Goal: Task Accomplishment & Management: Use online tool/utility

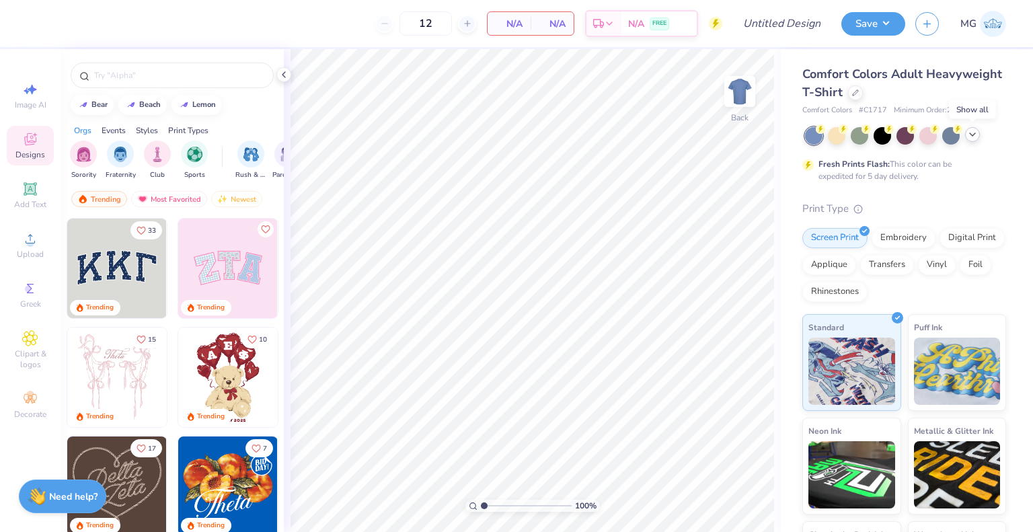
click at [971, 135] on icon at bounding box center [972, 134] width 11 height 11
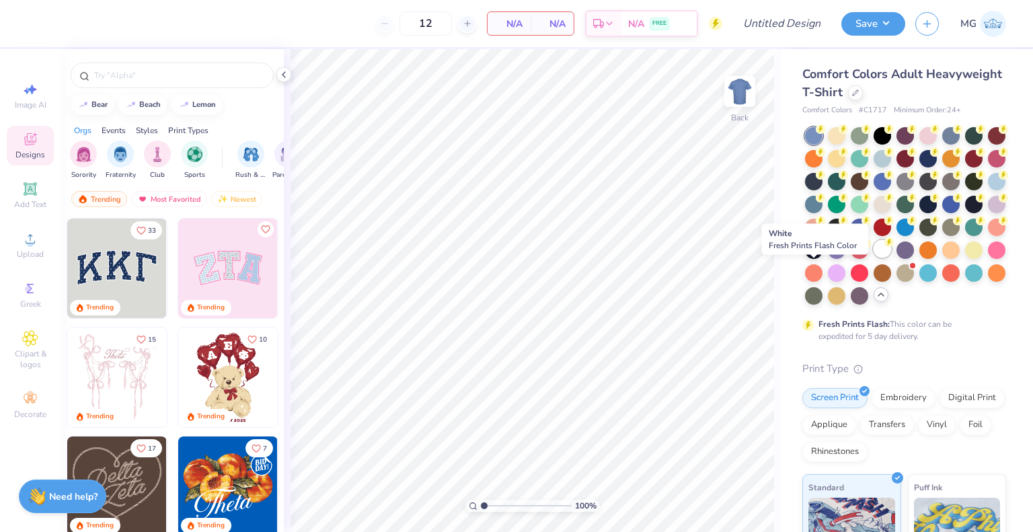
click at [874, 258] on div at bounding box center [882, 248] width 17 height 17
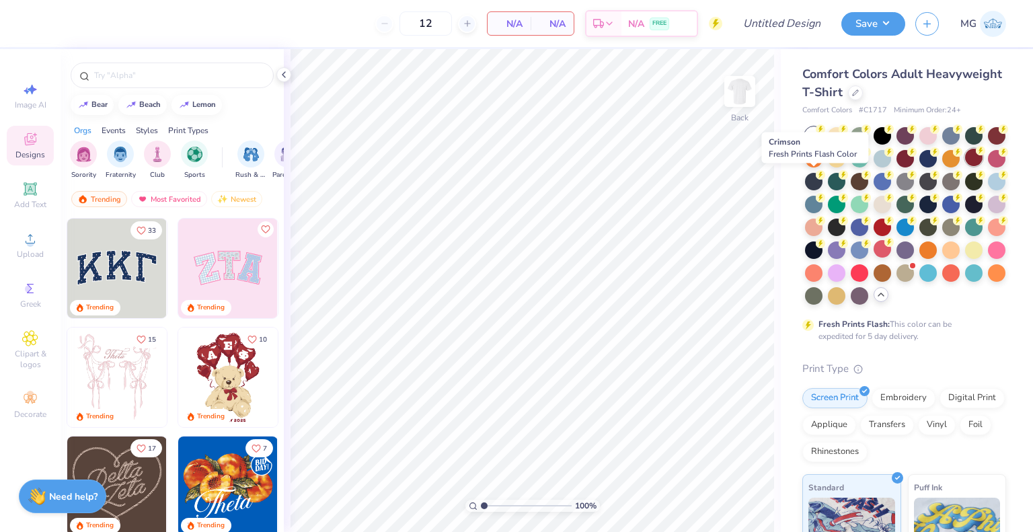
click at [965, 166] on div at bounding box center [973, 157] width 17 height 17
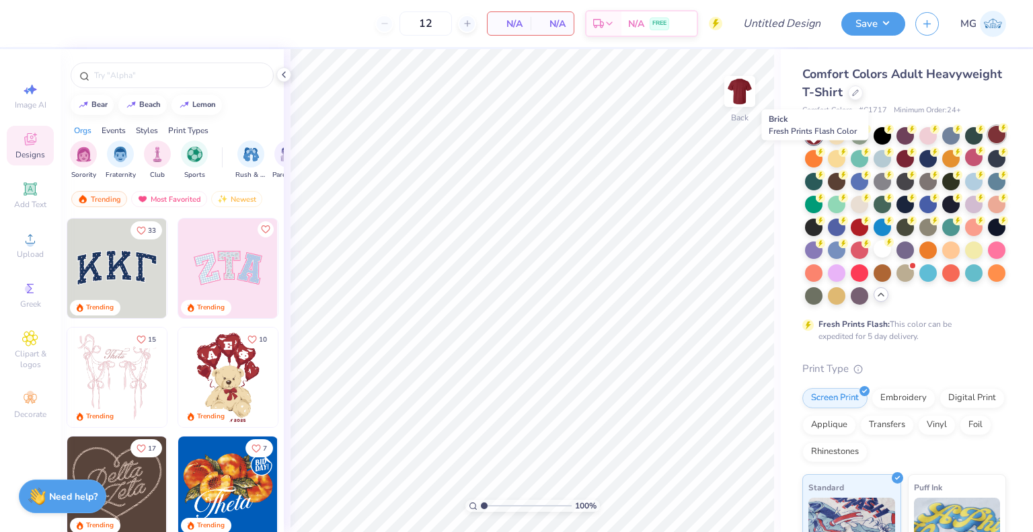
click at [988, 143] on div at bounding box center [996, 134] width 17 height 17
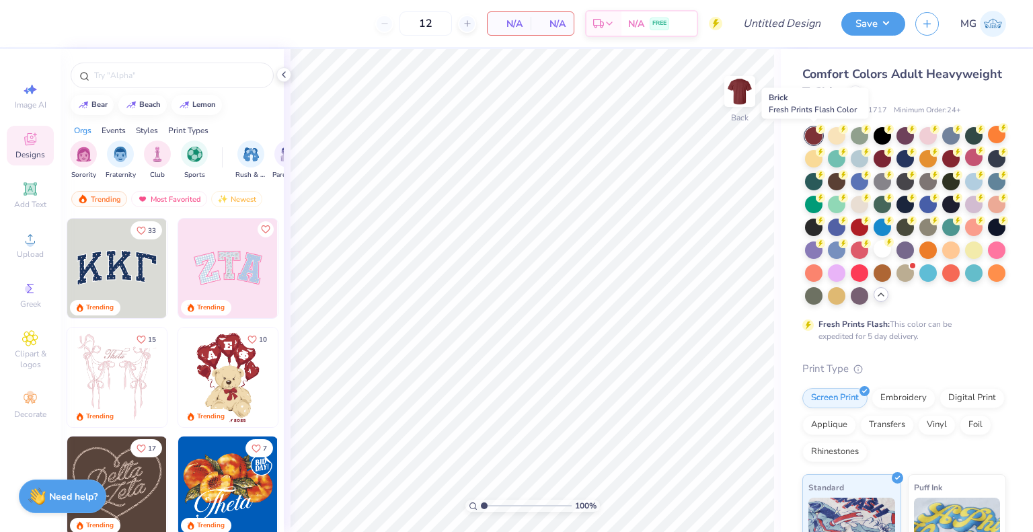
click at [811, 139] on div at bounding box center [813, 135] width 17 height 17
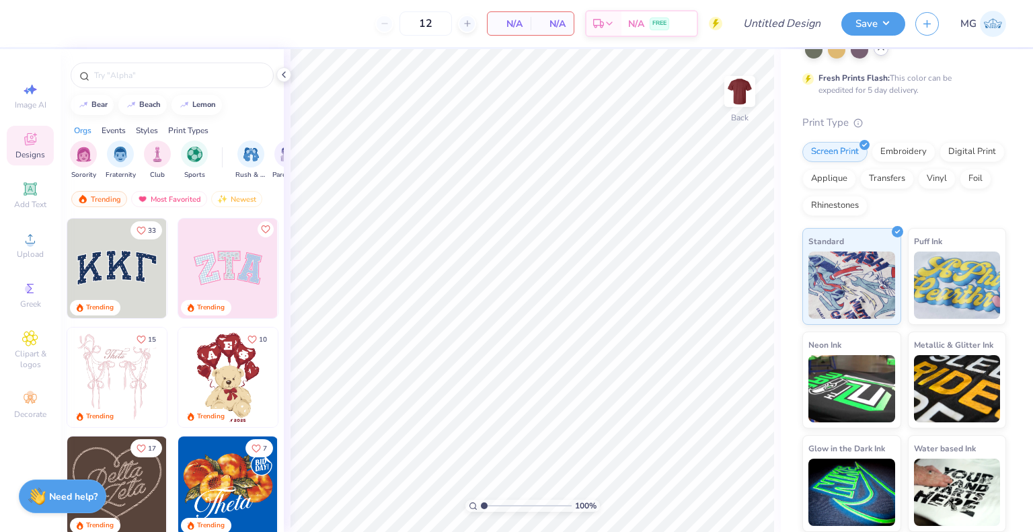
click at [389, 21] on div "12" at bounding box center [425, 23] width 101 height 24
click at [385, 24] on div "12" at bounding box center [425, 23] width 101 height 24
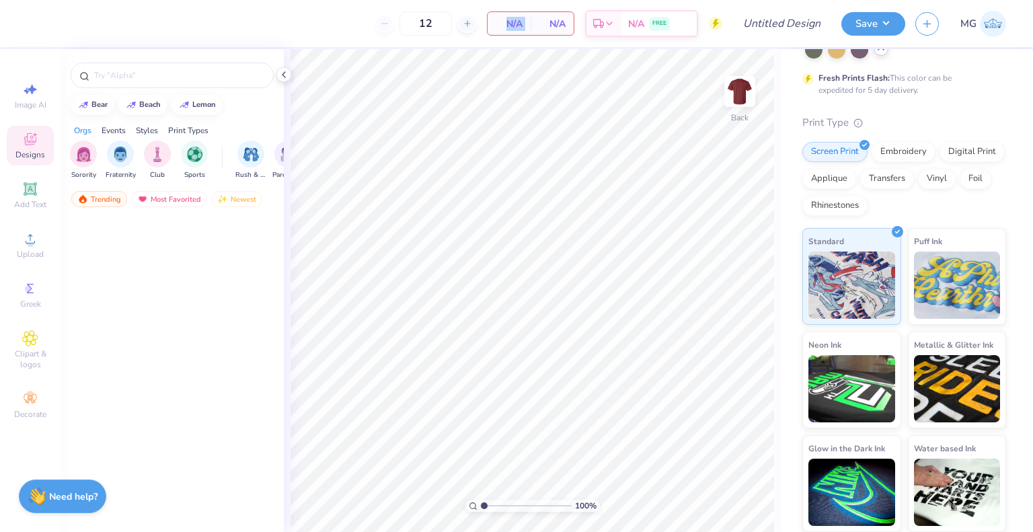
scroll to position [0, 0]
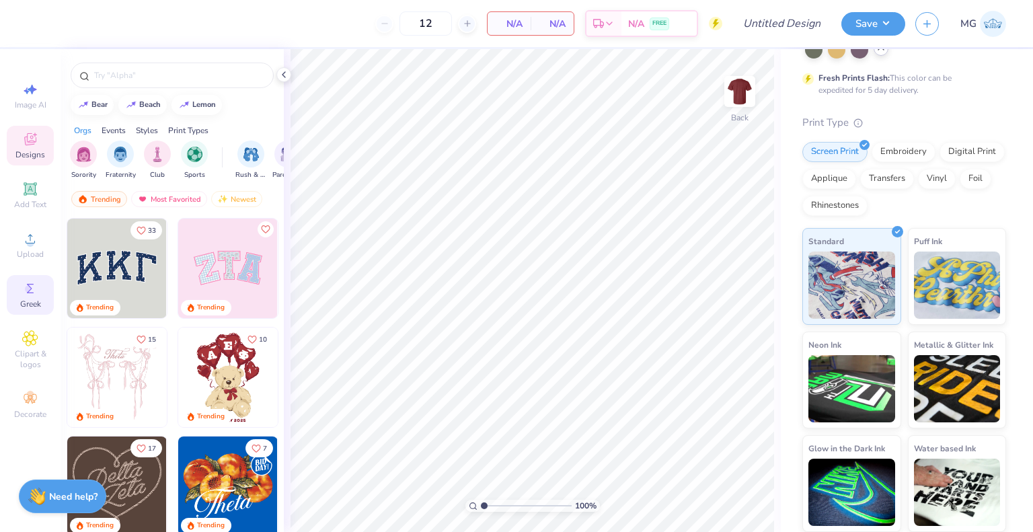
click at [22, 287] on div "Greek" at bounding box center [30, 295] width 47 height 40
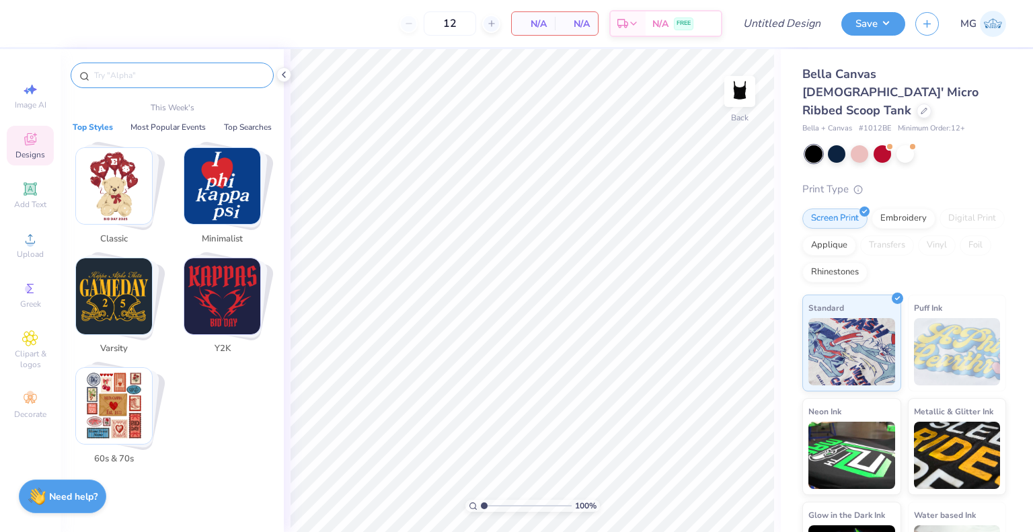
click at [145, 76] on input "text" at bounding box center [179, 75] width 172 height 13
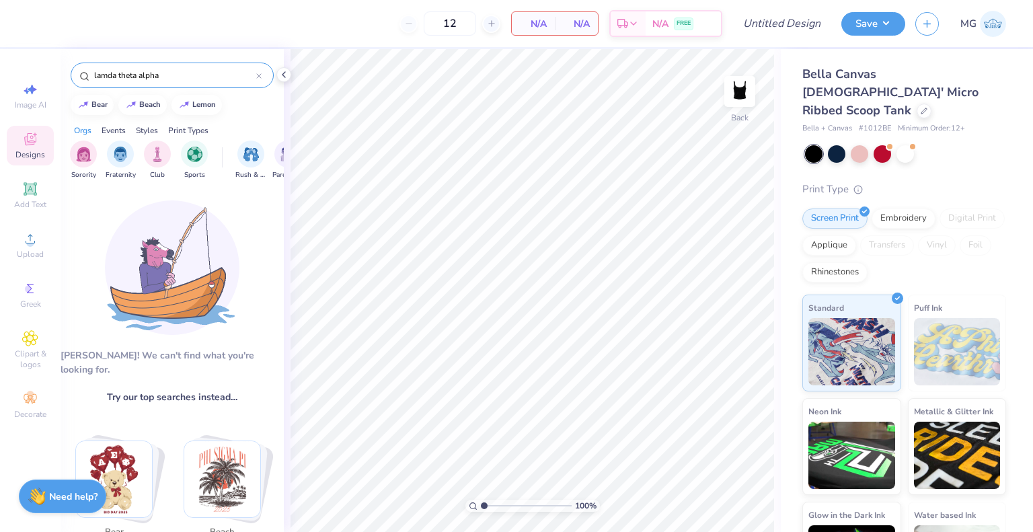
click at [163, 77] on input "lamda theta alpha" at bounding box center [174, 75] width 163 height 13
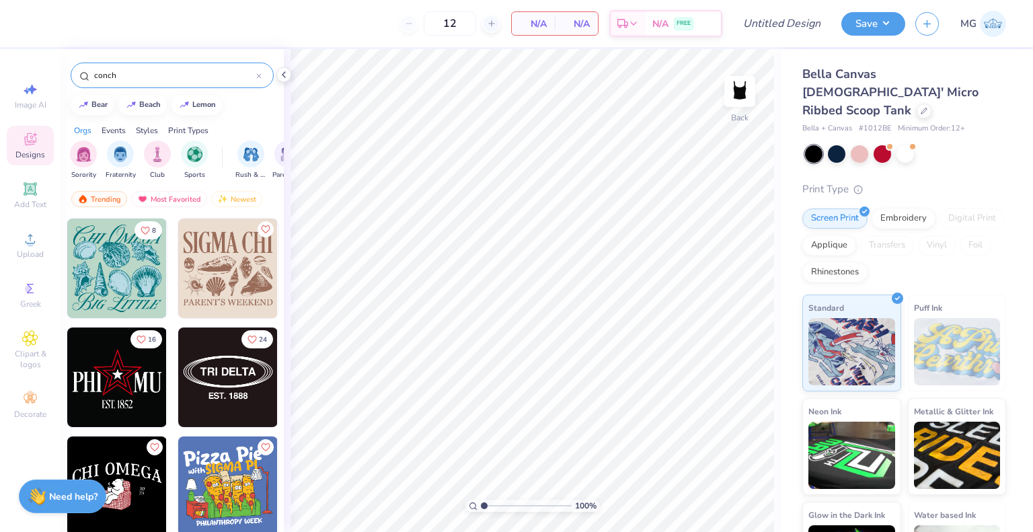
click at [146, 77] on input "conch" at bounding box center [174, 75] width 163 height 13
type input "a"
type input "lambda"
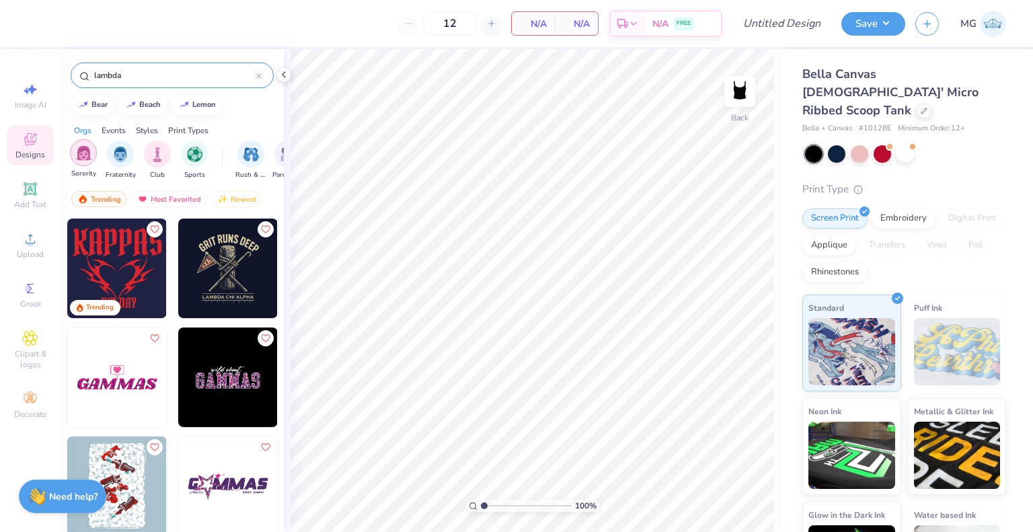
click at [76, 159] on img "filter for Sorority" at bounding box center [83, 152] width 15 height 15
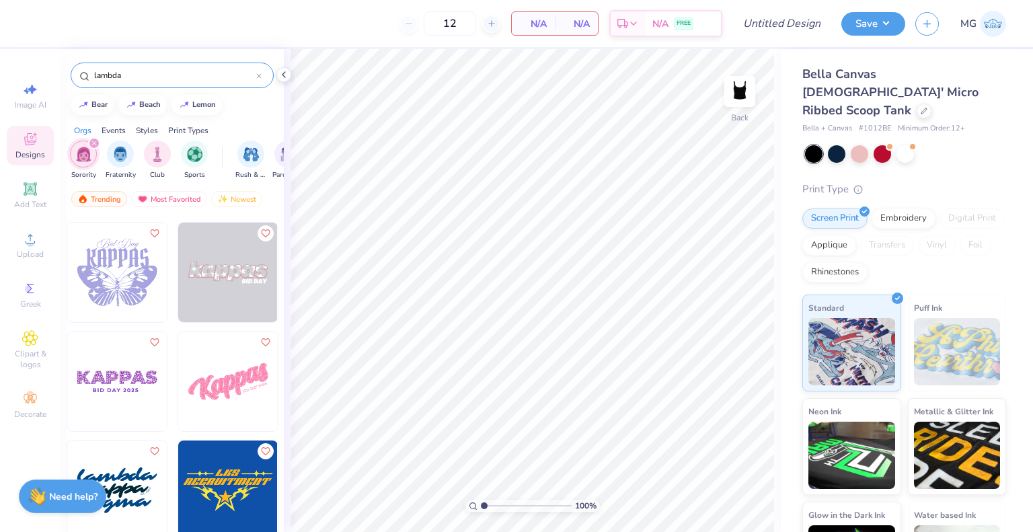
scroll to position [616, 0]
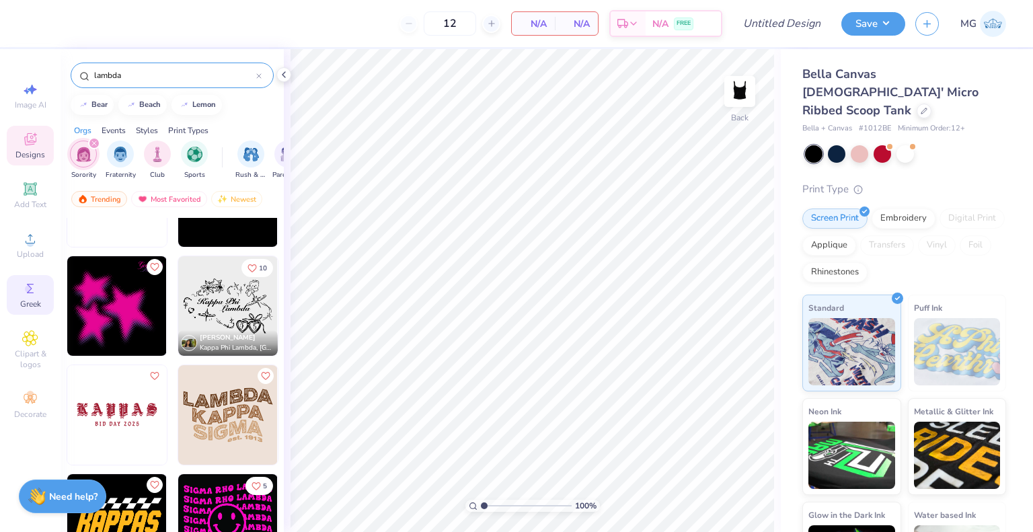
click at [23, 295] on icon at bounding box center [30, 288] width 16 height 16
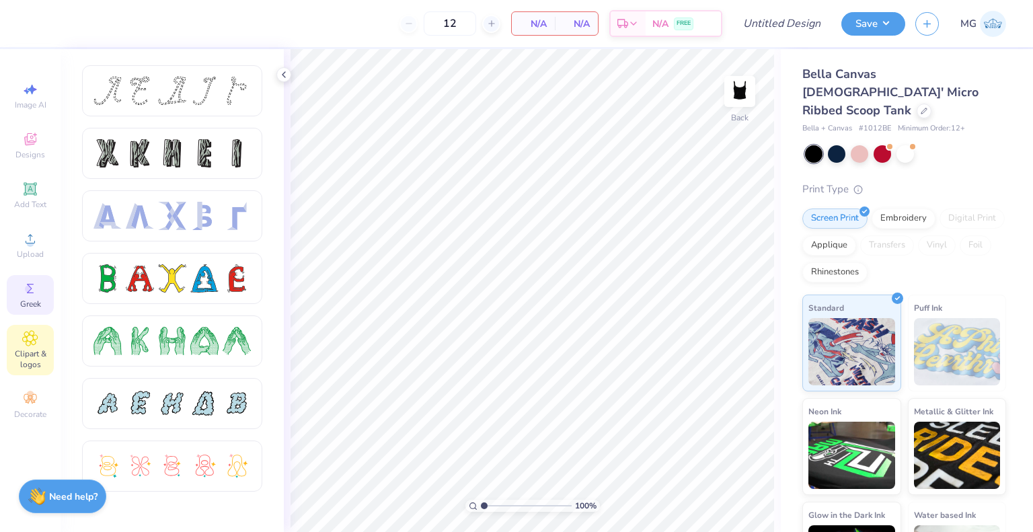
click at [31, 363] on span "Clipart & logos" at bounding box center [30, 359] width 47 height 22
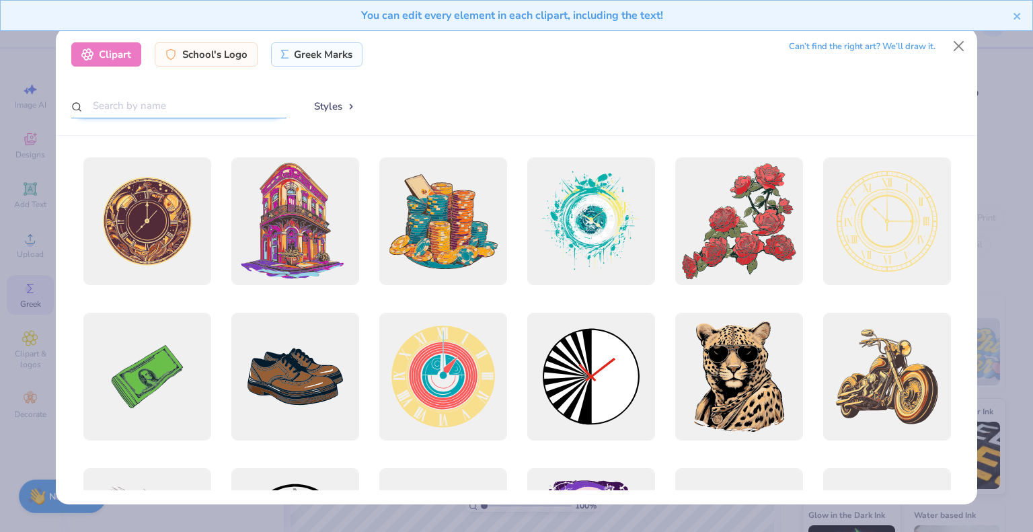
click at [170, 107] on input "text" at bounding box center [178, 105] width 215 height 25
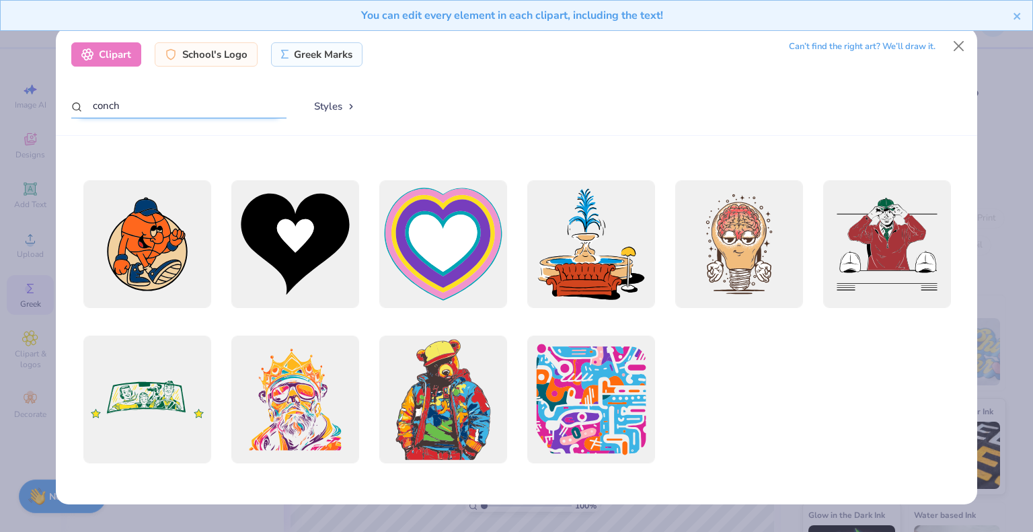
scroll to position [0, 0]
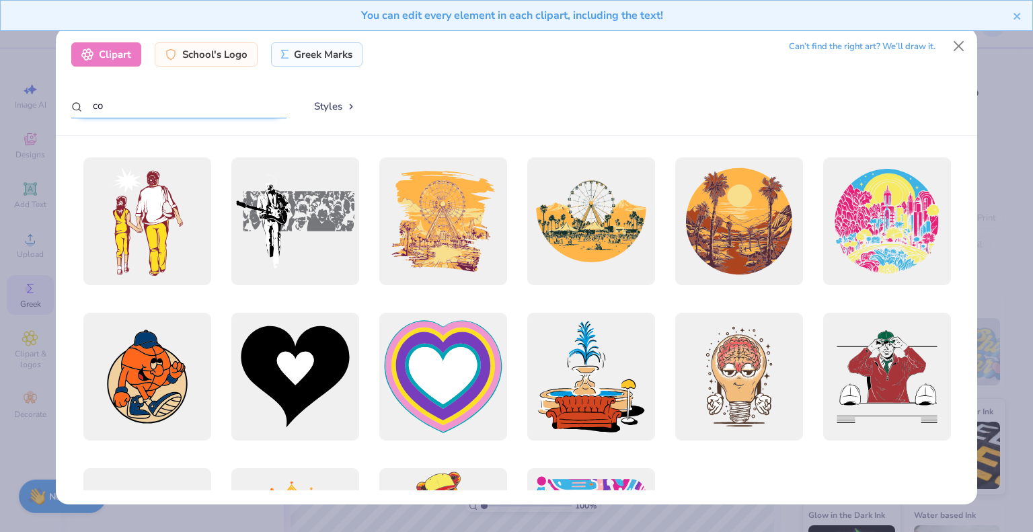
type input "c"
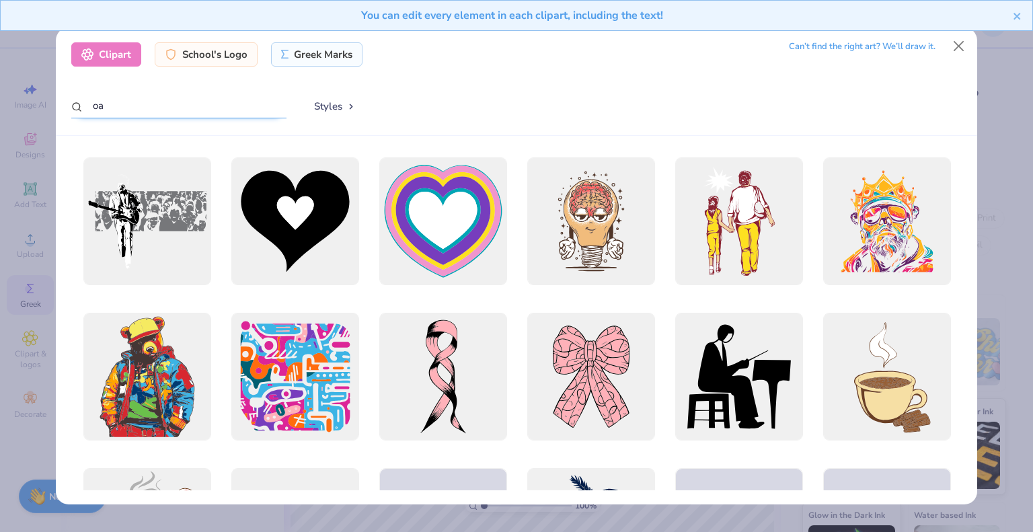
type input "o"
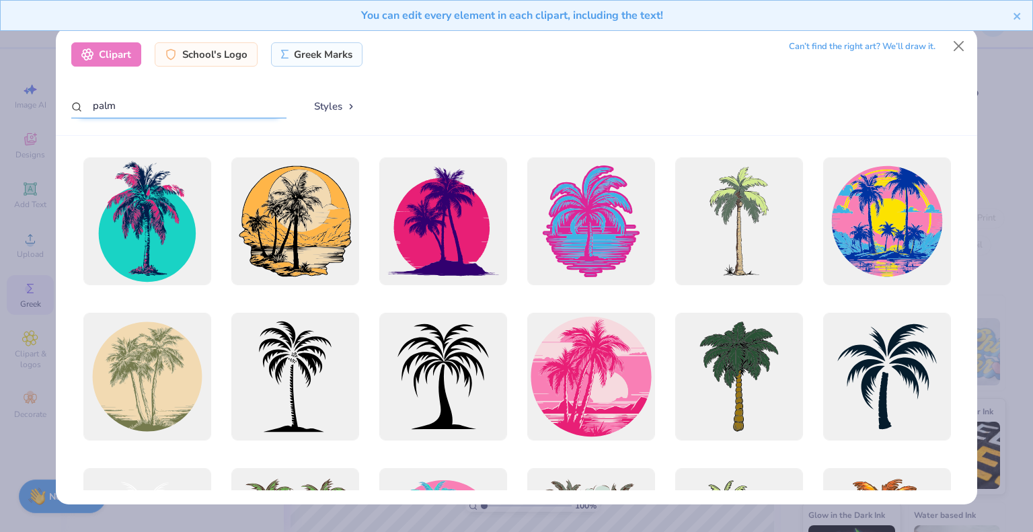
type input "palm"
click at [308, 47] on div "Greek Marks" at bounding box center [317, 52] width 92 height 24
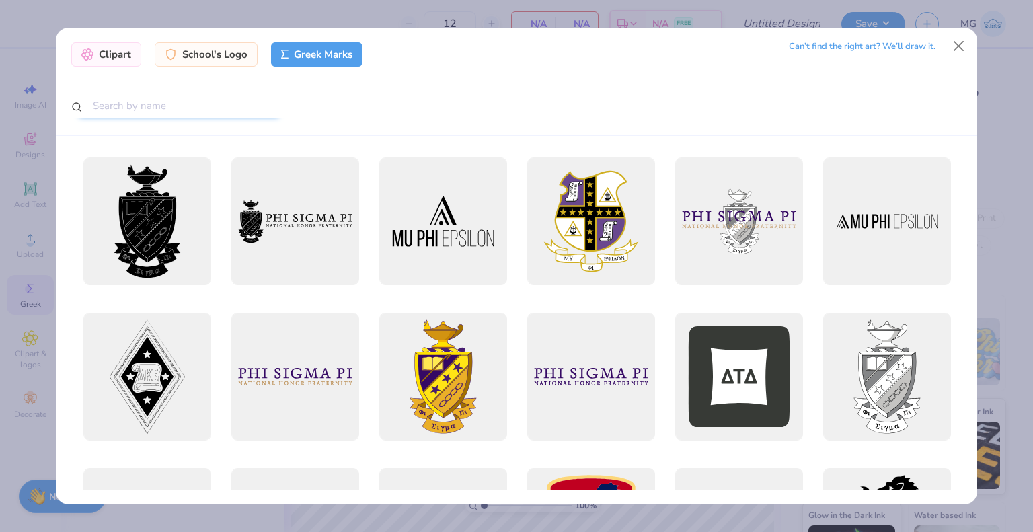
click at [175, 115] on input "text" at bounding box center [178, 105] width 215 height 25
type input "lamda theta alpha"
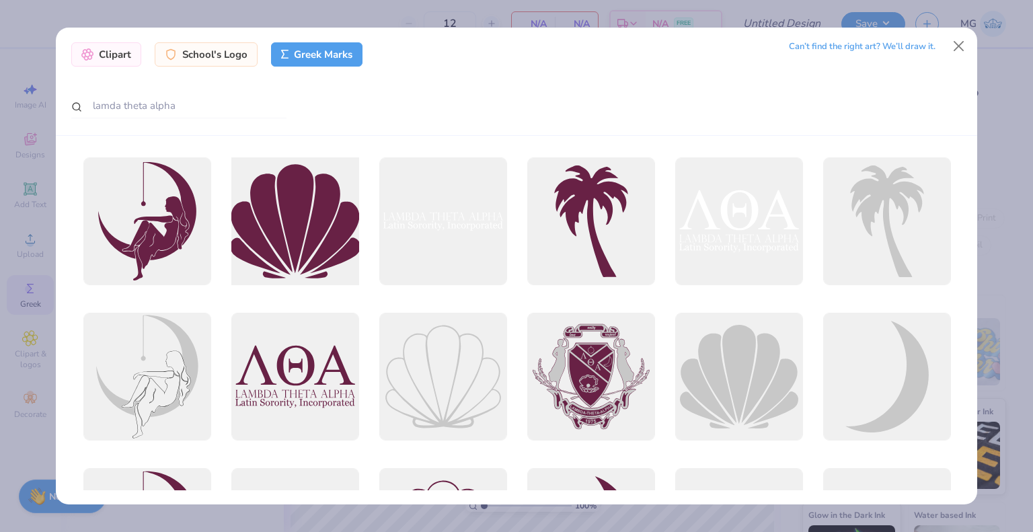
click at [295, 224] on div at bounding box center [295, 221] width 141 height 141
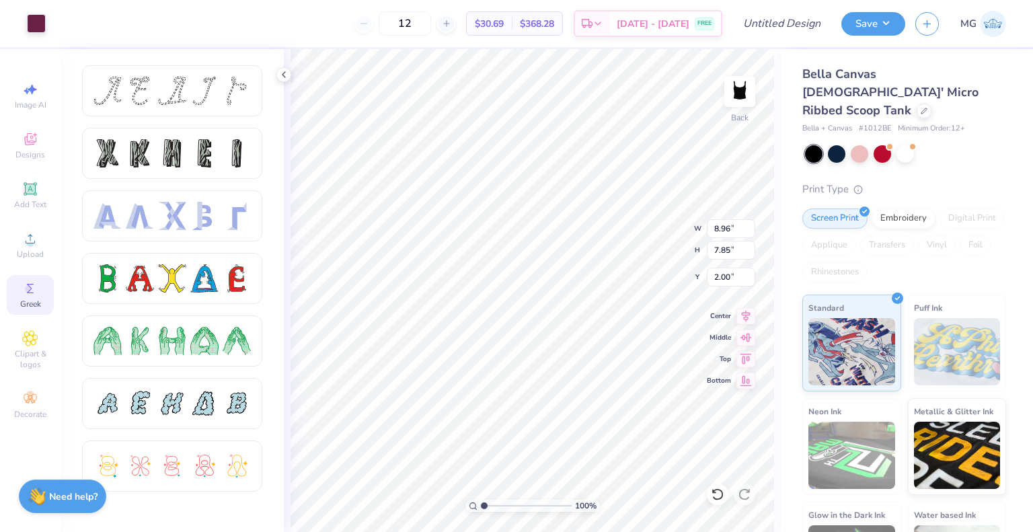
type input "3.02"
type input "2.64"
type input "4.18"
type input "3.90"
type input "3.42"
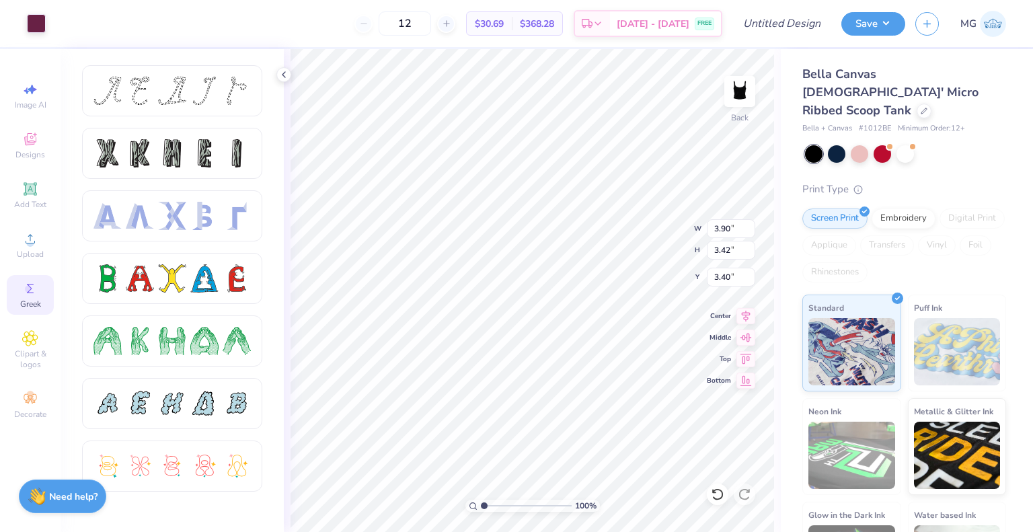
type input "2.98"
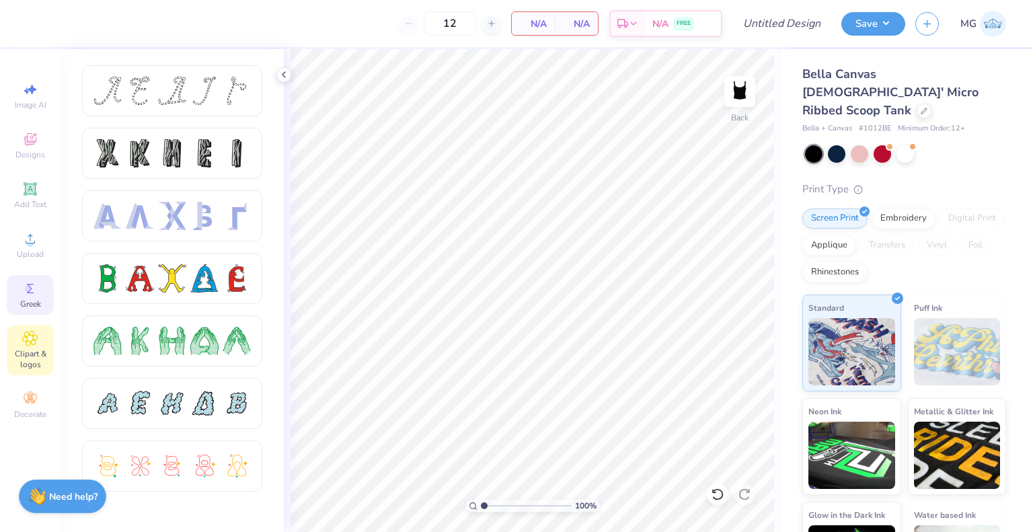
click at [13, 340] on div "Clipart & logos" at bounding box center [30, 350] width 47 height 50
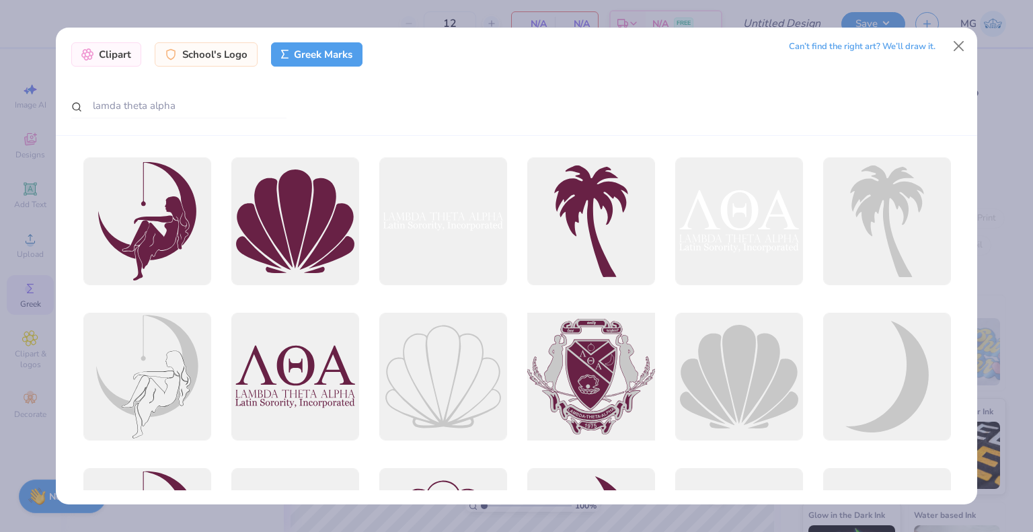
click at [599, 348] on div at bounding box center [591, 377] width 141 height 141
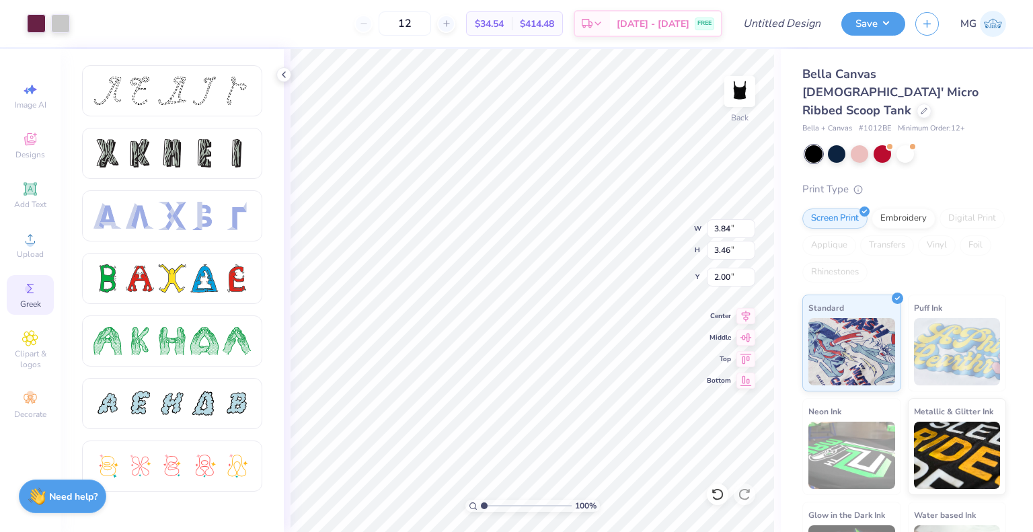
type input "3.84"
type input "3.46"
type input "0.50"
click at [903, 144] on div at bounding box center [905, 152] width 17 height 17
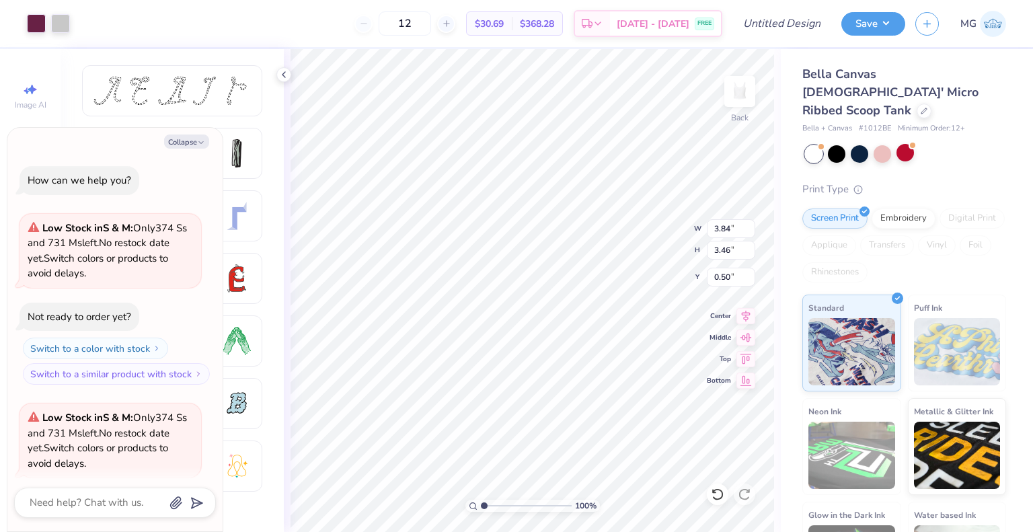
scroll to position [104, 0]
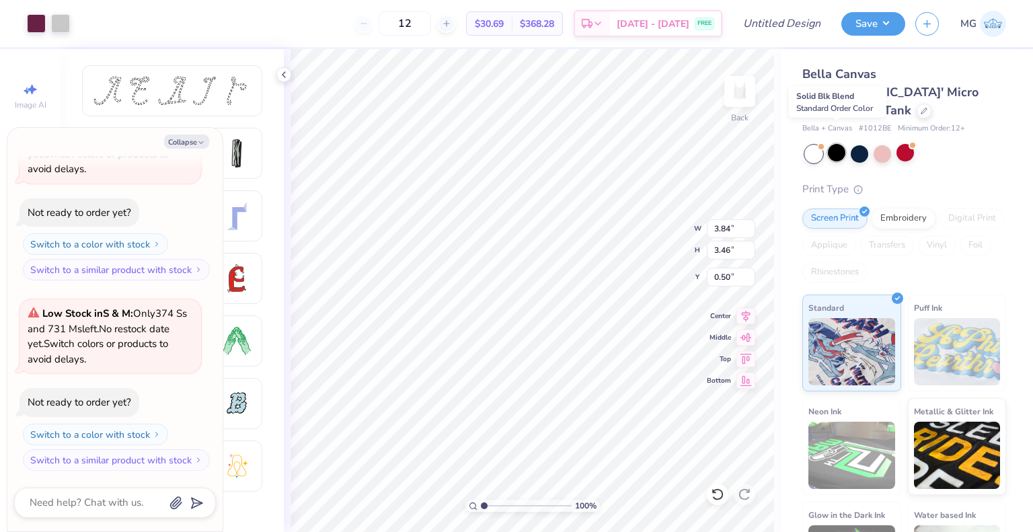
click at [833, 144] on div at bounding box center [836, 152] width 17 height 17
type textarea "x"
type input "4.27"
type input "3.84"
click at [189, 142] on button "Collapse" at bounding box center [186, 142] width 45 height 14
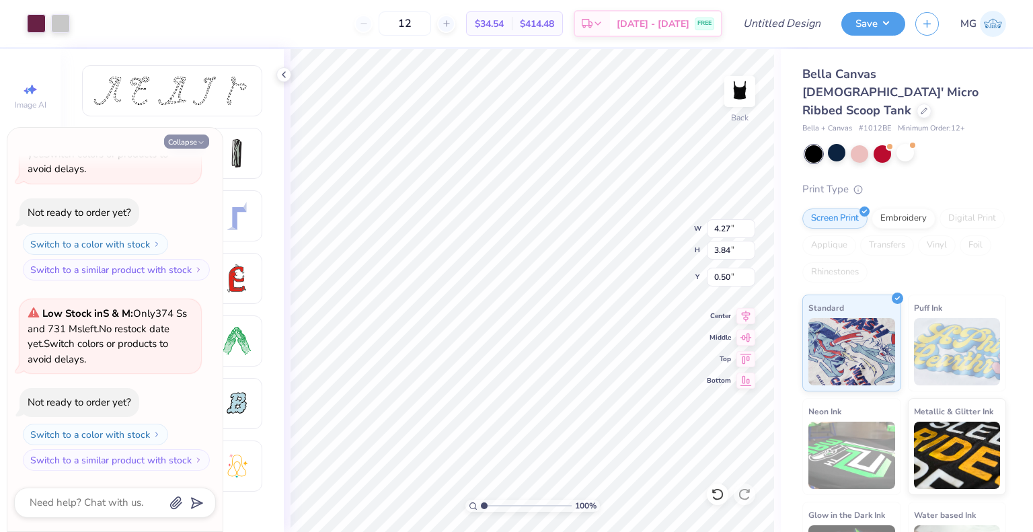
type textarea "x"
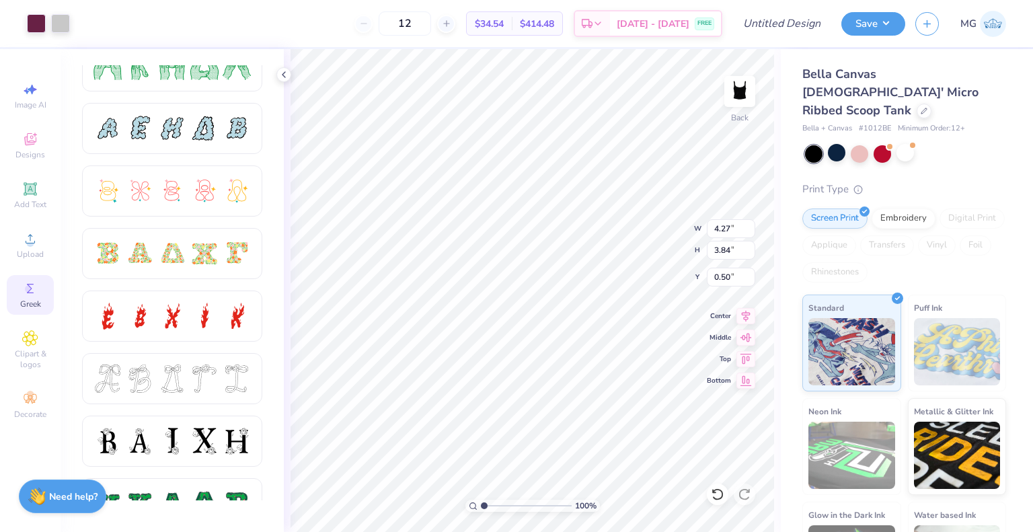
scroll to position [276, 0]
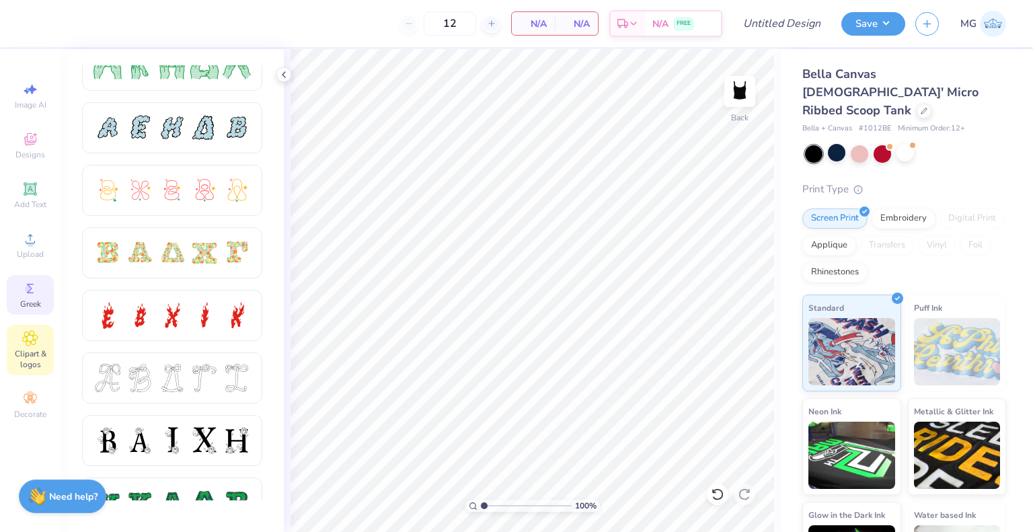
click at [31, 334] on icon at bounding box center [29, 338] width 15 height 16
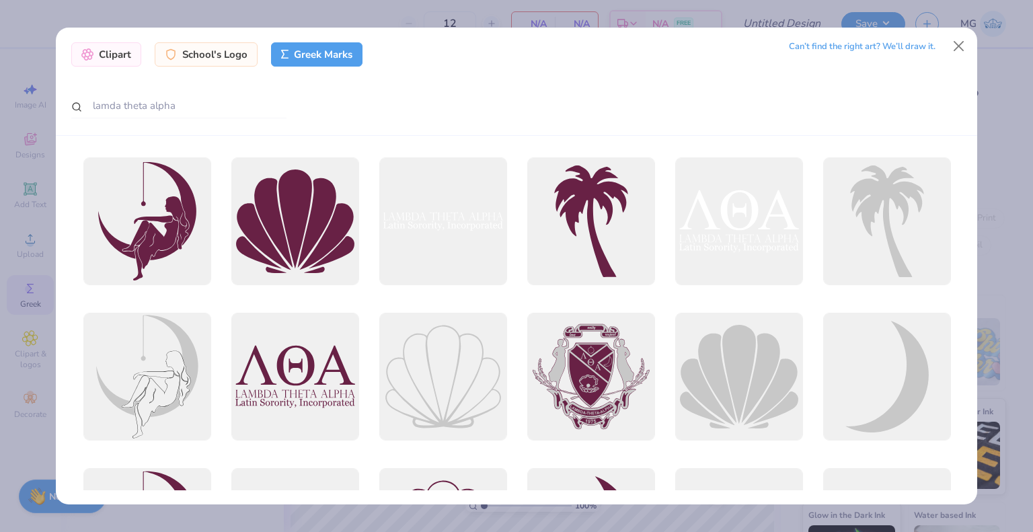
scroll to position [288, 0]
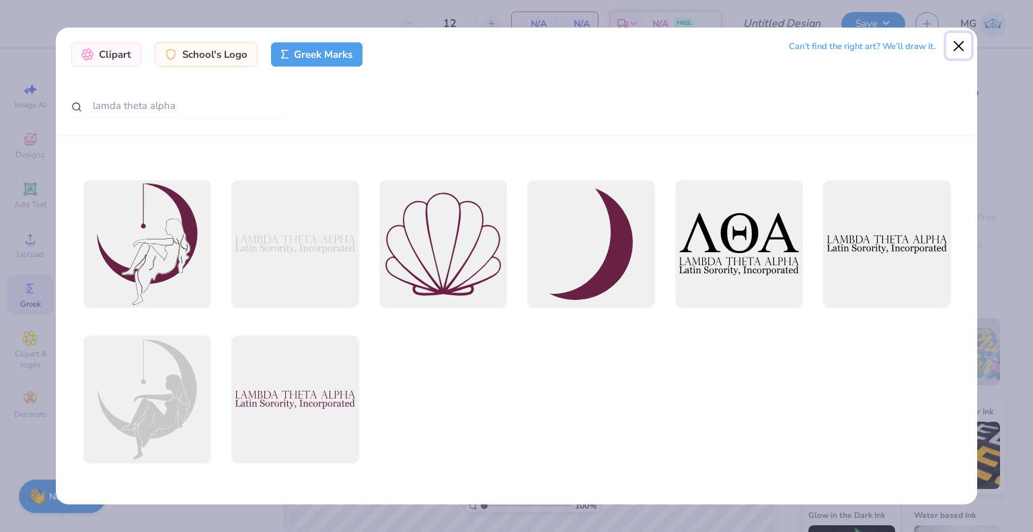
click at [948, 46] on button "Close" at bounding box center [959, 46] width 26 height 26
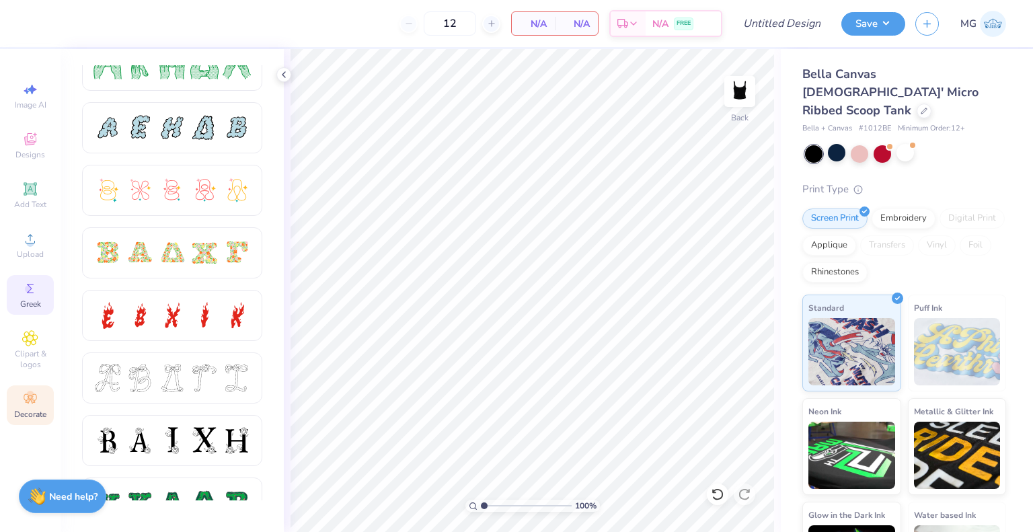
click at [22, 414] on span "Decorate" at bounding box center [30, 414] width 32 height 11
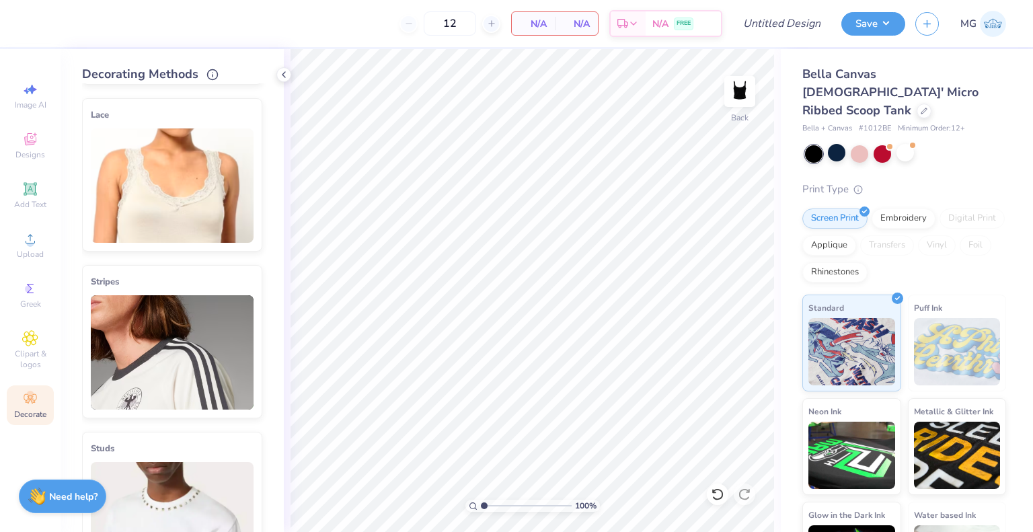
scroll to position [58, 0]
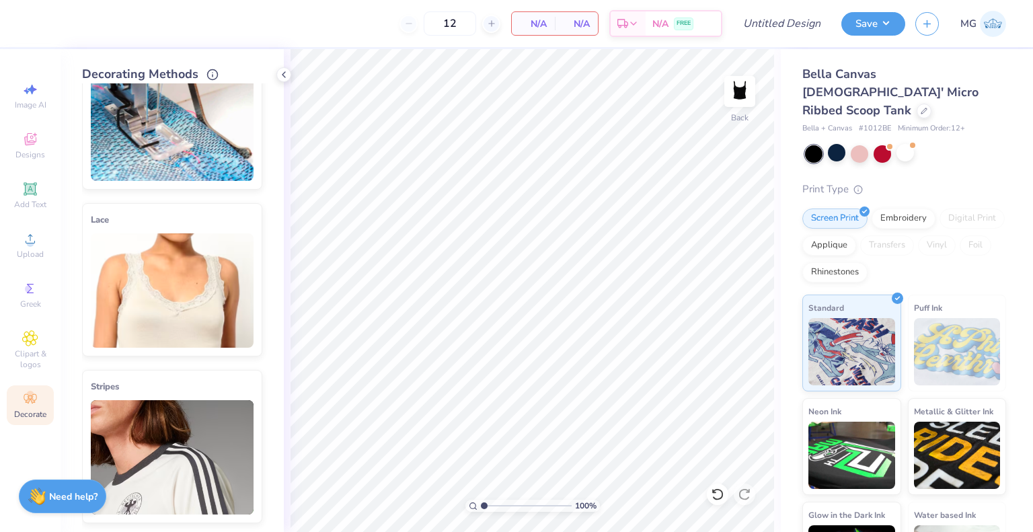
click at [184, 281] on img at bounding box center [172, 290] width 163 height 114
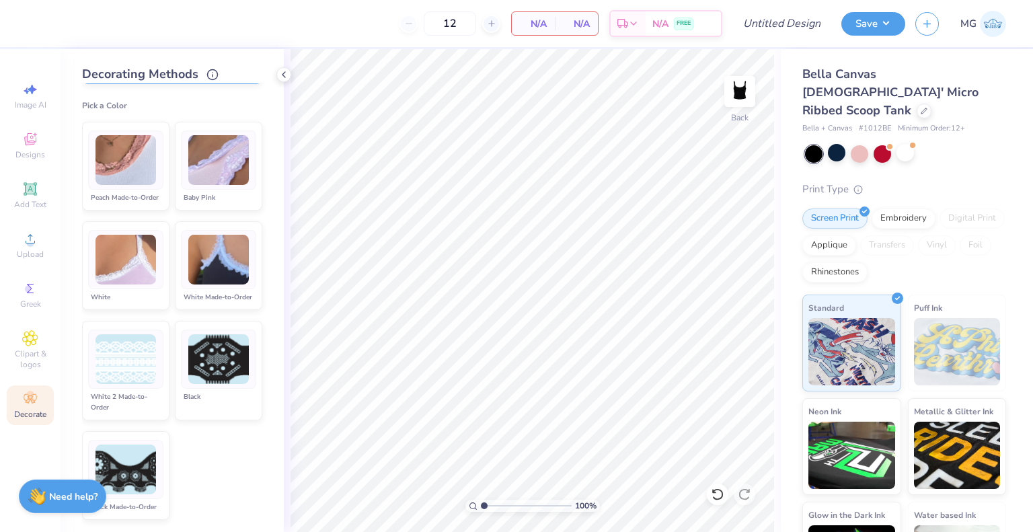
scroll to position [323, 0]
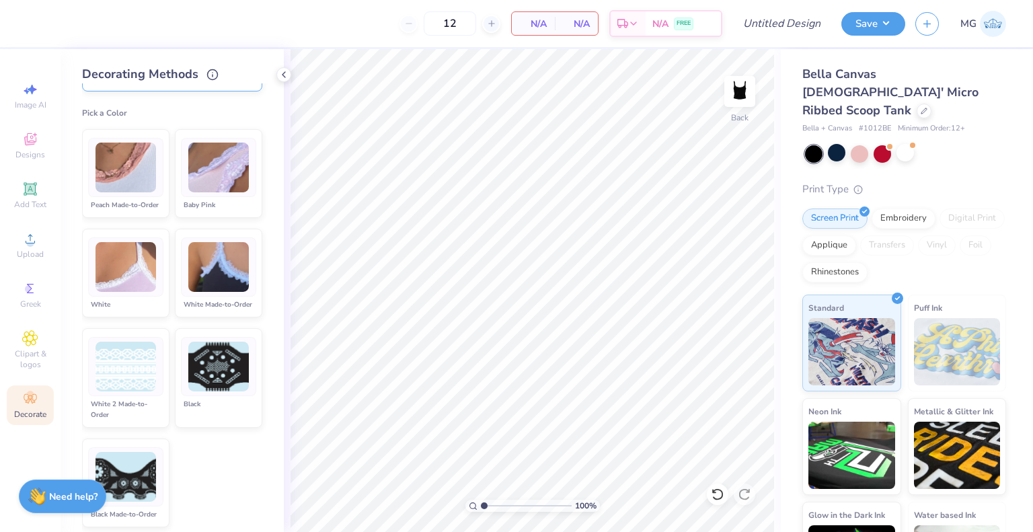
click at [118, 293] on img at bounding box center [126, 267] width 61 height 50
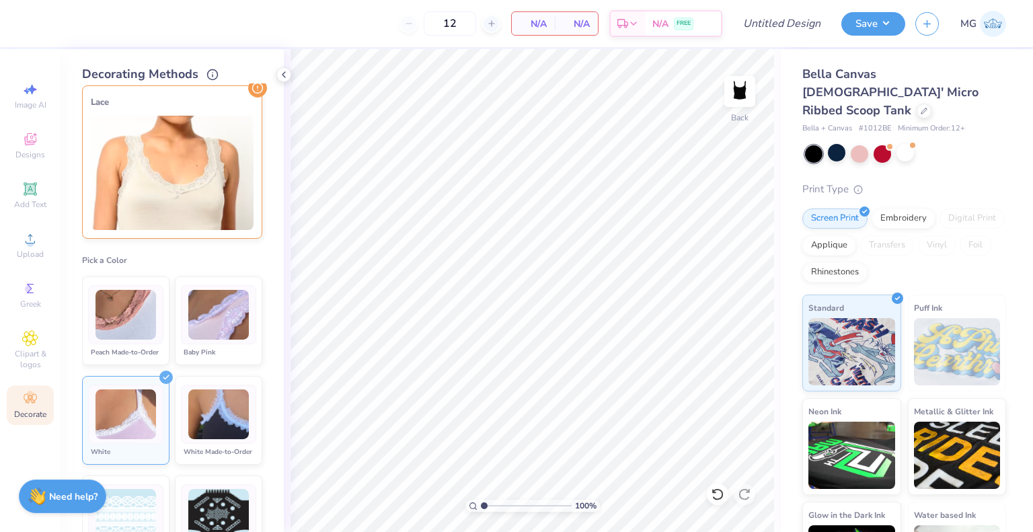
scroll to position [0, 0]
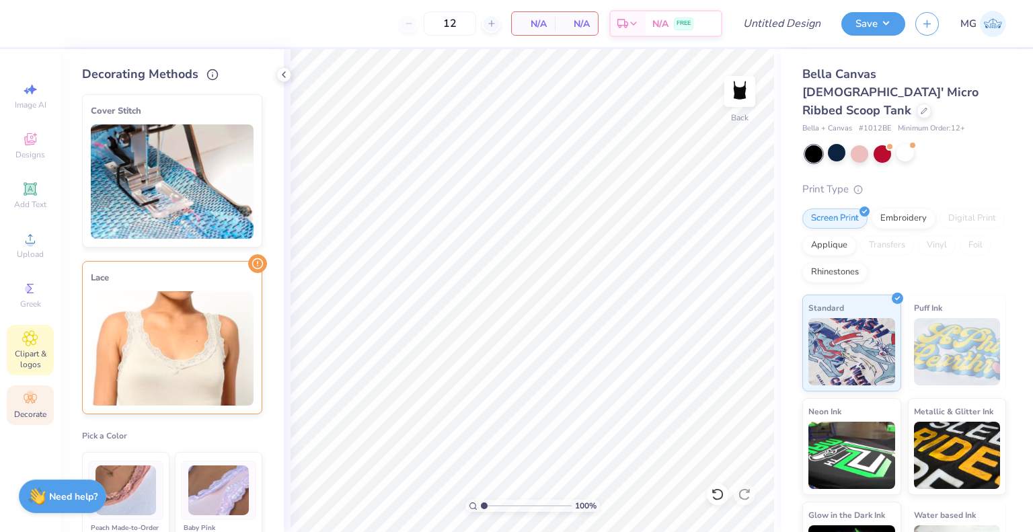
click at [34, 342] on icon at bounding box center [29, 338] width 15 height 16
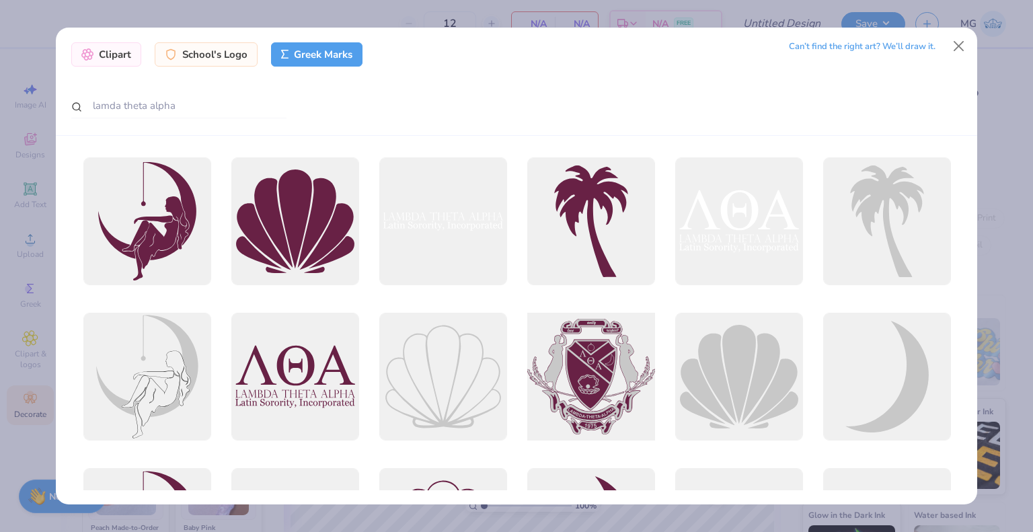
click at [592, 369] on div at bounding box center [591, 377] width 141 height 141
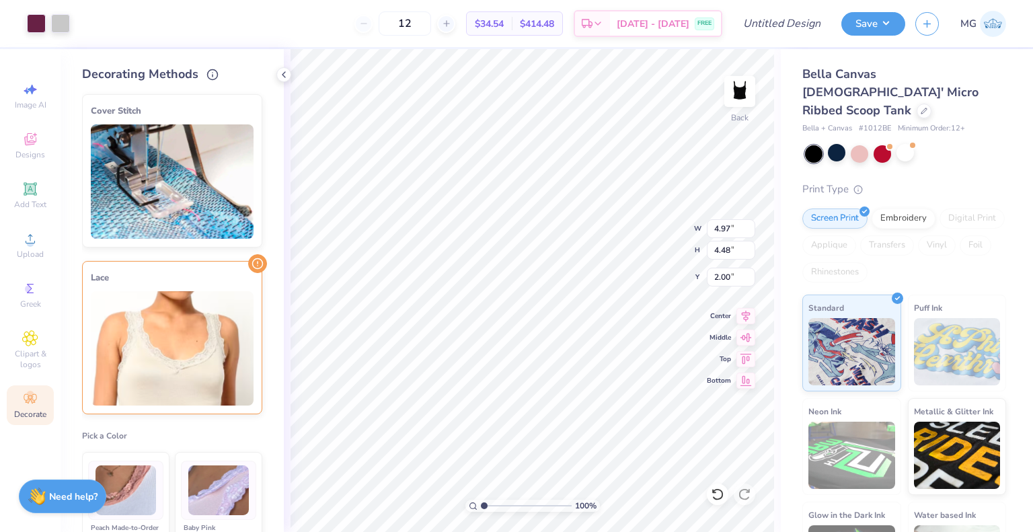
type input "4.97"
type input "4.48"
type input "0.50"
type input "4.11"
type input "3.70"
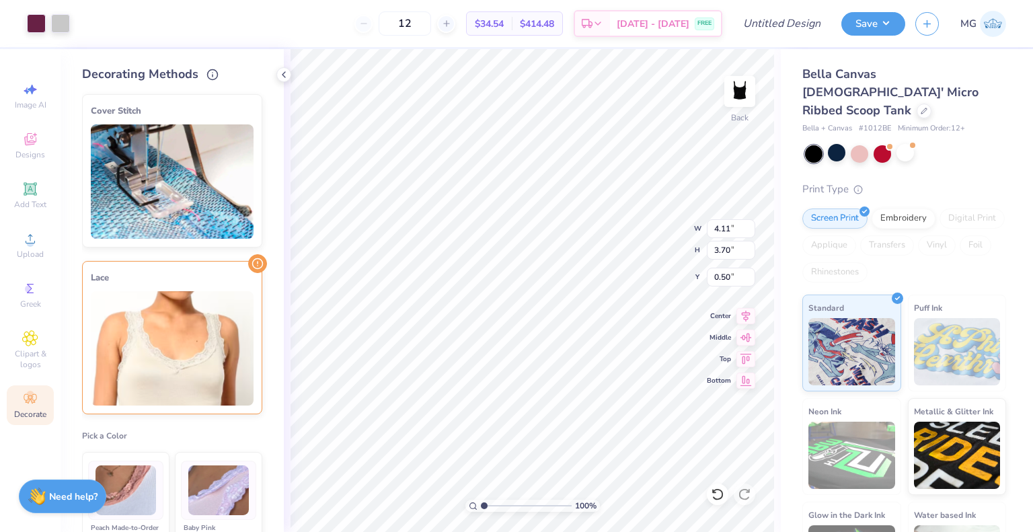
type input "2.00"
type input "3.83"
type input "3.45"
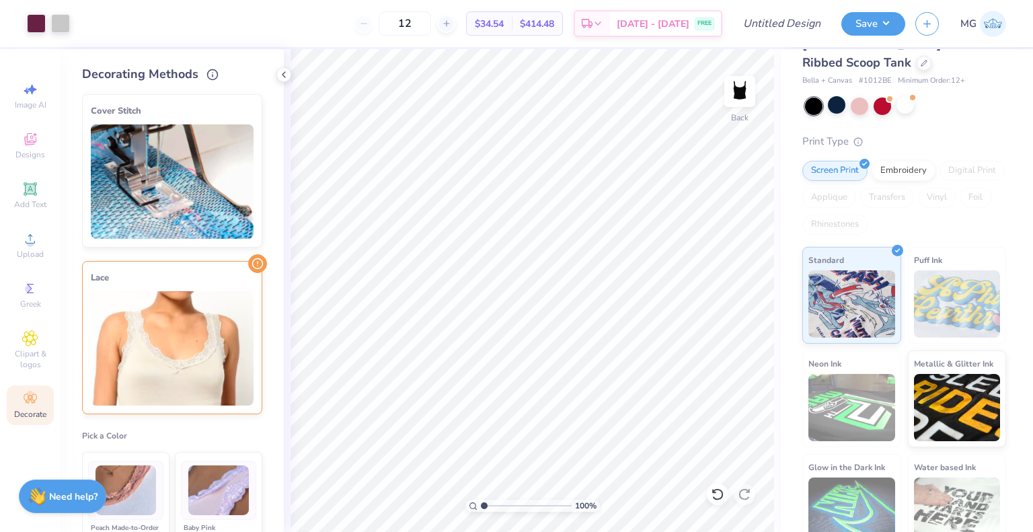
click at [381, 29] on div "12" at bounding box center [404, 23] width 101 height 24
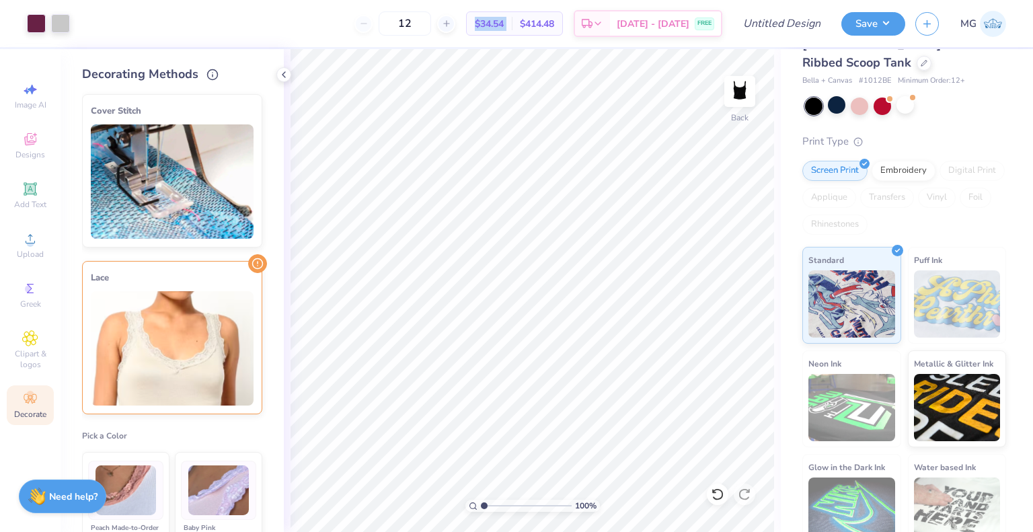
click at [381, 29] on div "12" at bounding box center [404, 23] width 101 height 24
click at [603, 29] on icon at bounding box center [598, 25] width 11 height 11
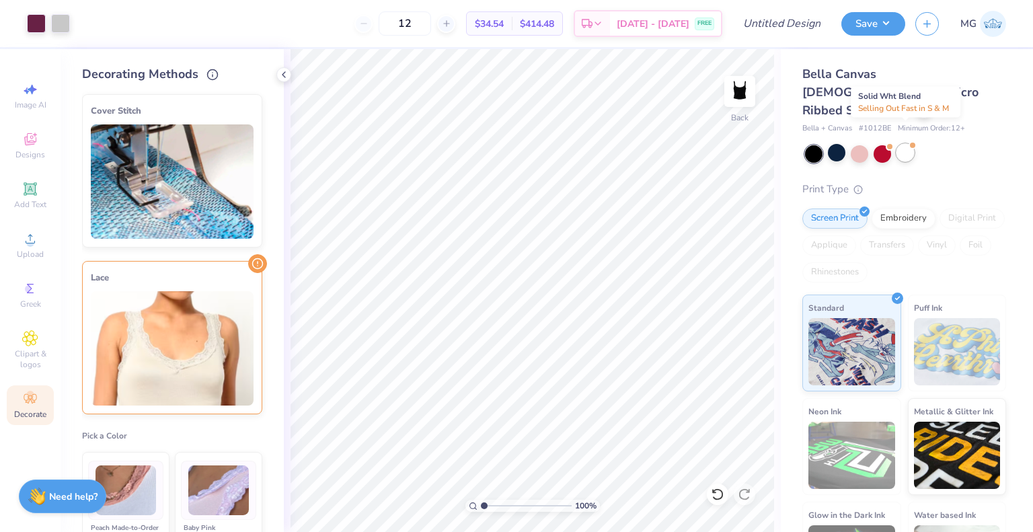
click at [909, 144] on div at bounding box center [905, 152] width 17 height 17
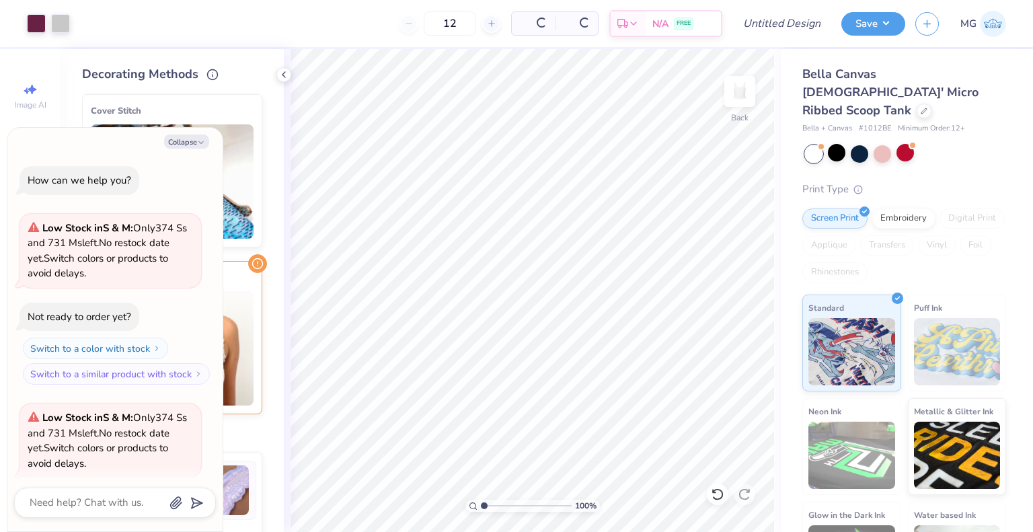
scroll to position [294, 0]
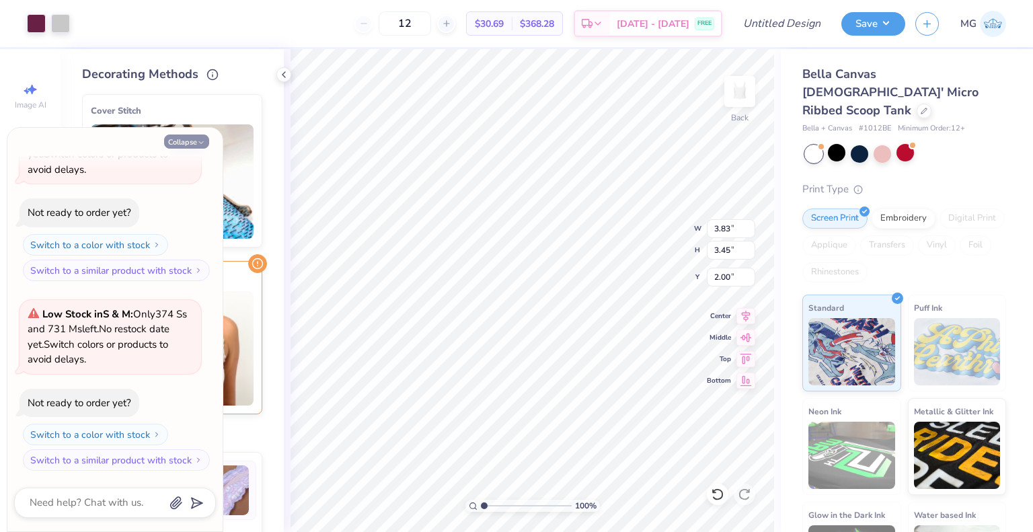
click at [198, 141] on icon "button" at bounding box center [201, 143] width 8 height 8
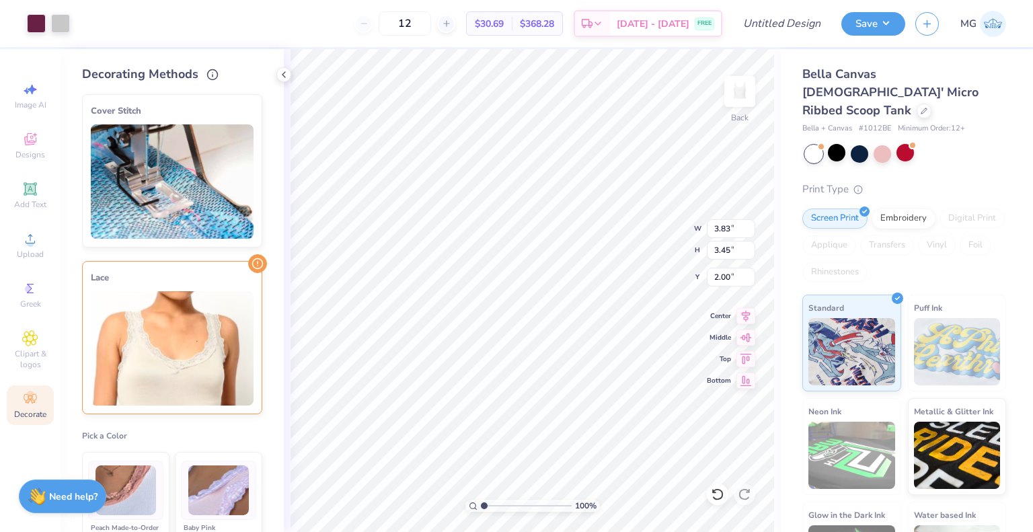
click at [828, 144] on div at bounding box center [836, 152] width 17 height 17
click at [903, 144] on div at bounding box center [905, 152] width 17 height 17
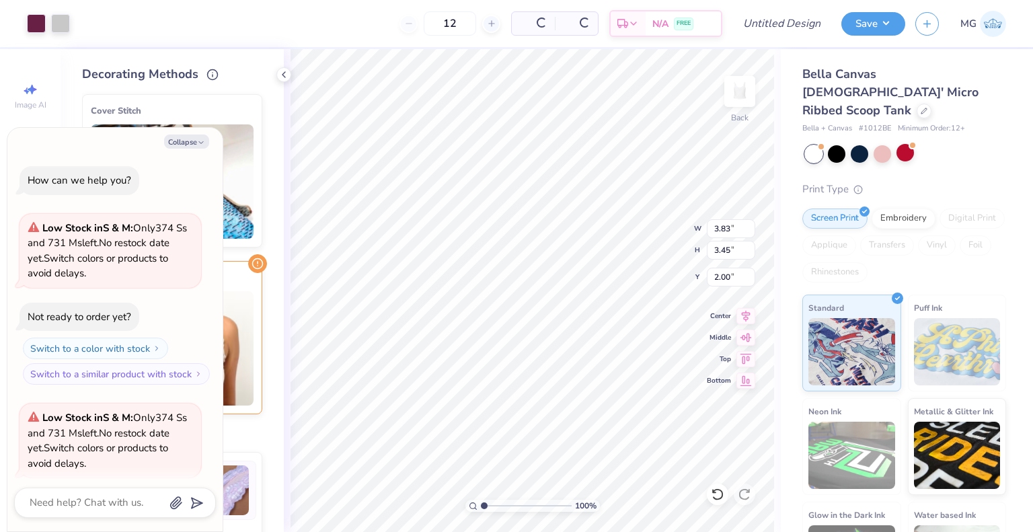
scroll to position [484, 0]
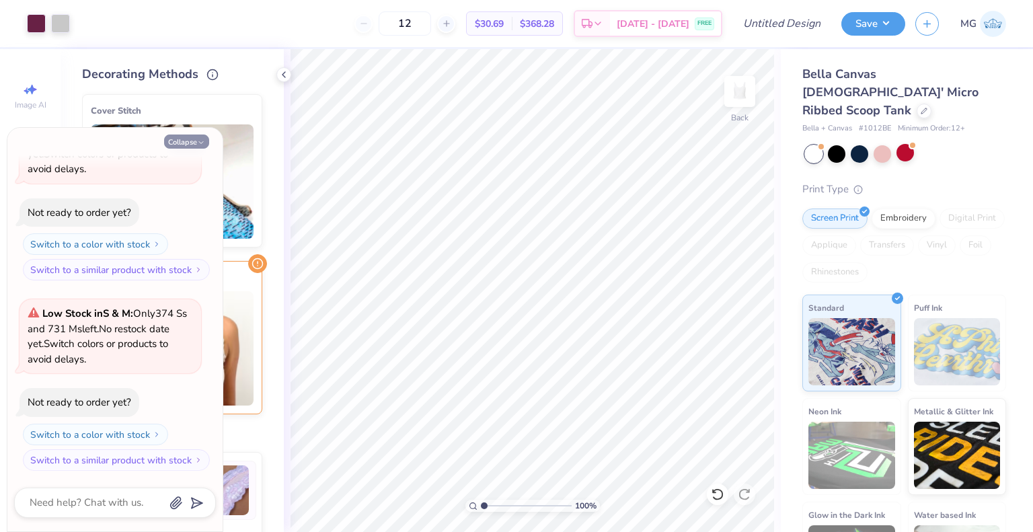
click at [192, 143] on button "Collapse" at bounding box center [186, 142] width 45 height 14
type textarea "x"
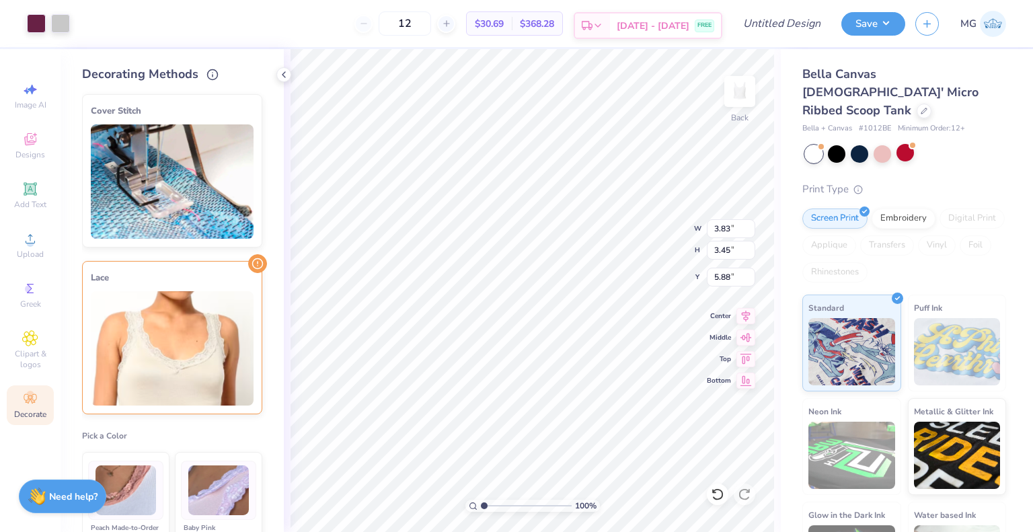
type input "5.88"
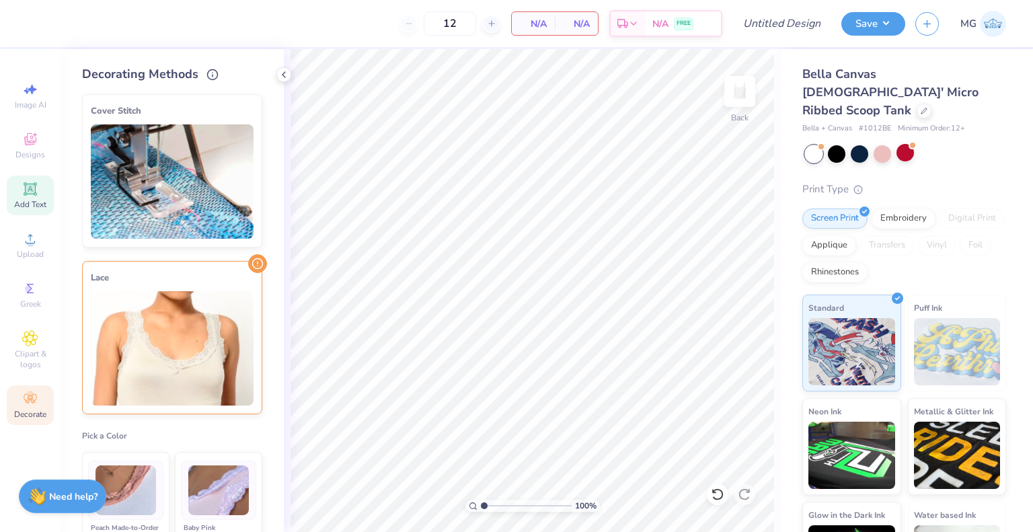
click at [28, 194] on icon at bounding box center [30, 189] width 10 height 10
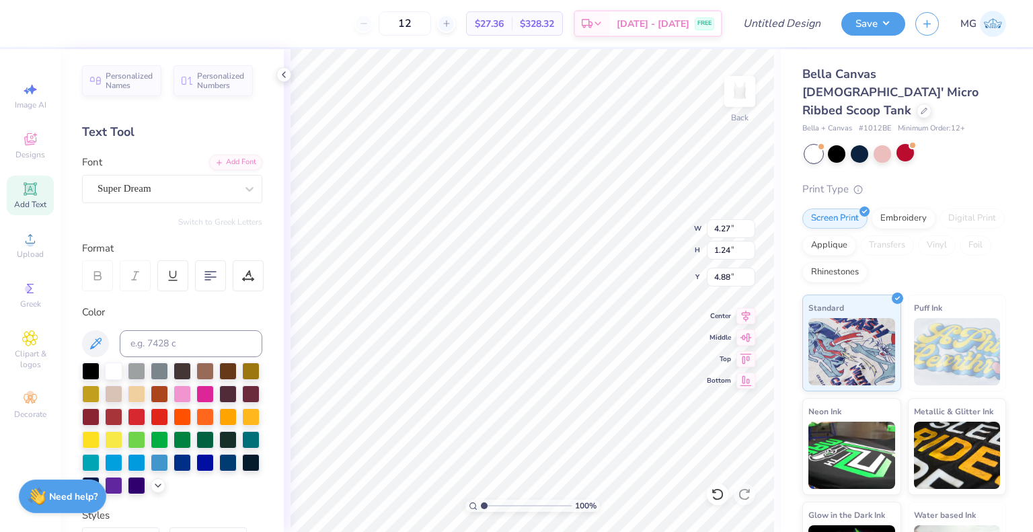
scroll to position [11, 2]
type textarea "T"
type textarea "LOVELY"
type input "1.37"
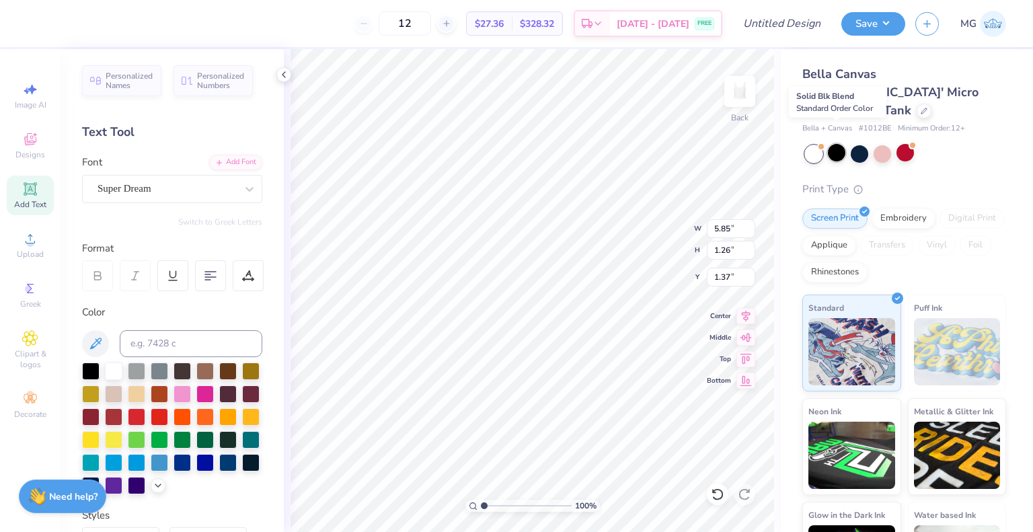
click at [839, 144] on div at bounding box center [836, 152] width 17 height 17
click at [910, 144] on div at bounding box center [905, 152] width 17 height 17
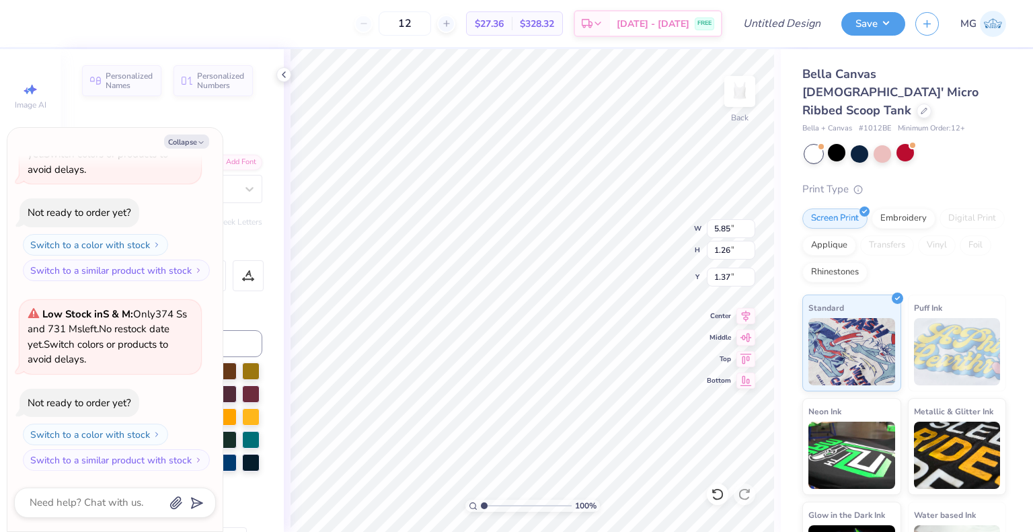
scroll to position [11, 1]
click at [184, 141] on button "Collapse" at bounding box center [186, 142] width 45 height 14
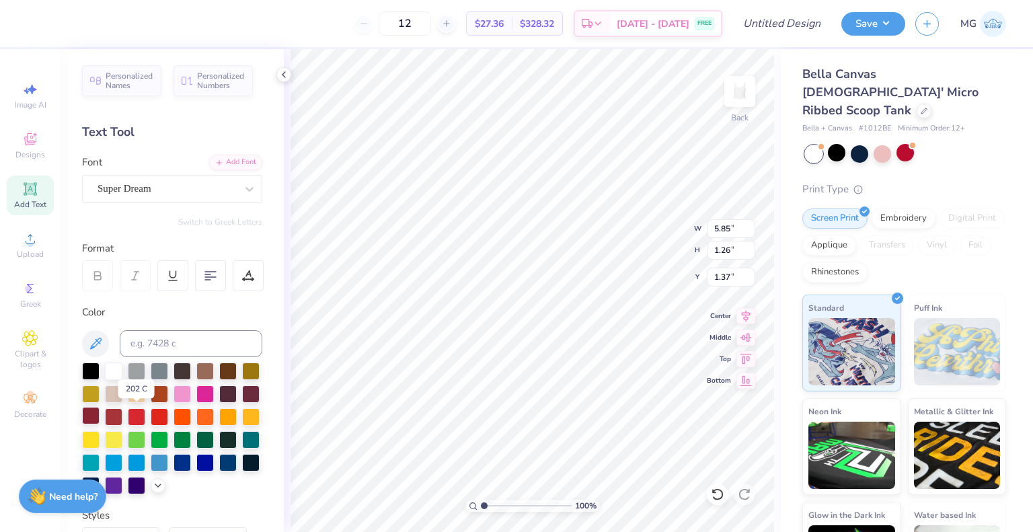
click at [100, 416] on div at bounding box center [90, 415] width 17 height 17
click at [836, 144] on div at bounding box center [836, 152] width 17 height 17
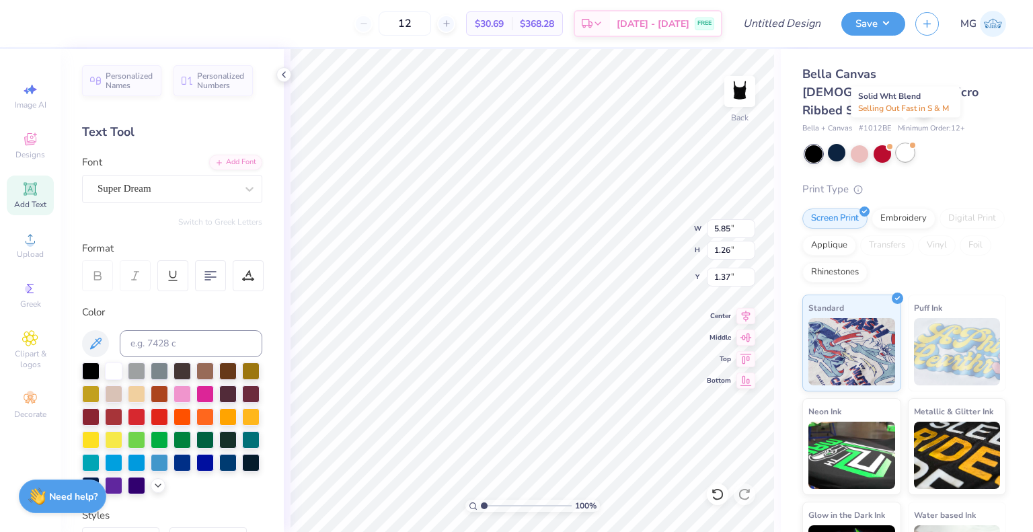
click at [905, 144] on div at bounding box center [905, 152] width 17 height 17
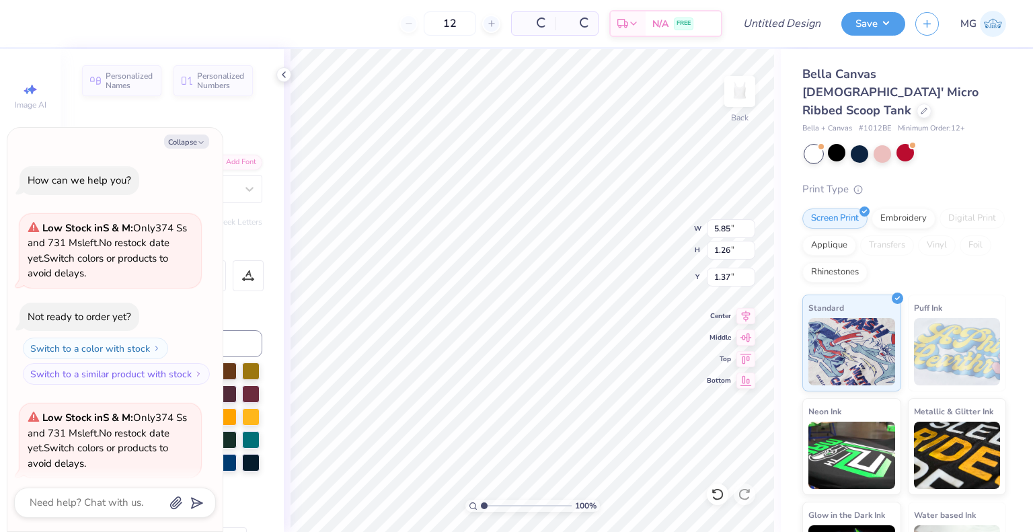
scroll to position [864, 0]
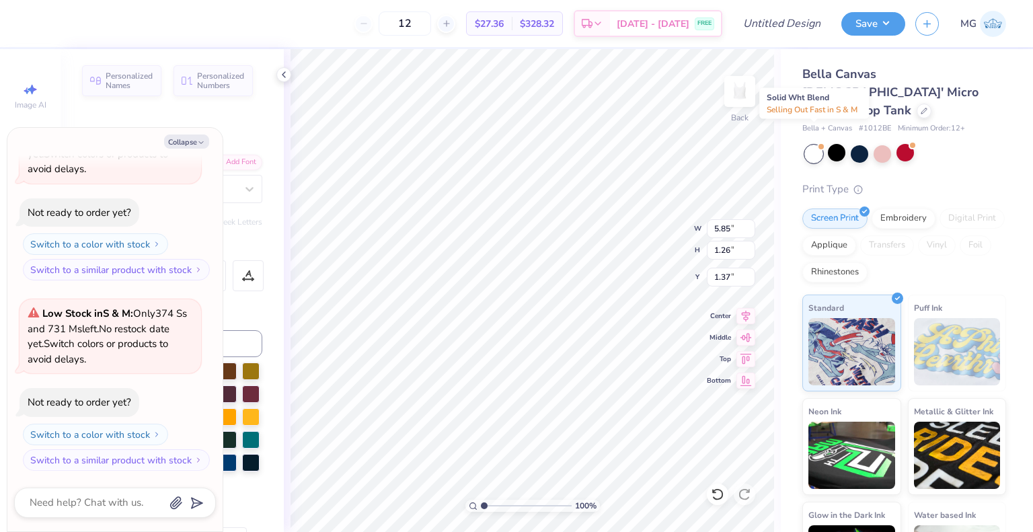
click at [814, 145] on div at bounding box center [813, 153] width 17 height 17
click at [187, 144] on button "Collapse" at bounding box center [186, 142] width 45 height 14
type textarea "x"
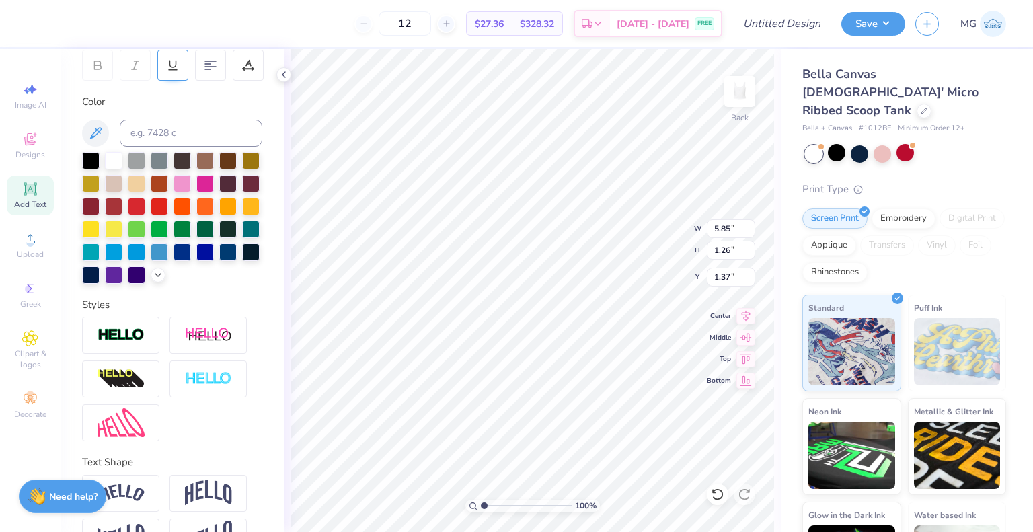
scroll to position [272, 0]
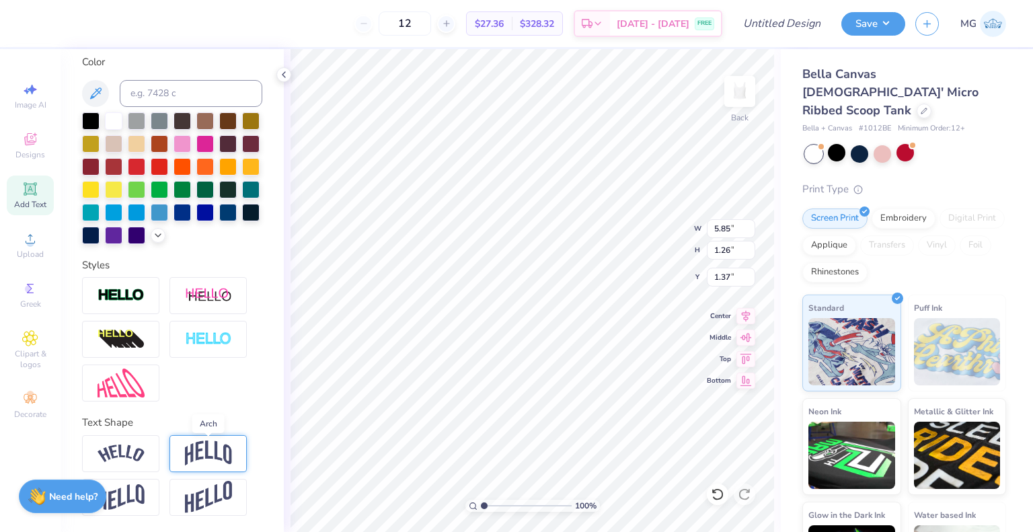
click at [209, 453] on img at bounding box center [208, 454] width 47 height 26
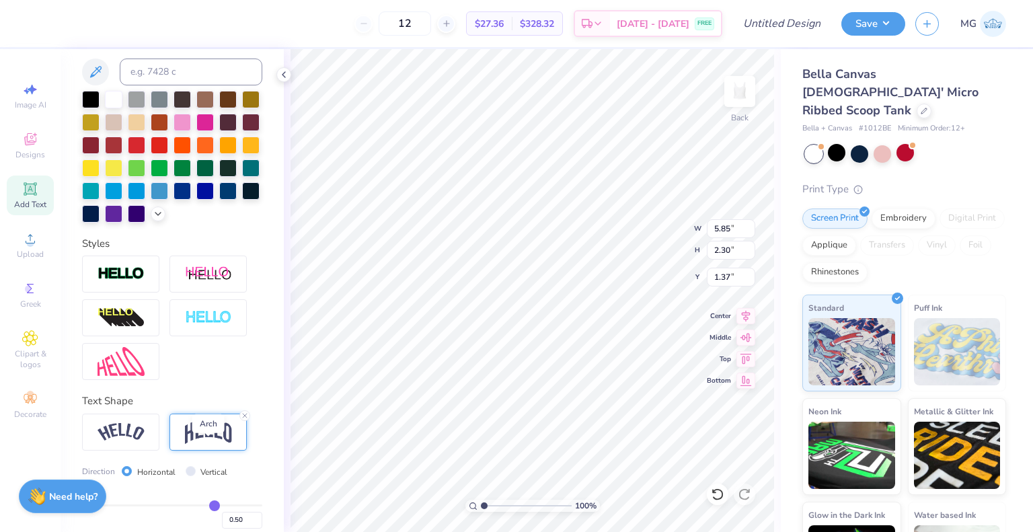
type input "2.30"
type input "0.85"
click at [38, 350] on span "Clipart & logos" at bounding box center [30, 359] width 47 height 22
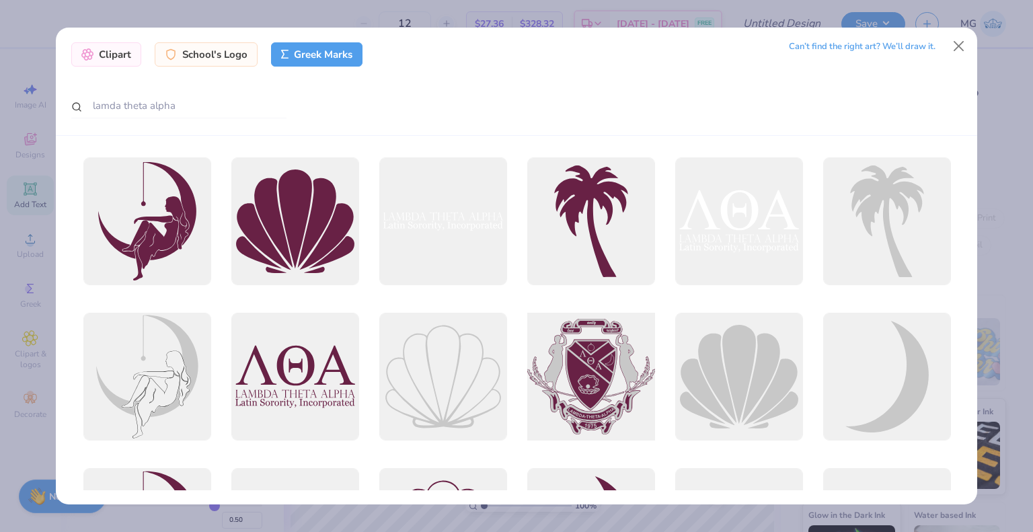
click at [566, 379] on div at bounding box center [591, 377] width 141 height 141
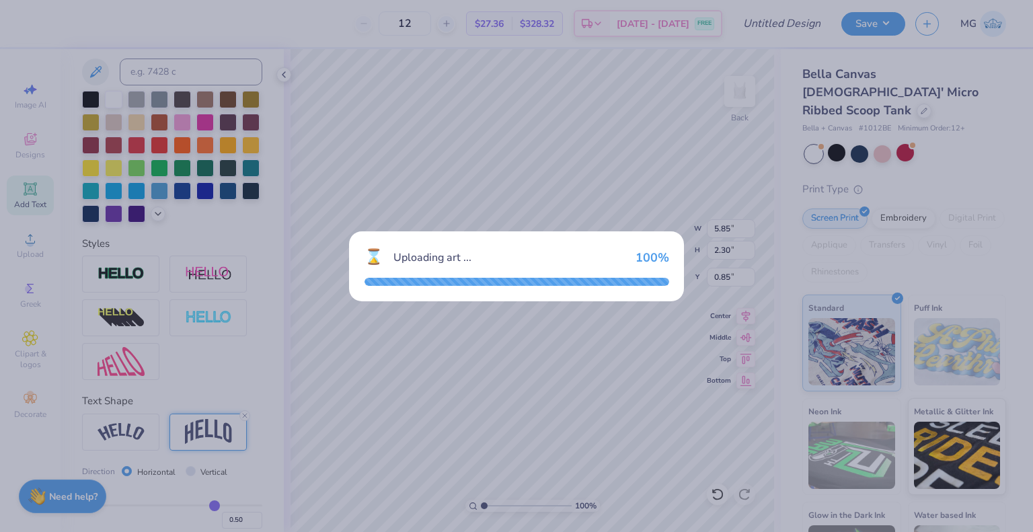
type input "8.95"
type input "8.07"
type input "2.00"
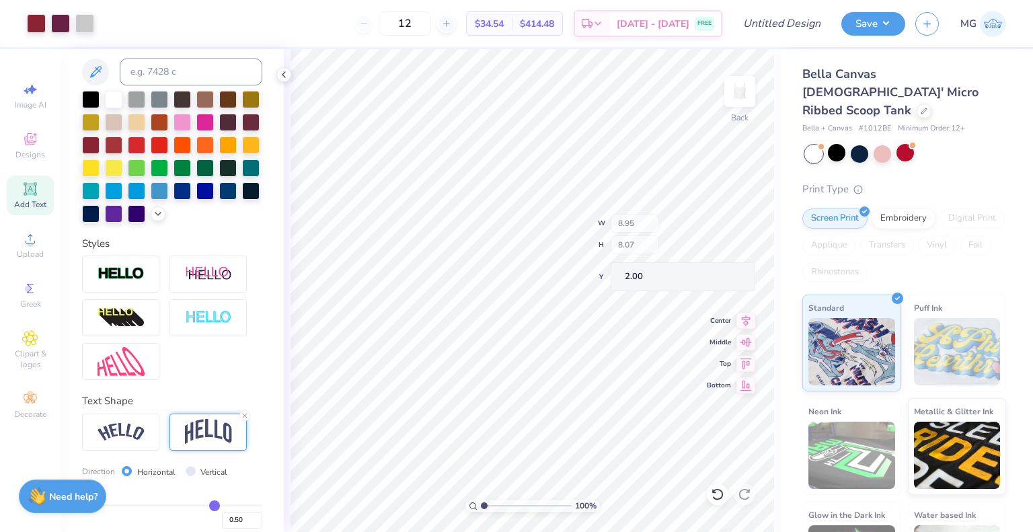
type input "5.21"
type input "4.70"
type input "5.37"
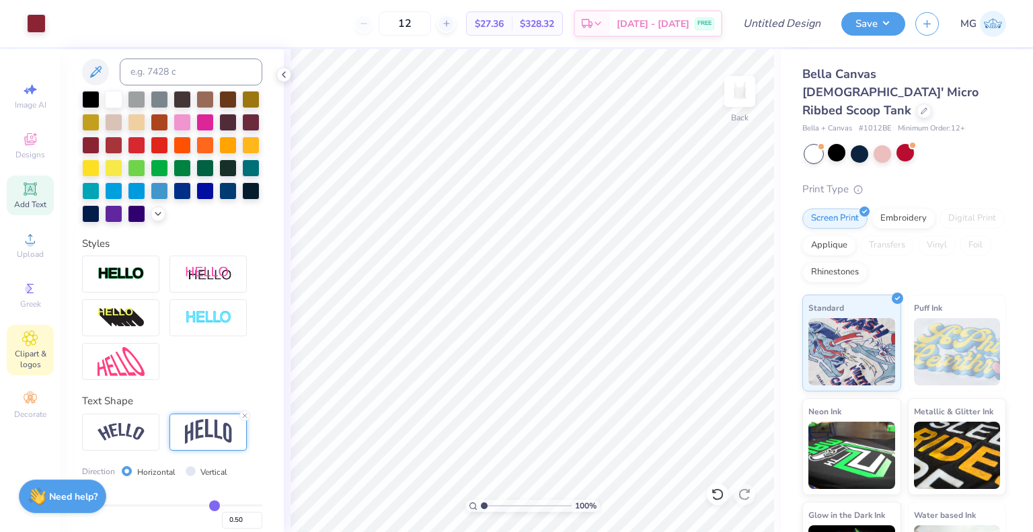
click at [39, 334] on div "Clipart & logos" at bounding box center [30, 350] width 47 height 50
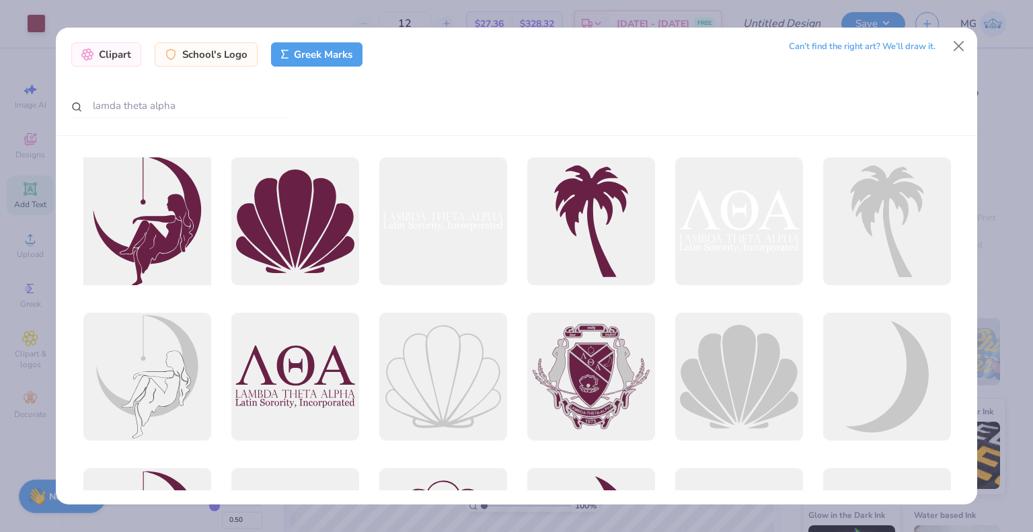
click at [190, 212] on div at bounding box center [147, 221] width 141 height 141
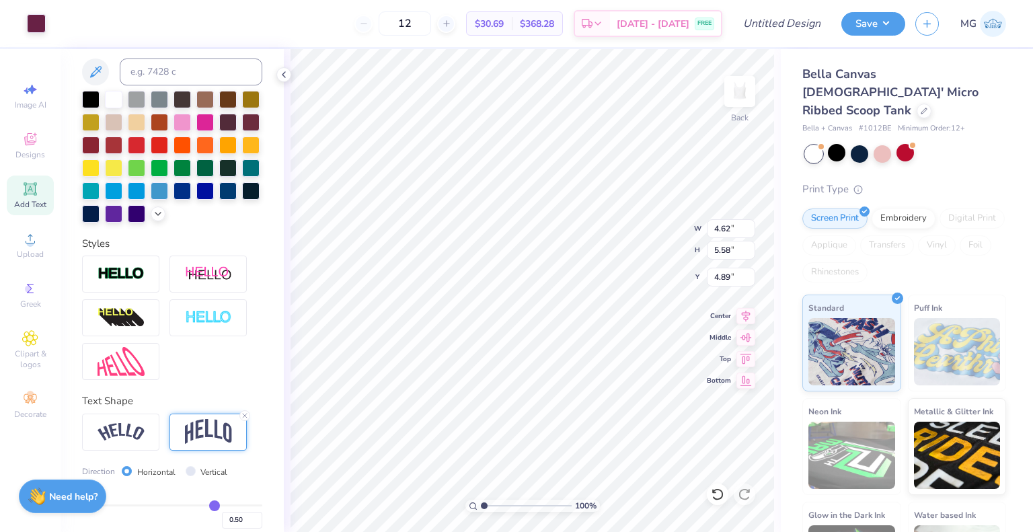
type input "4.62"
type input "5.58"
type input "2.71"
type input "3.15"
type input "5.85"
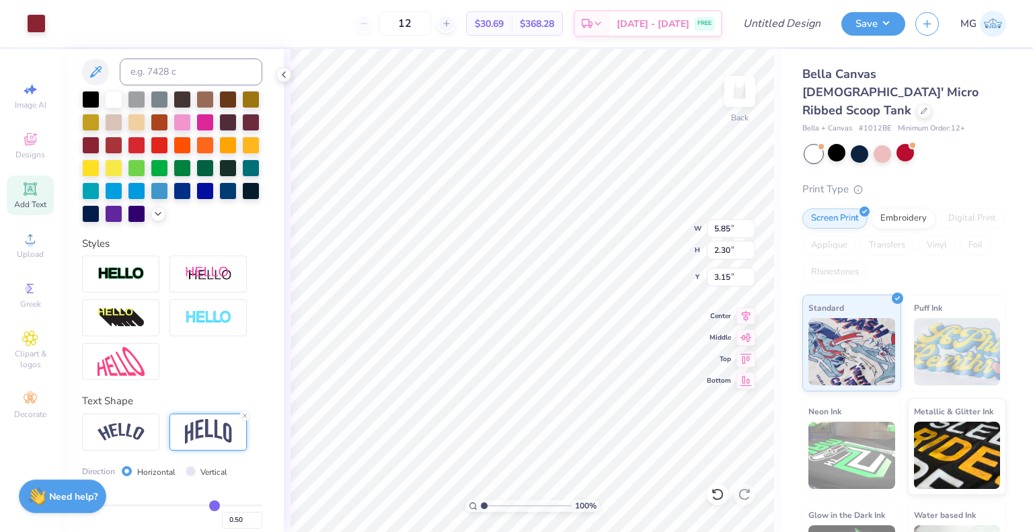
type input "2.30"
type input "1.36"
click at [242, 130] on div at bounding box center [250, 120] width 17 height 17
type input "1.00798441733722"
type textarea "x"
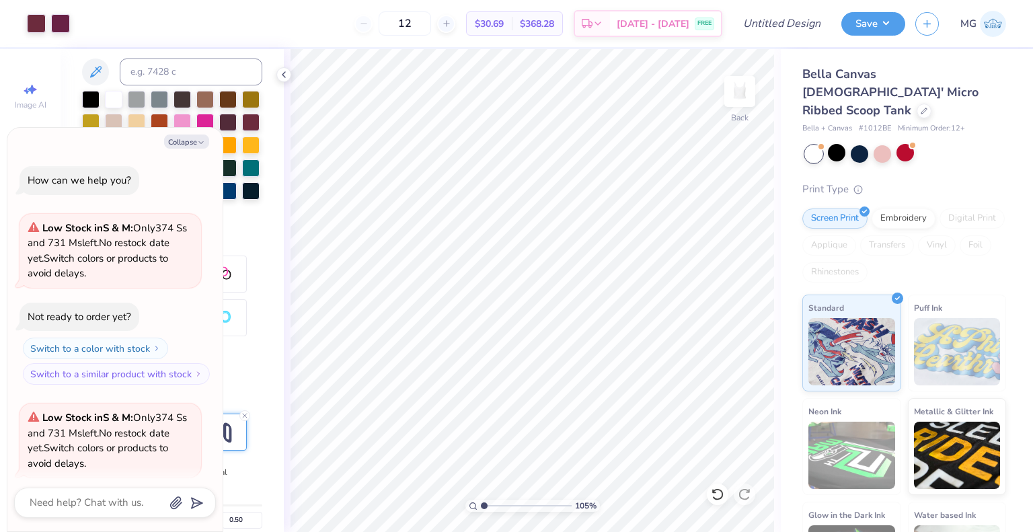
type input "1.04591794883534"
type textarea "x"
type input "1.04746604821139"
type textarea "x"
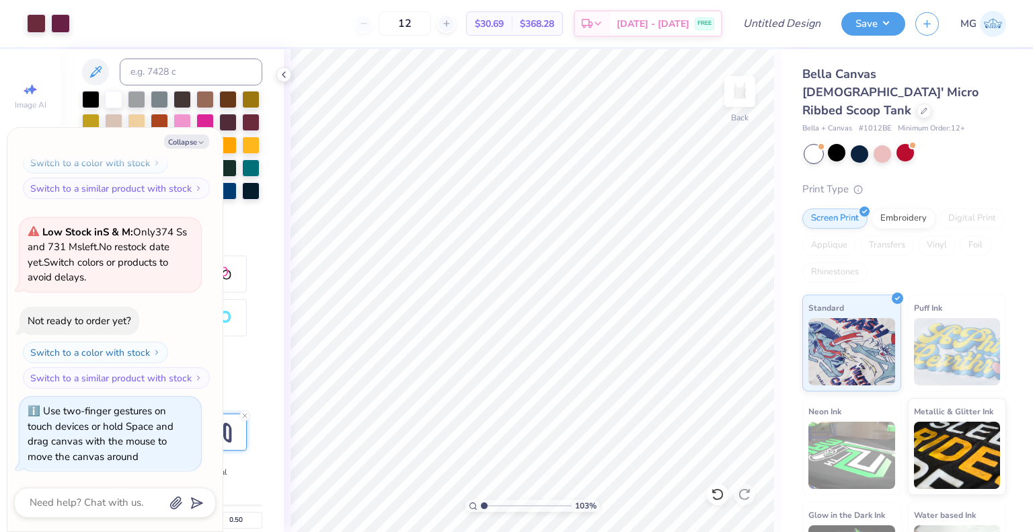
type input "1.00132839042111"
click at [771, 32] on input "Design Title" at bounding box center [798, 23] width 66 height 27
type input "L"
type input "1.00132839042111"
type textarea "x"
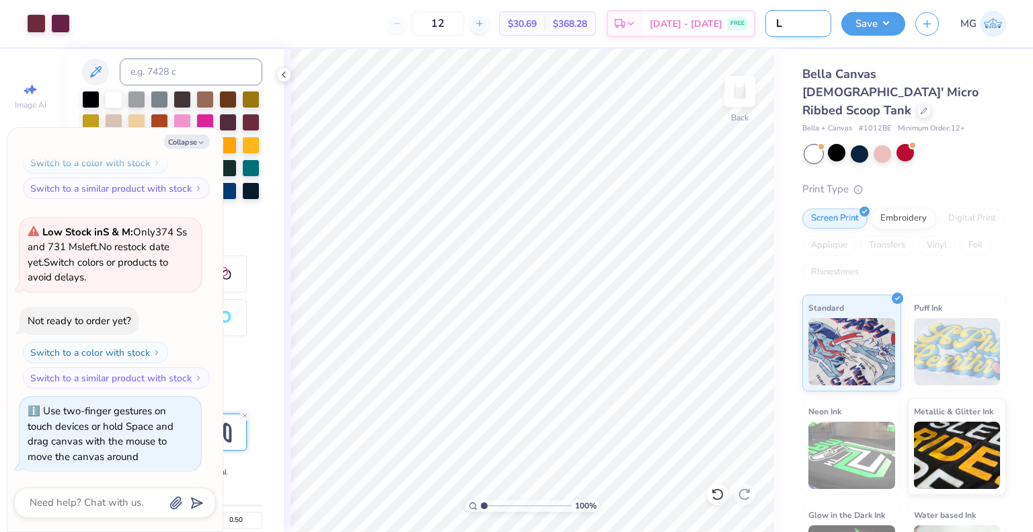
type input "Lo"
type input "1.00132839042111"
type textarea "x"
type input "Lov"
type input "1.00132839042111"
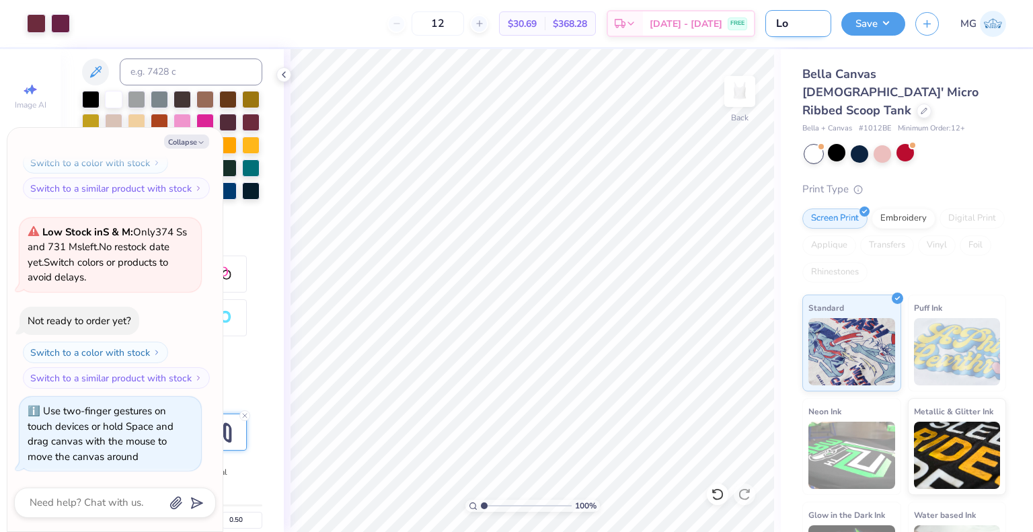
type textarea "x"
type input "Love"
type input "1.00132839042111"
type textarea "x"
type input "Lovel"
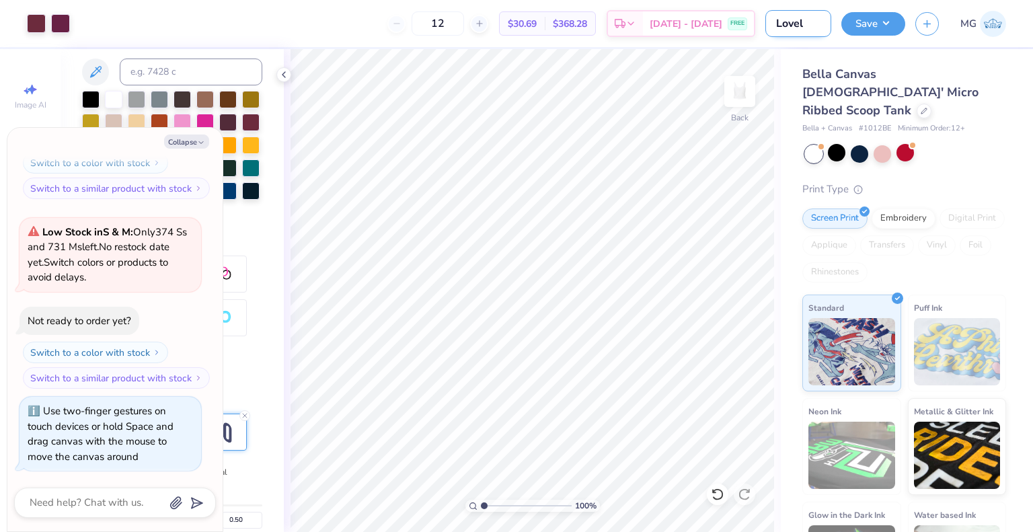
type input "1.00132839042111"
type textarea "x"
type input "Lovely"
type input "1.00132839042111"
type textarea "x"
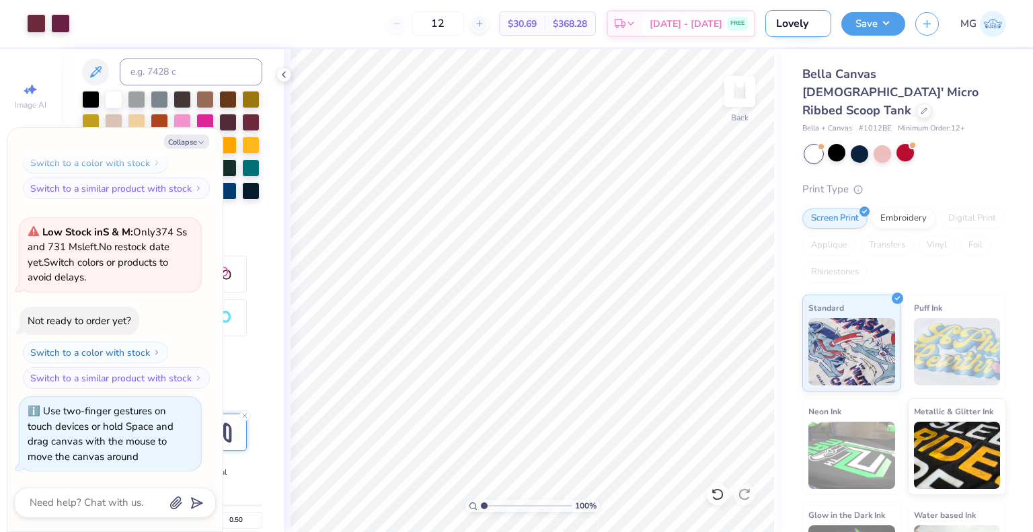
type input "Lovely"
type input "1.00132839042111"
type textarea "x"
type input "Lovely l"
type input "1.00132839042111"
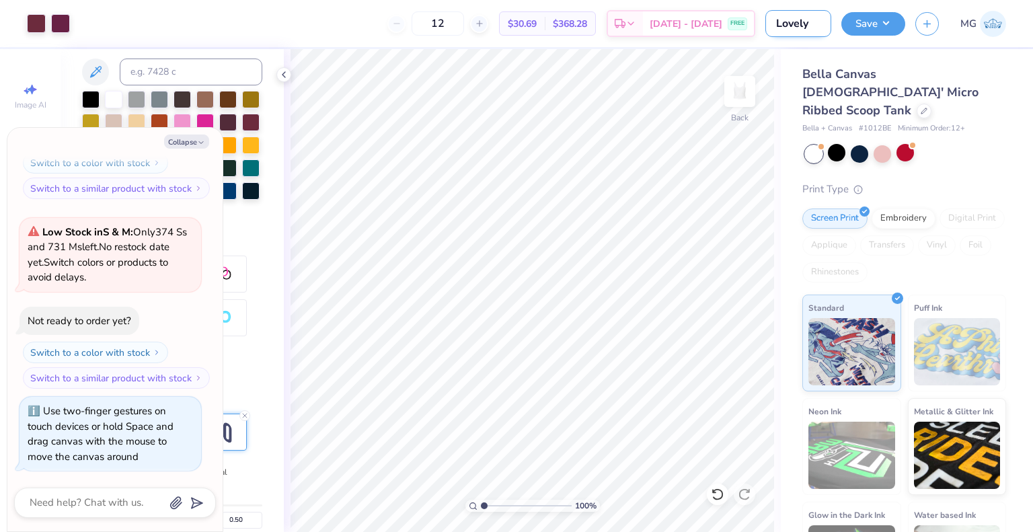
type textarea "x"
type input "Lovely la"
type input "1.00132839042111"
type textarea "x"
type input "Lovely lab"
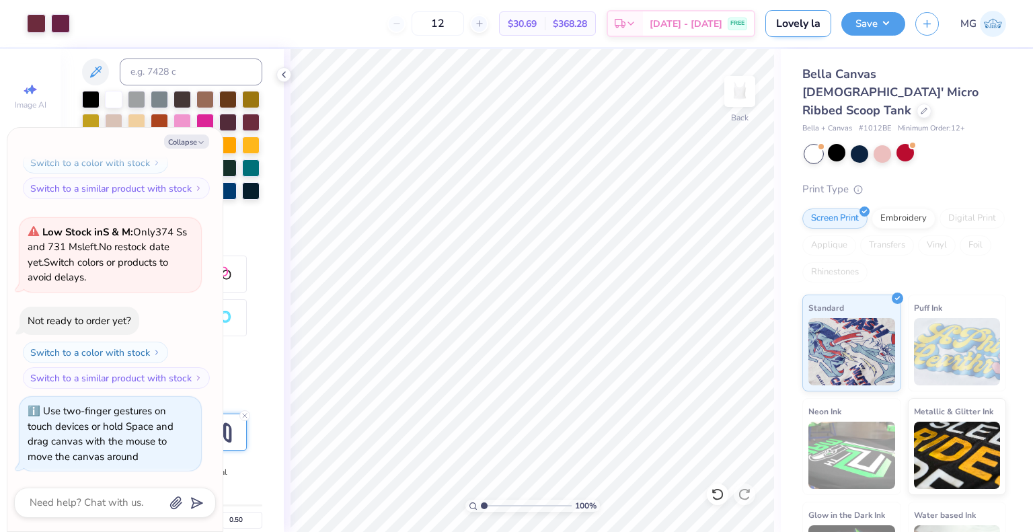
type input "1.00132839042111"
type textarea "x"
type input "Lovely la"
type input "1.00132839042111"
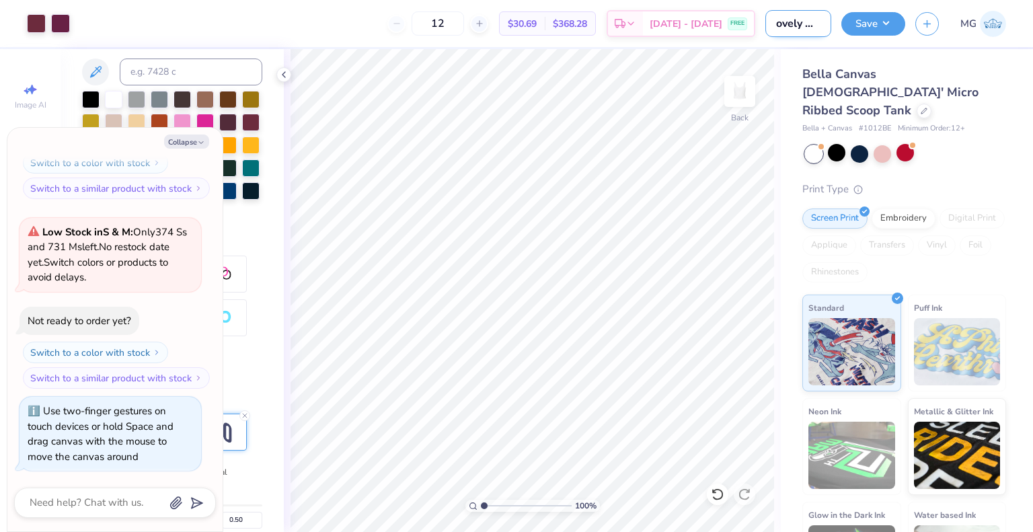
type textarea "x"
type input "Lovely lam"
type input "1.00132839042111"
type textarea "x"
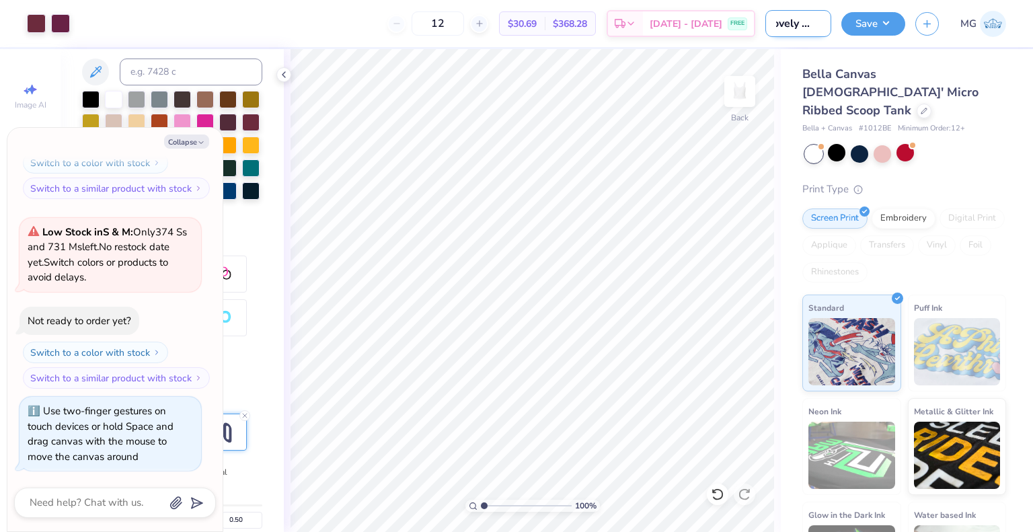
type input "Lovely lamb"
type input "1.00132839042111"
type textarea "x"
type input "Lovely lambd"
type input "1.00132839042111"
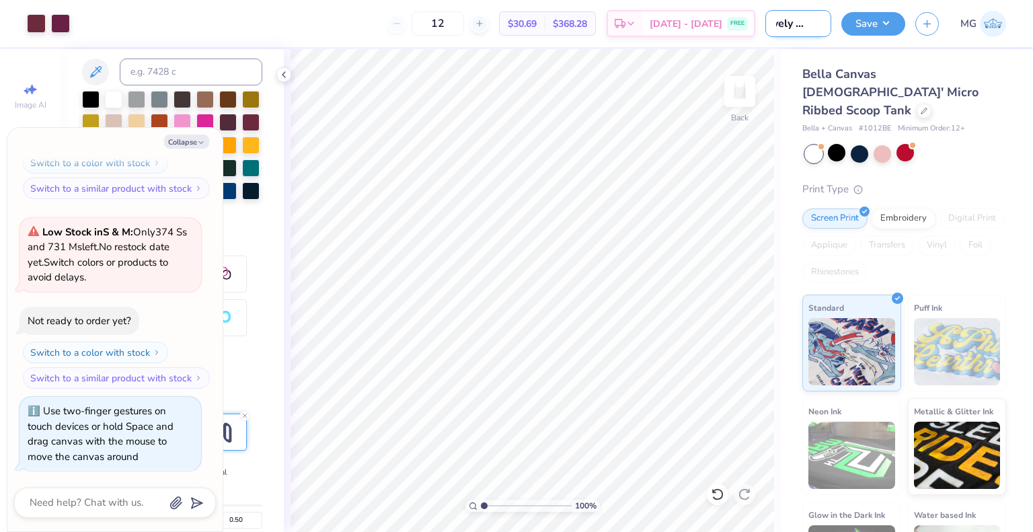
type textarea "x"
type input "Lovely lambda"
type input "1.00132839042111"
type textarea "x"
type input "Lovely lambda"
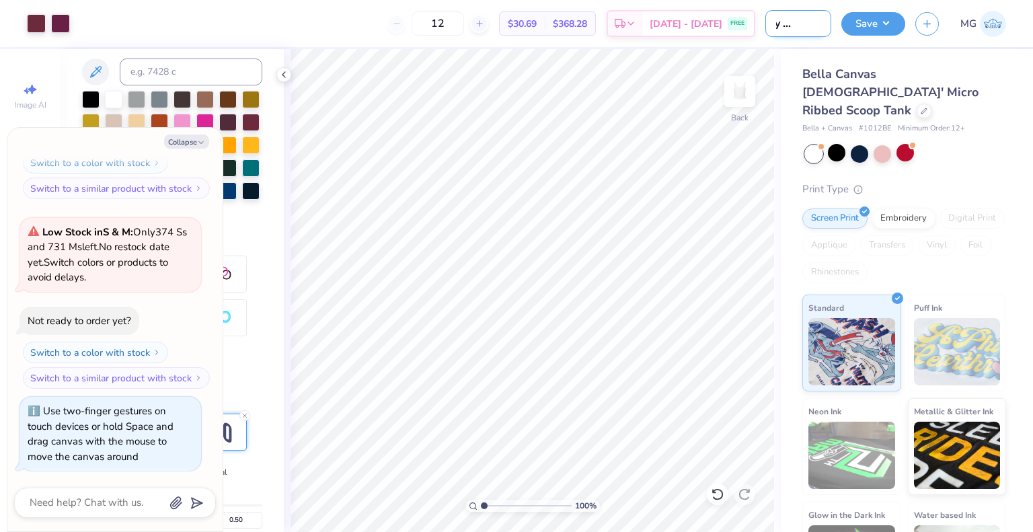
type input "1.00132839042111"
type textarea "x"
type input "Lovely lambda l"
type input "1.00132839042111"
type textarea "x"
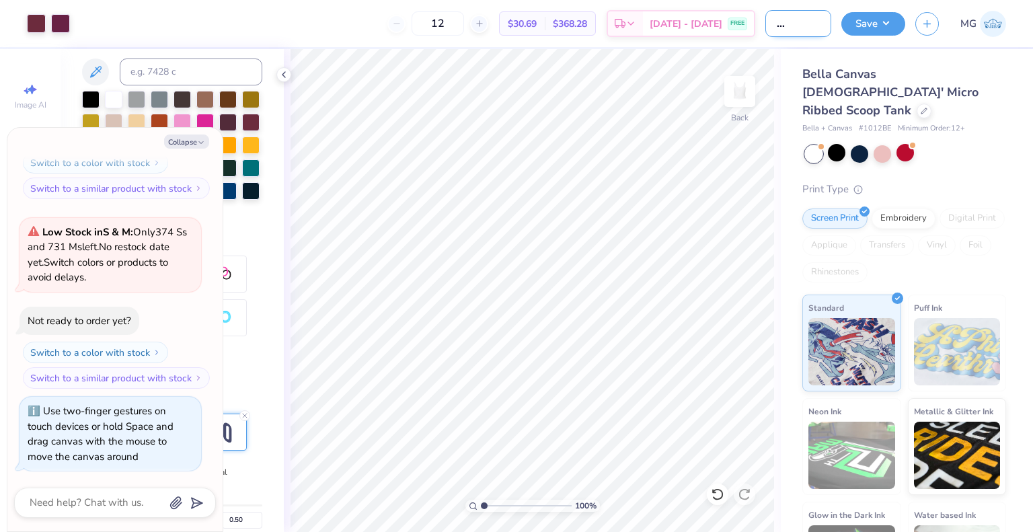
type input "Lovely lambda la"
type input "1.00132839042111"
type textarea "x"
type input "Lovely lambda lad"
type input "1.00132839042111"
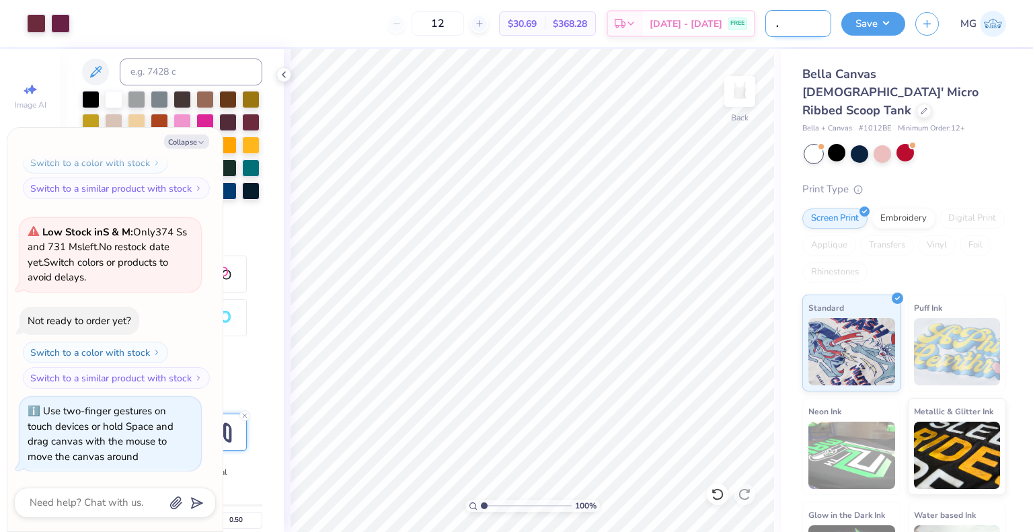
type textarea "x"
type input "Lovely lambda lady"
type input "1.00132839042111"
type textarea "x"
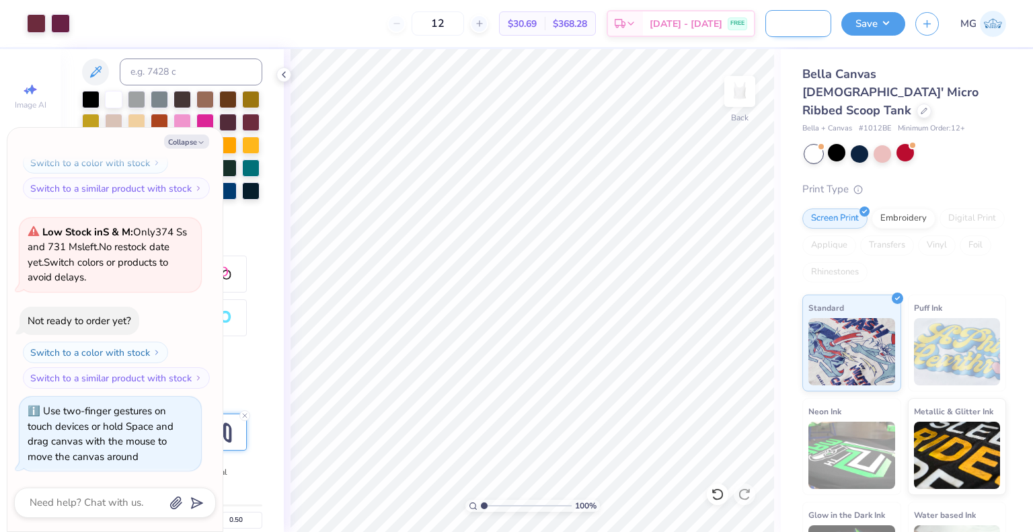
type input "Lovely lambda lady"
type input "1.00132839042111"
type textarea "x"
type input "1.00132839042111"
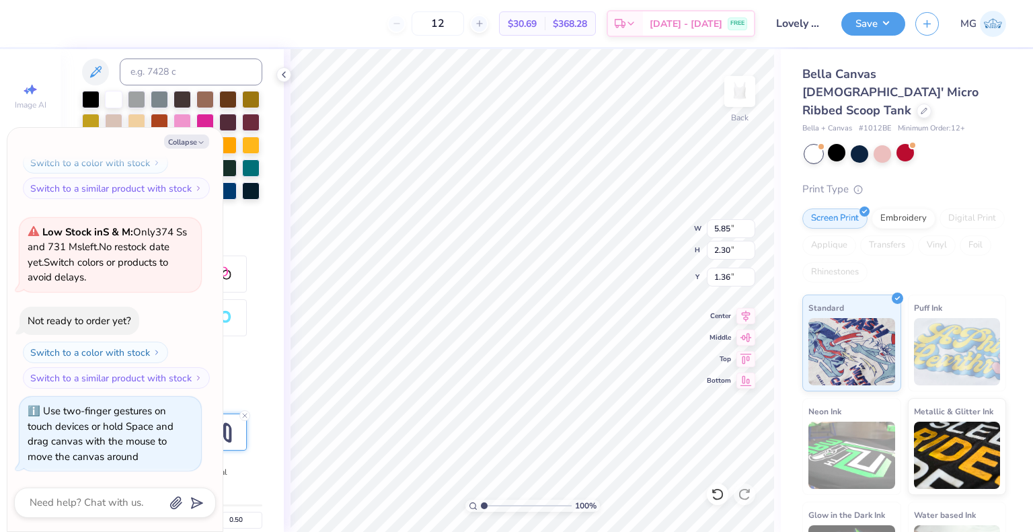
type textarea "x"
type input "1.00132839042111"
type textarea "x"
type input "4.77"
type input "1.88"
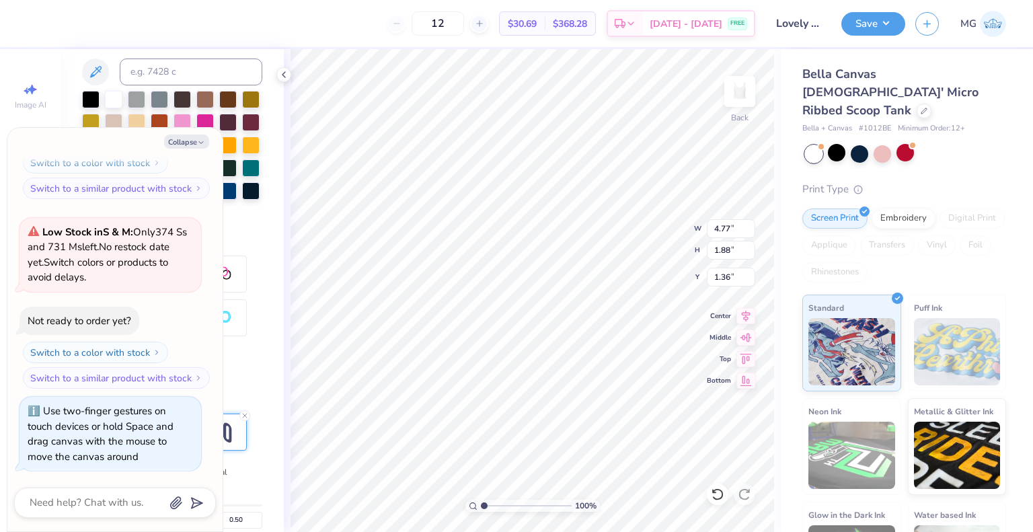
type input "1.00132839042111"
type textarea "x"
type input "4.62"
type input "5.58"
type input "3.15"
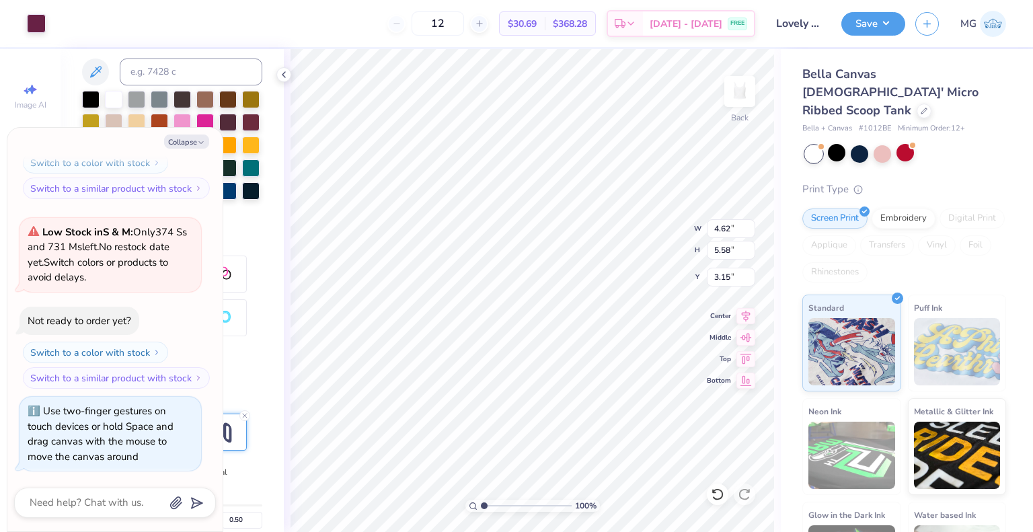
type input "1.00132839042111"
type textarea "x"
type input "1.00132839042111"
type textarea "x"
type input "3.86"
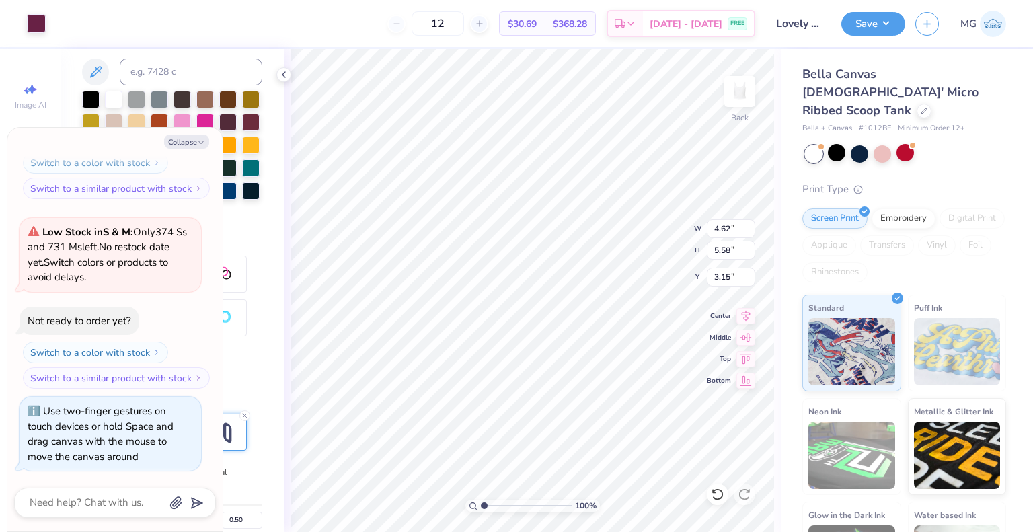
type input "4.66"
type input "1.00132839042111"
type textarea "x"
type input "1.00132839042111"
type textarea "x"
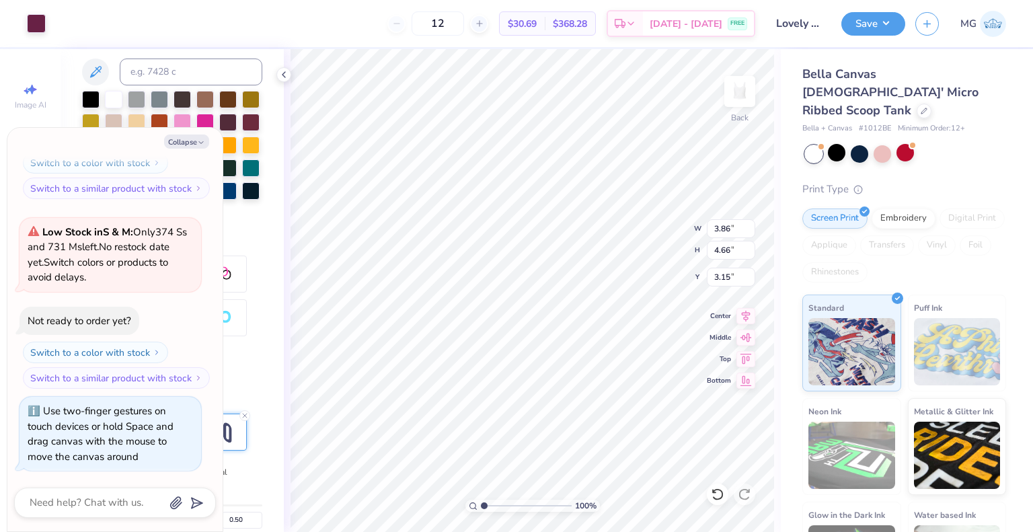
type input "3.17"
type input "1.00132839042111"
type textarea "x"
type input "4.77"
type input "1.88"
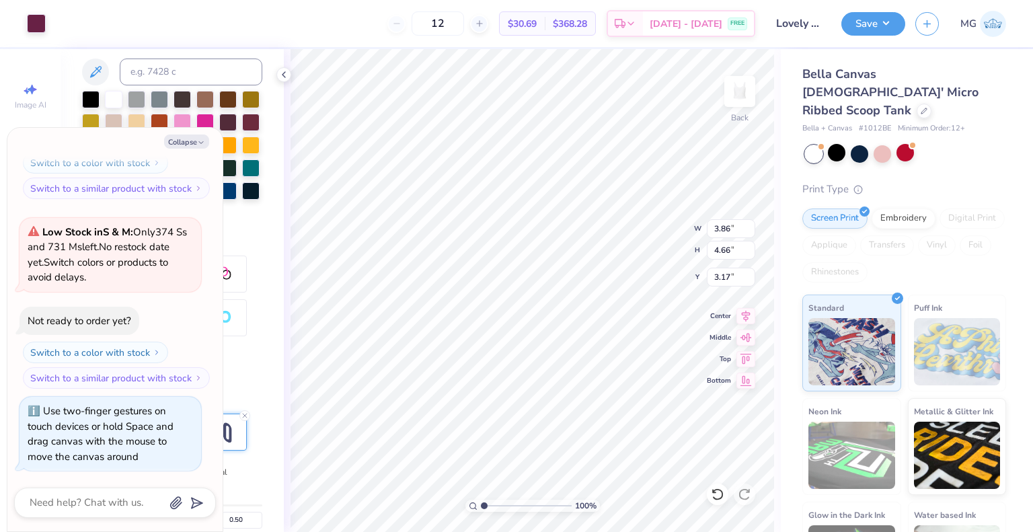
type input "1.36"
type input "1.00132839042111"
type textarea "x"
type input "1.29"
type input "1.00132839042111"
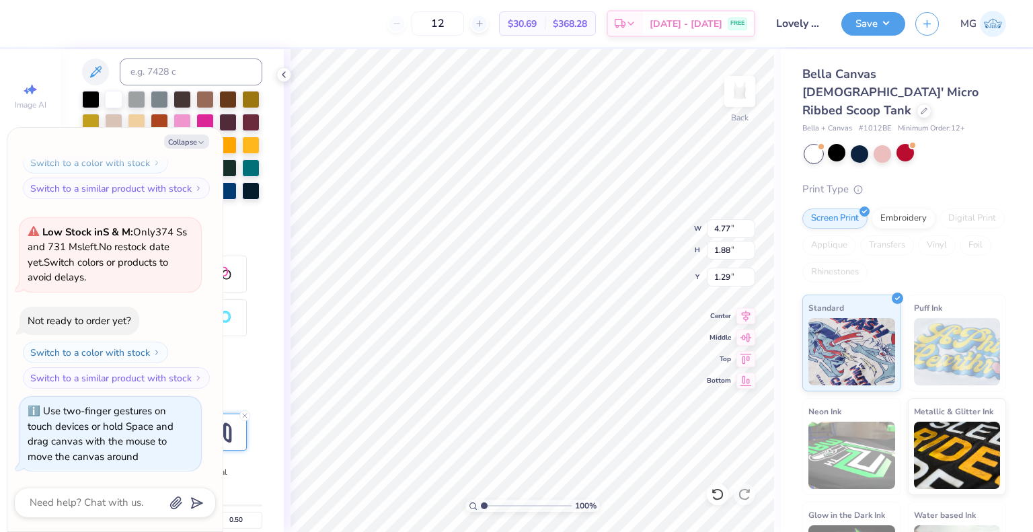
type textarea "x"
type input "1.00132839042111"
type textarea "x"
type input "1.00132839042111"
type textarea "x"
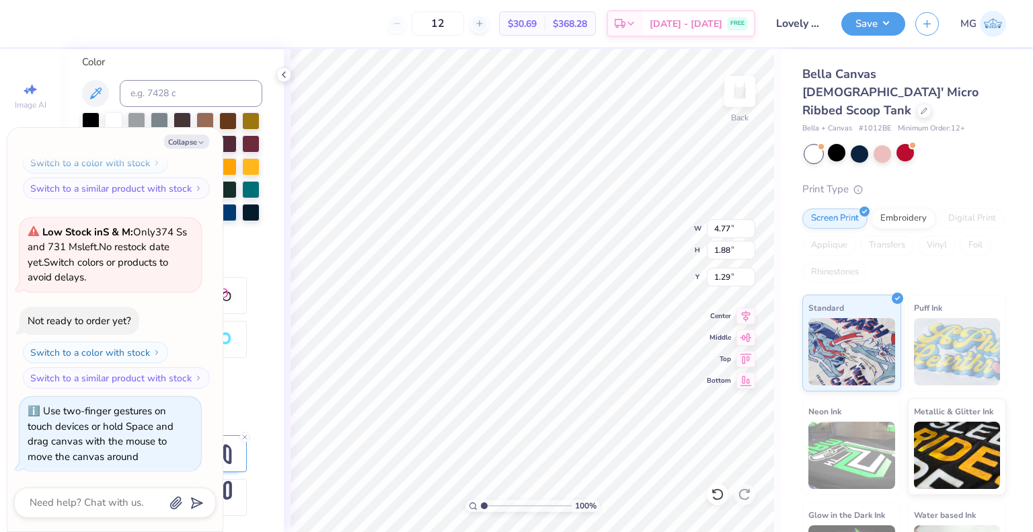
type input "1.00132839042111"
type textarea "x"
type input "1.00132839042111"
type textarea "x"
type input "8.29"
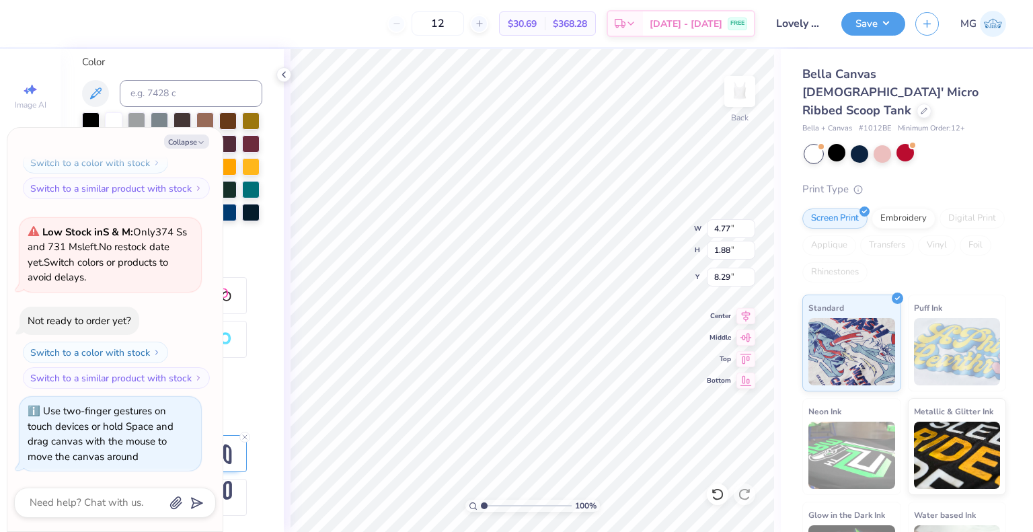
type input "1.00132839042111"
type textarea "x"
type input "1.00132839042111"
type textarea "x"
type input "1.00132839042111"
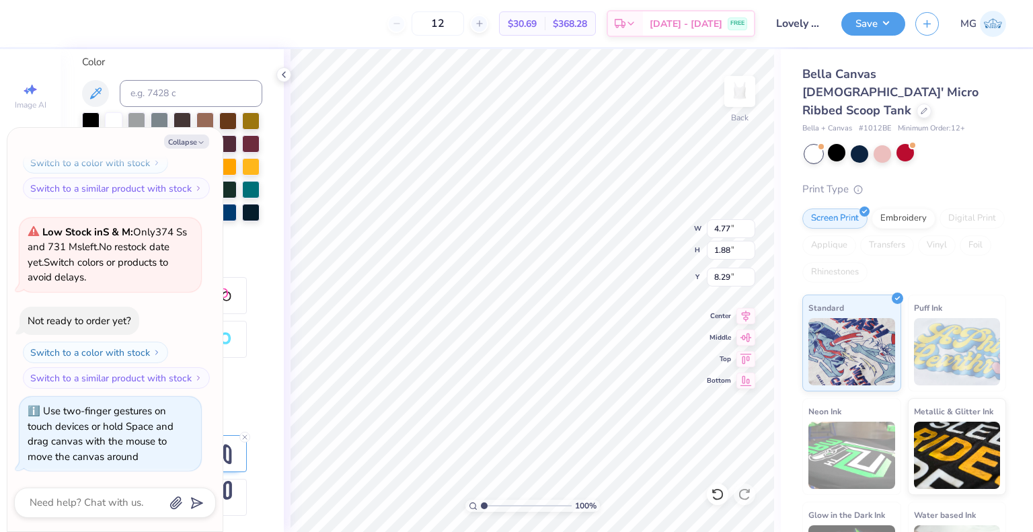
type textarea "x"
type input "1.00132839042111"
type textarea "x"
type textarea "LOLVELY"
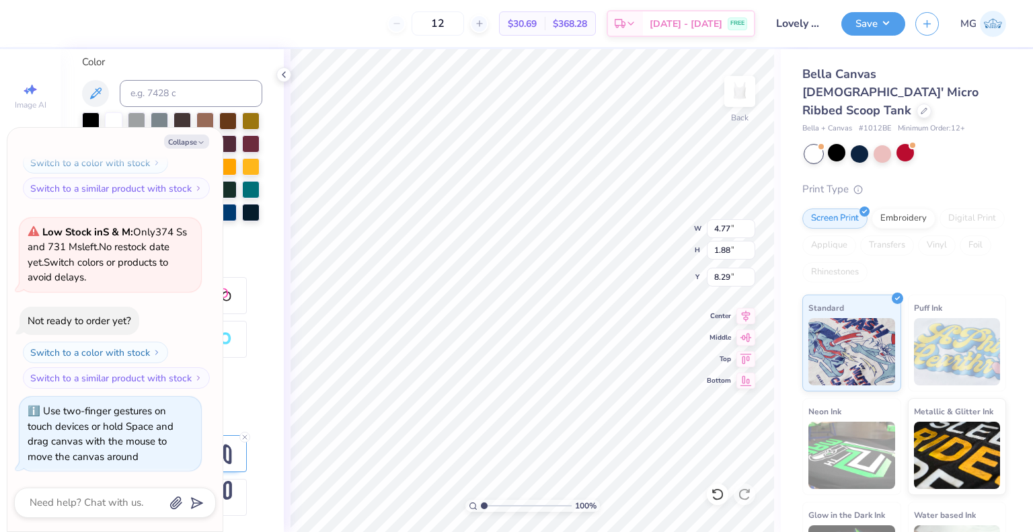
type input "1.00132839042111"
type textarea "x"
type textarea "LOLVEL"
type input "1.00132839042111"
type textarea "x"
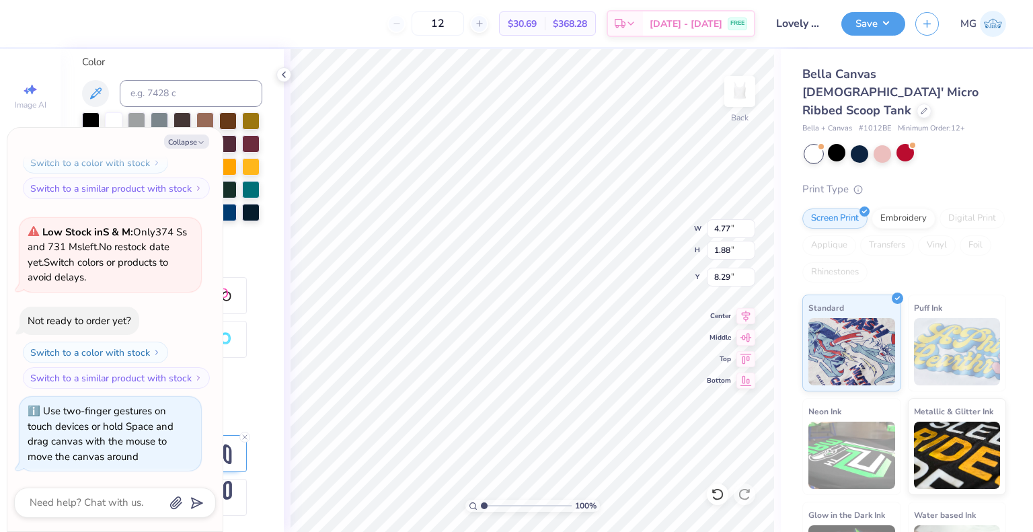
type textarea "LOLVE"
type input "1.00132839042111"
type textarea "x"
type textarea "LOLV"
type input "1.00132839042111"
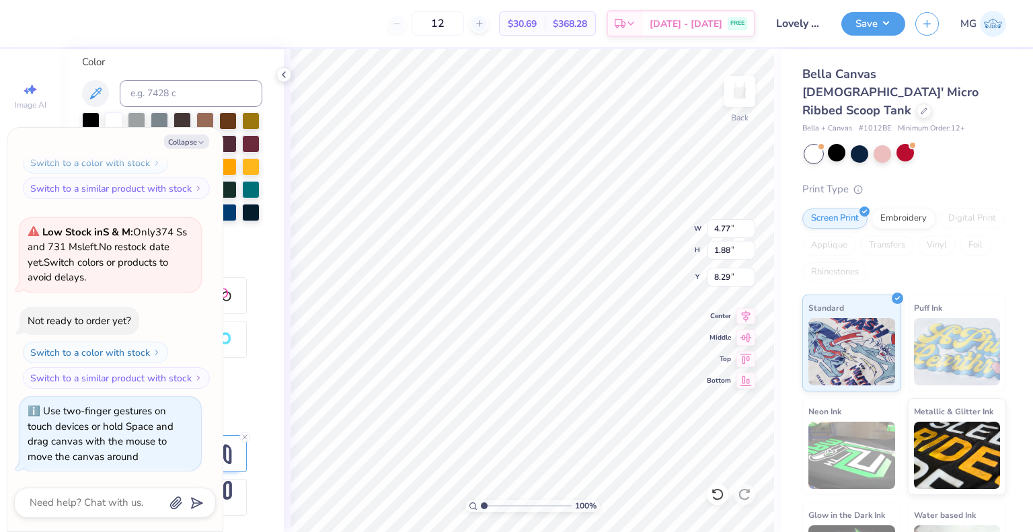
type textarea "x"
type textarea "LOL"
type input "1.00132839042111"
type textarea "x"
type textarea "LO"
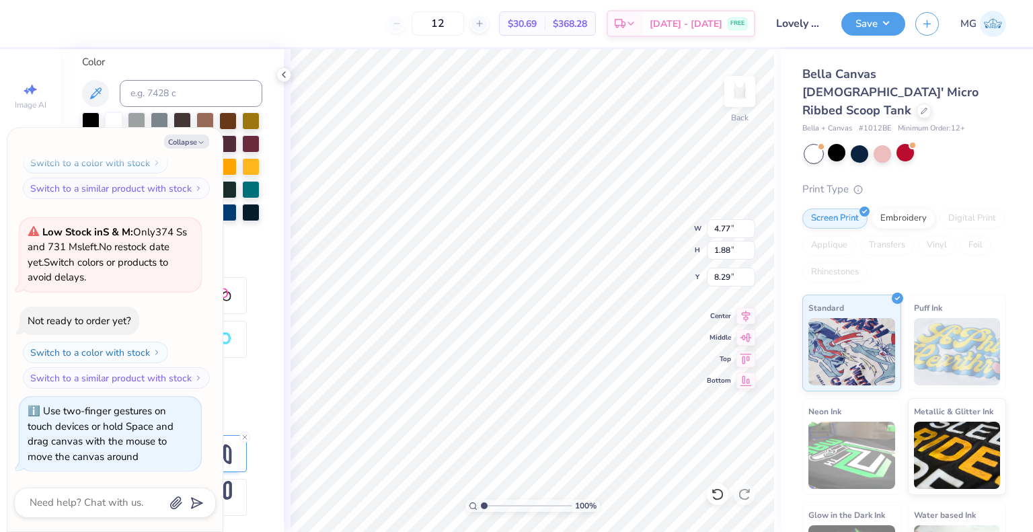
type input "1.00132839042111"
type textarea "x"
type textarea "L"
type input "1.00132839042111"
type textarea "x"
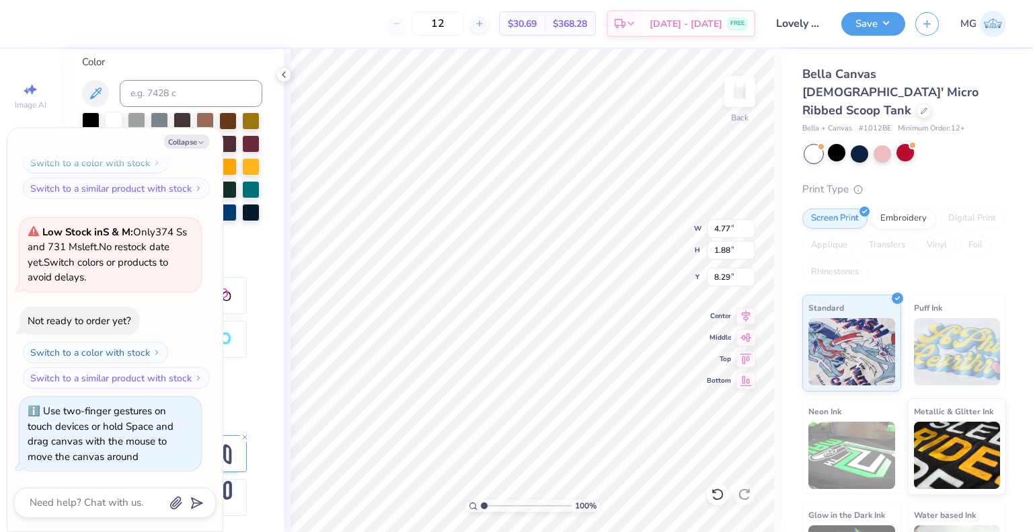
type textarea "LA"
type input "1.00132839042111"
type textarea "x"
type textarea "LAM"
type input "1.00132839042111"
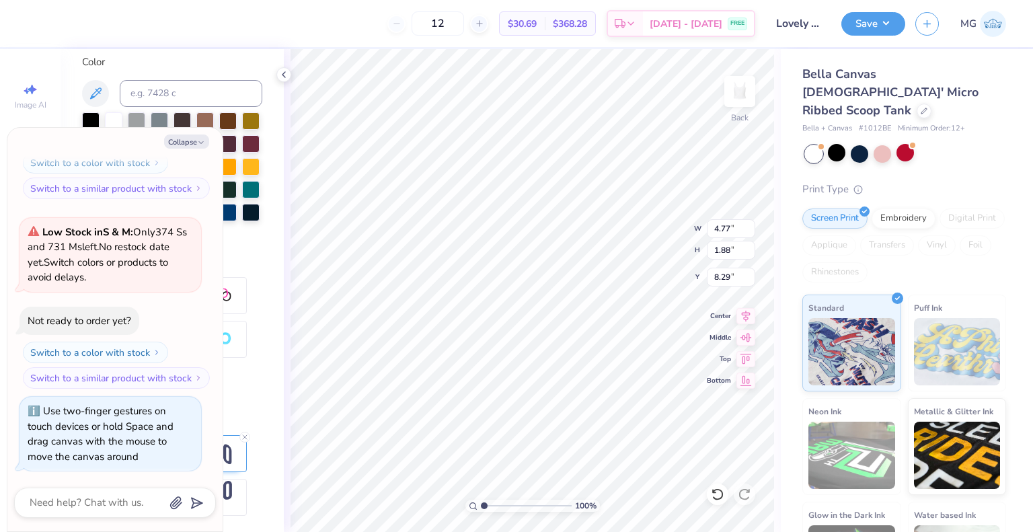
type textarea "x"
type textarea "LAMB"
type input "1.00132839042111"
type textarea "x"
type textarea "LAMBS"
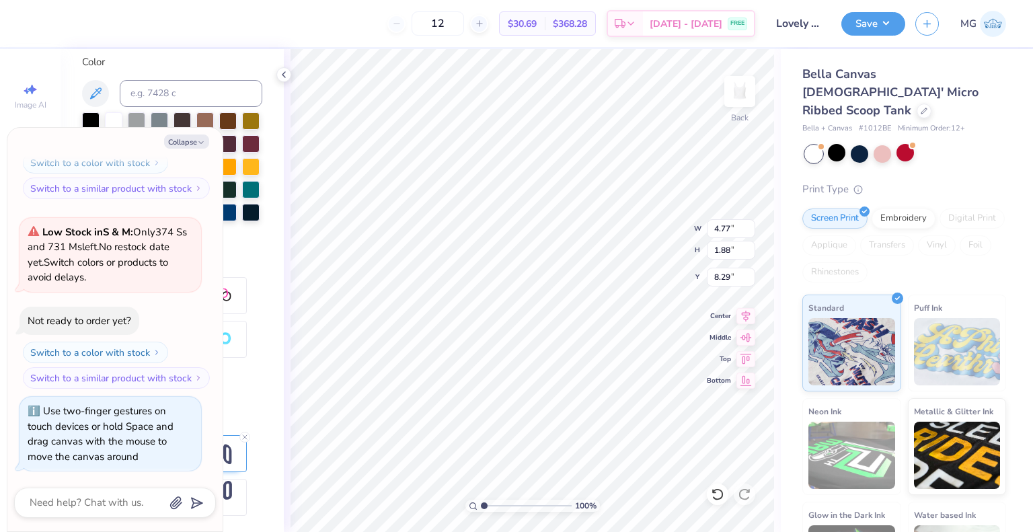
type input "1.00132839042111"
type textarea "x"
click at [193, 141] on button "Collapse" at bounding box center [186, 142] width 45 height 14
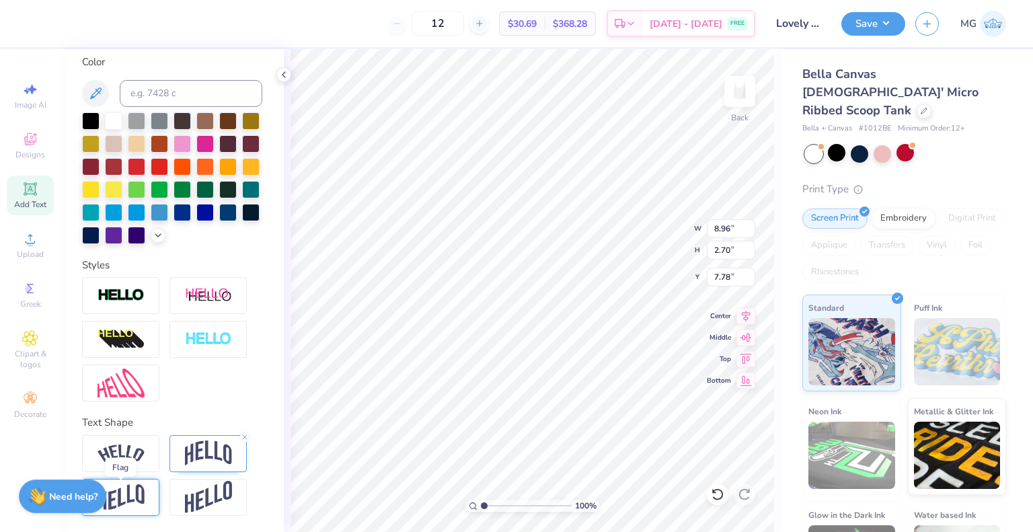
click at [122, 491] on img at bounding box center [121, 497] width 47 height 26
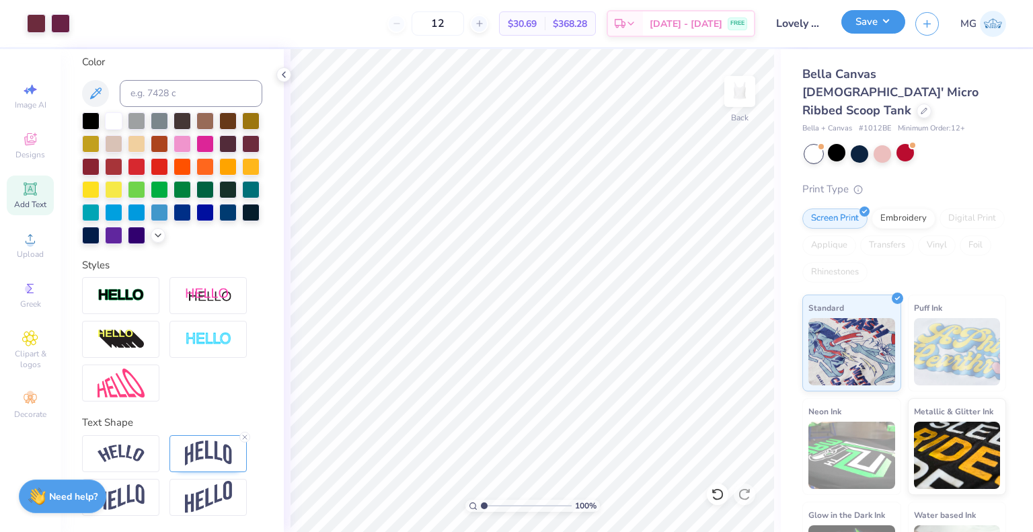
click at [856, 18] on button "Save" at bounding box center [873, 22] width 64 height 24
click at [845, 144] on div at bounding box center [836, 152] width 17 height 17
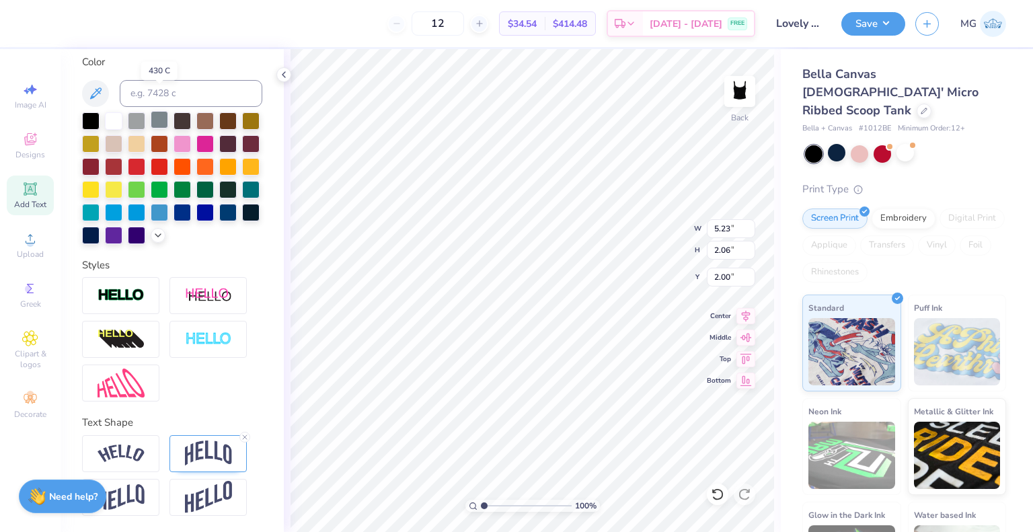
click at [159, 111] on div at bounding box center [159, 119] width 17 height 17
click at [151, 111] on div at bounding box center [159, 119] width 17 height 17
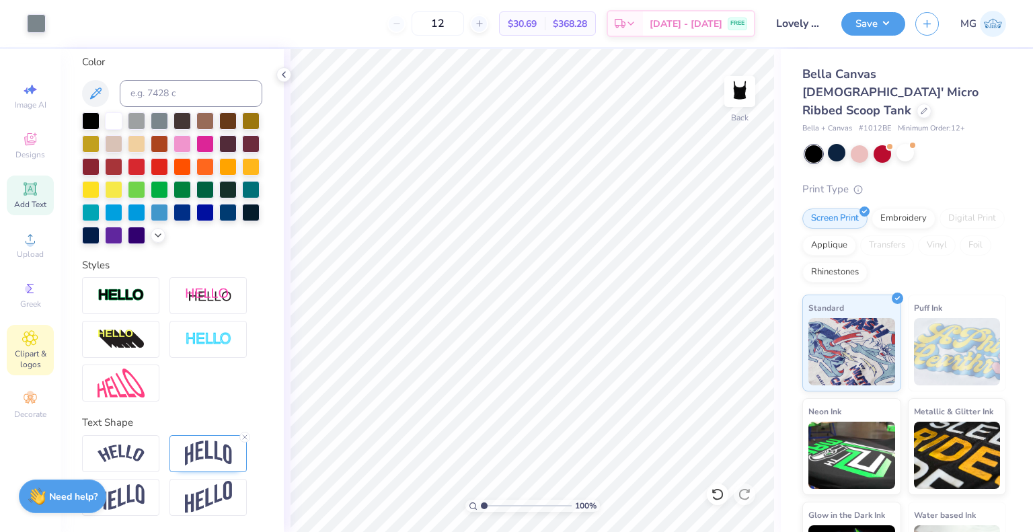
click at [31, 330] on div "Clipart & logos" at bounding box center [30, 350] width 47 height 50
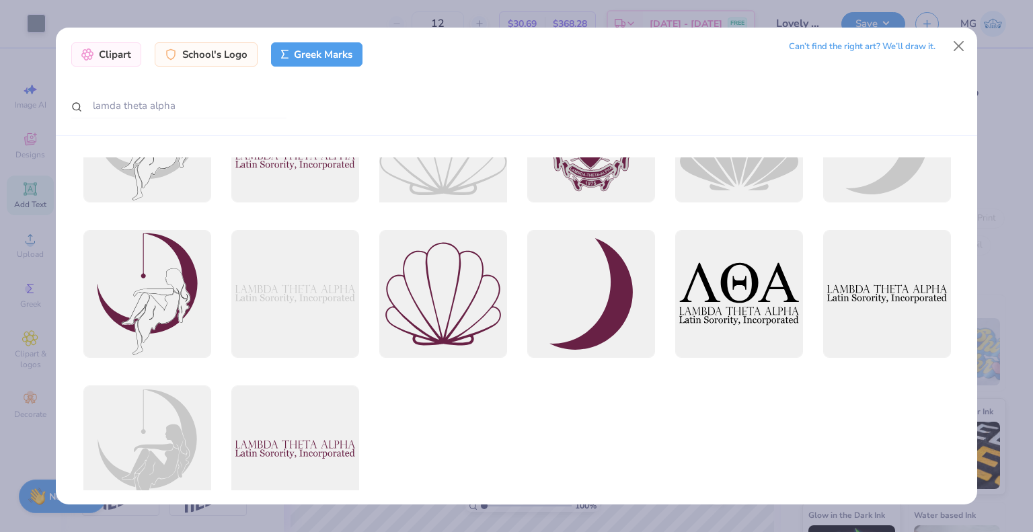
scroll to position [288, 0]
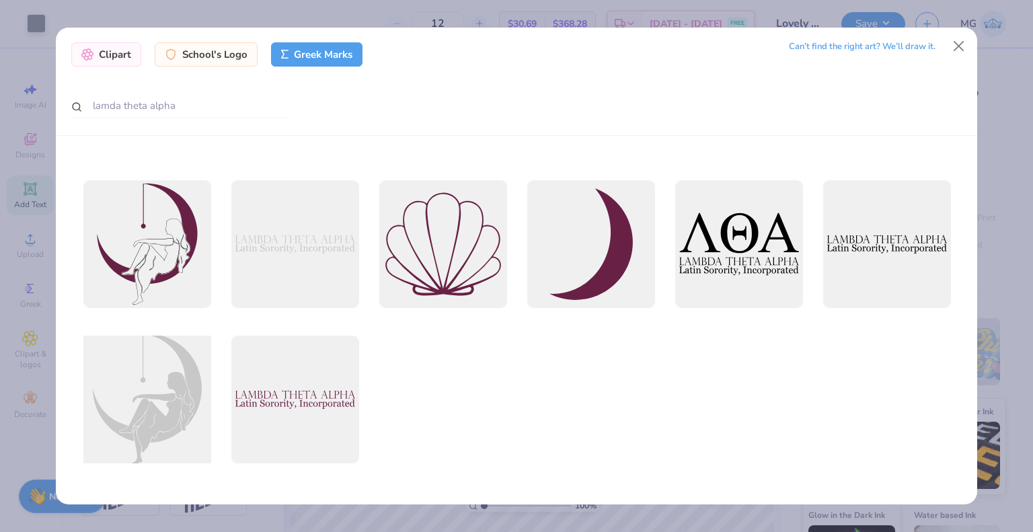
click at [161, 394] on div at bounding box center [147, 400] width 141 height 141
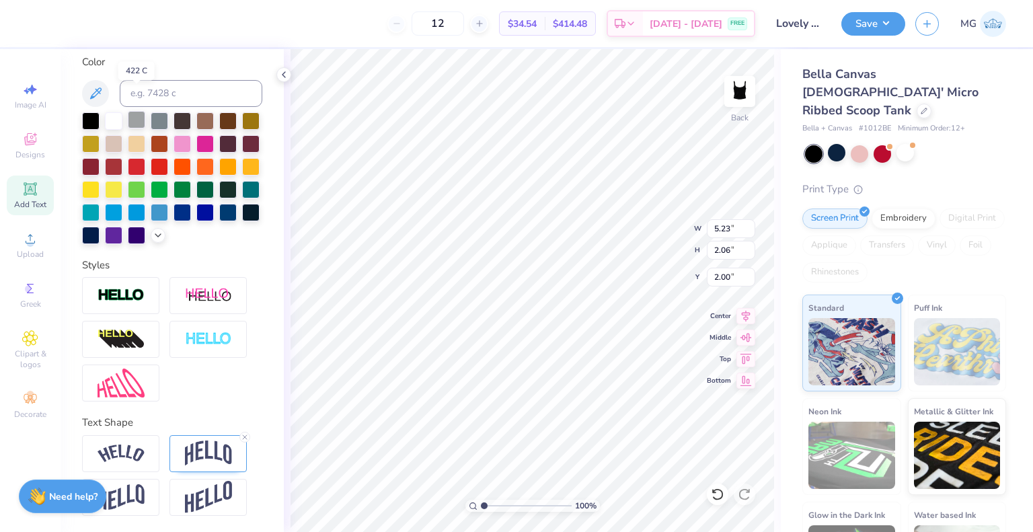
click at [132, 111] on div at bounding box center [136, 119] width 17 height 17
click at [36, 345] on icon at bounding box center [29, 338] width 15 height 16
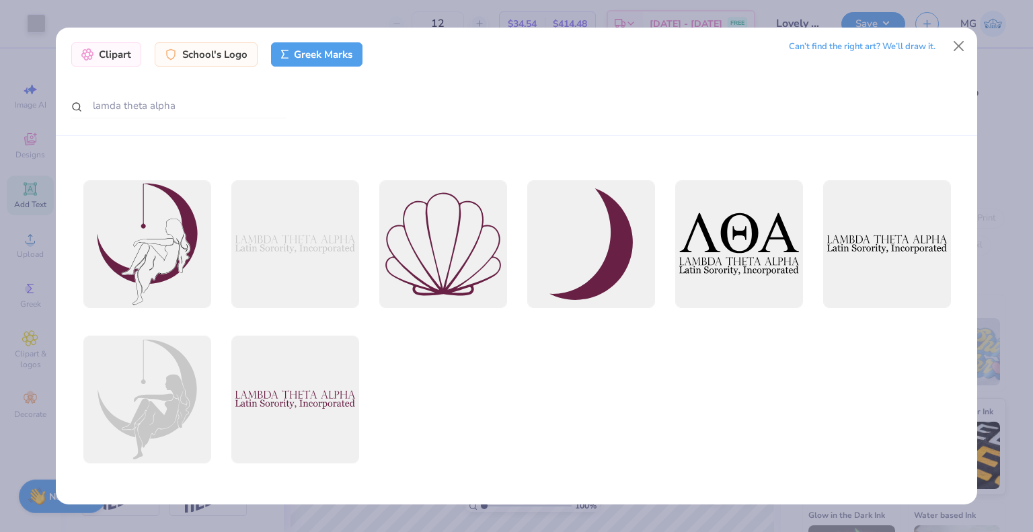
scroll to position [0, 0]
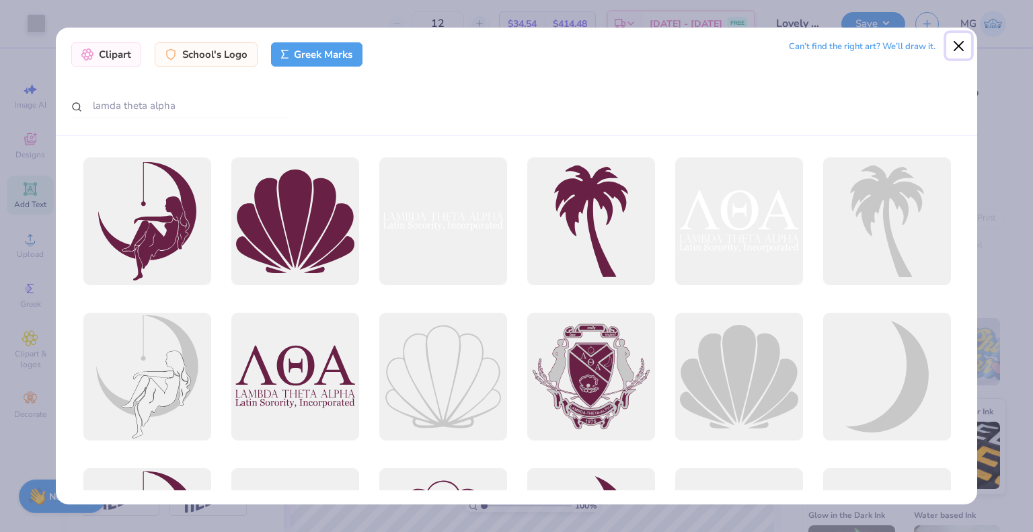
click at [955, 42] on button "Close" at bounding box center [959, 46] width 26 height 26
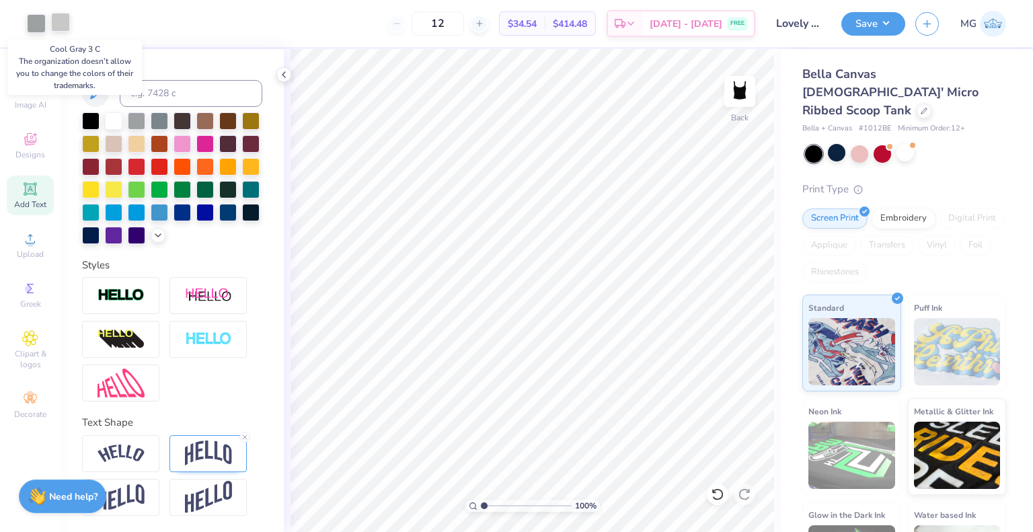
click at [59, 28] on div at bounding box center [60, 22] width 19 height 19
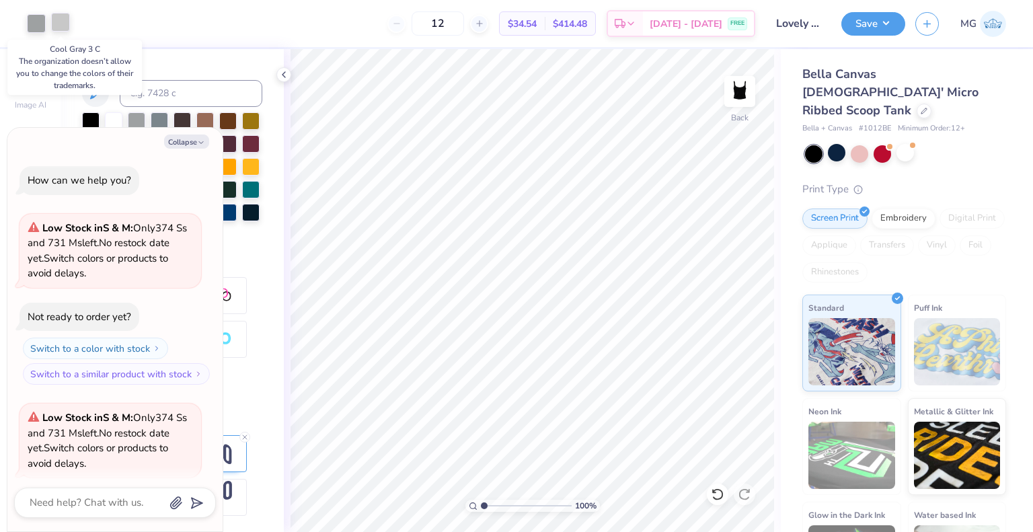
scroll to position [1203, 0]
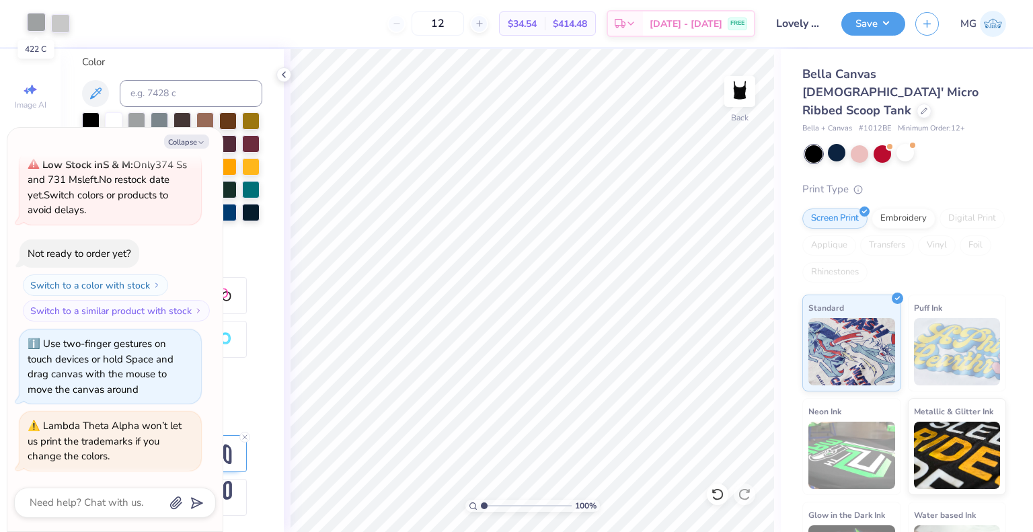
click at [32, 14] on div at bounding box center [36, 22] width 19 height 19
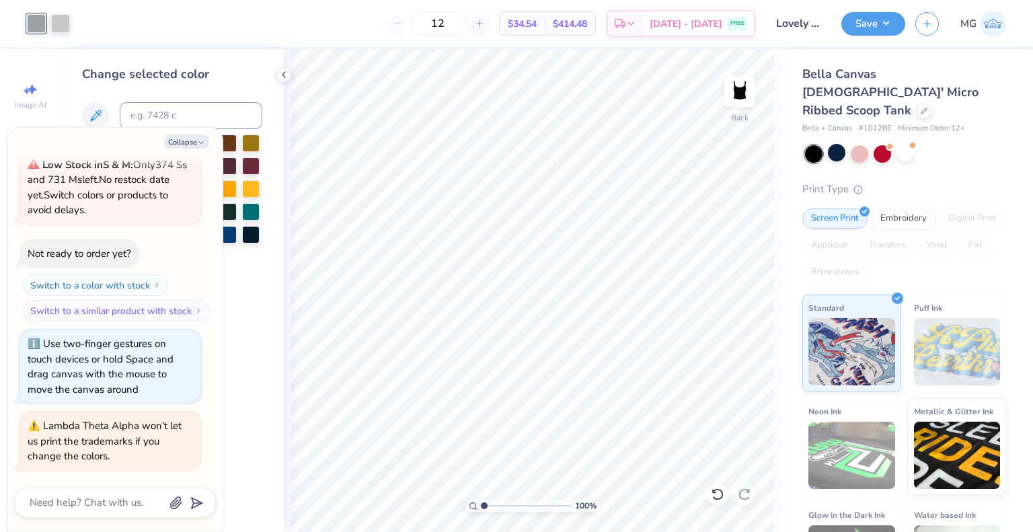
click at [155, 432] on div "Lambda Theta Alpha won’t let us print the trademarks if you change the colors." at bounding box center [110, 441] width 165 height 46
click at [58, 26] on div at bounding box center [60, 22] width 19 height 19
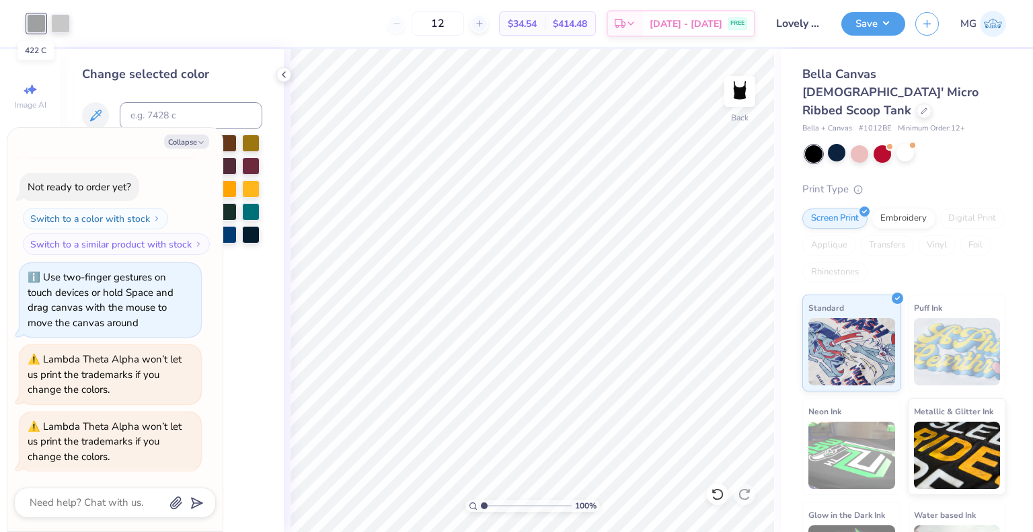
click at [45, 25] on div at bounding box center [36, 23] width 19 height 19
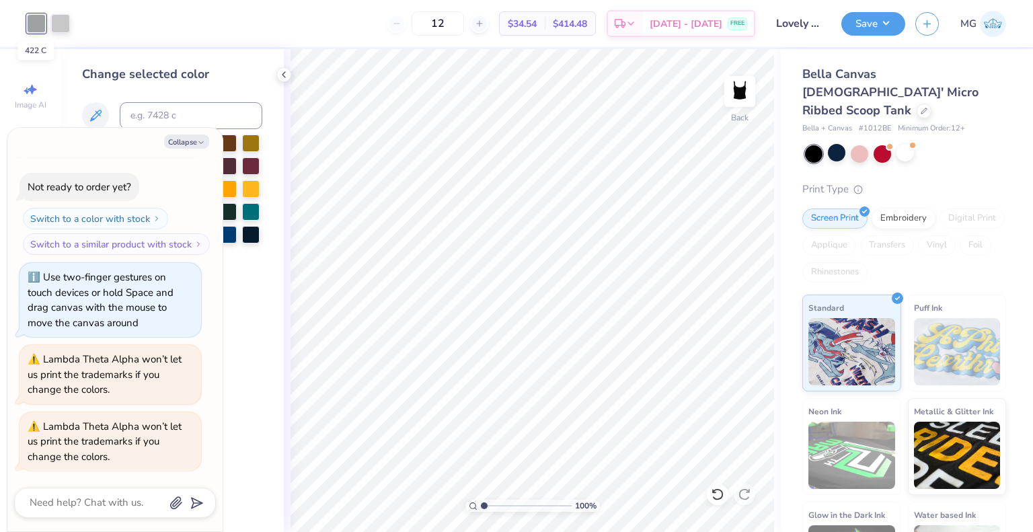
click at [45, 25] on div at bounding box center [36, 23] width 19 height 19
click at [62, 100] on div "Change selected color" at bounding box center [172, 290] width 223 height 483
click at [179, 143] on button "Collapse" at bounding box center [186, 142] width 45 height 14
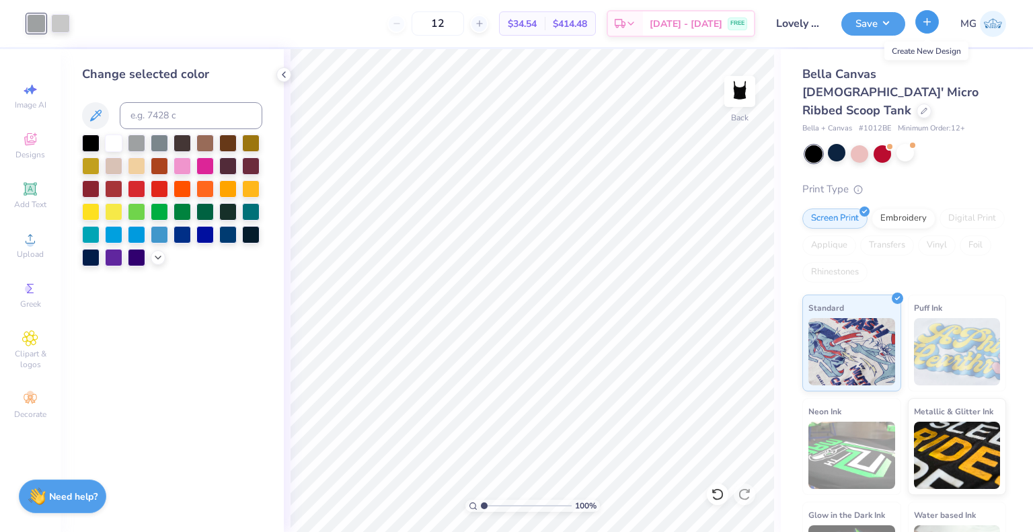
click at [927, 25] on icon "button" at bounding box center [926, 21] width 11 height 11
click at [870, 32] on button "Save" at bounding box center [873, 22] width 64 height 24
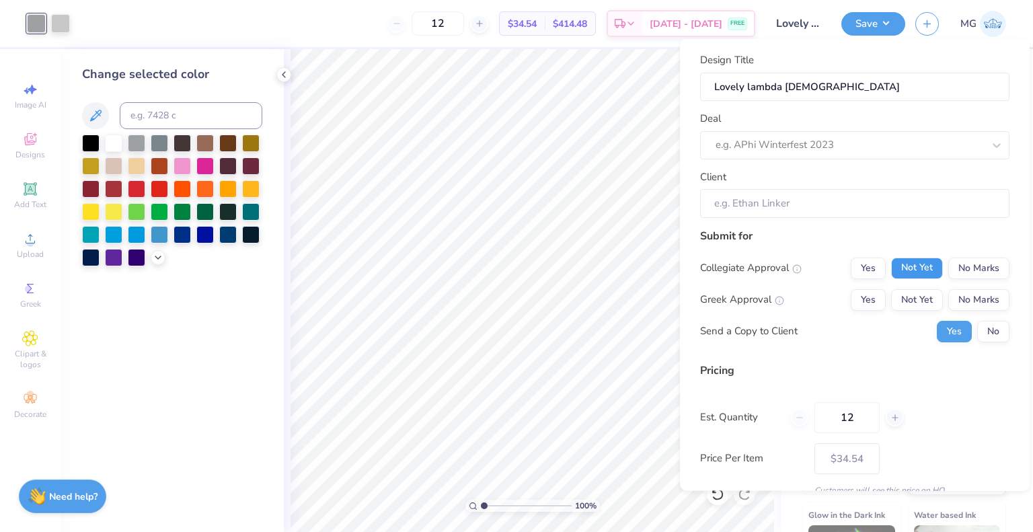
click at [892, 268] on button "Not Yet" at bounding box center [917, 268] width 52 height 22
click at [909, 290] on button "Not Yet" at bounding box center [917, 300] width 52 height 22
click at [977, 330] on button "No" at bounding box center [993, 331] width 32 height 22
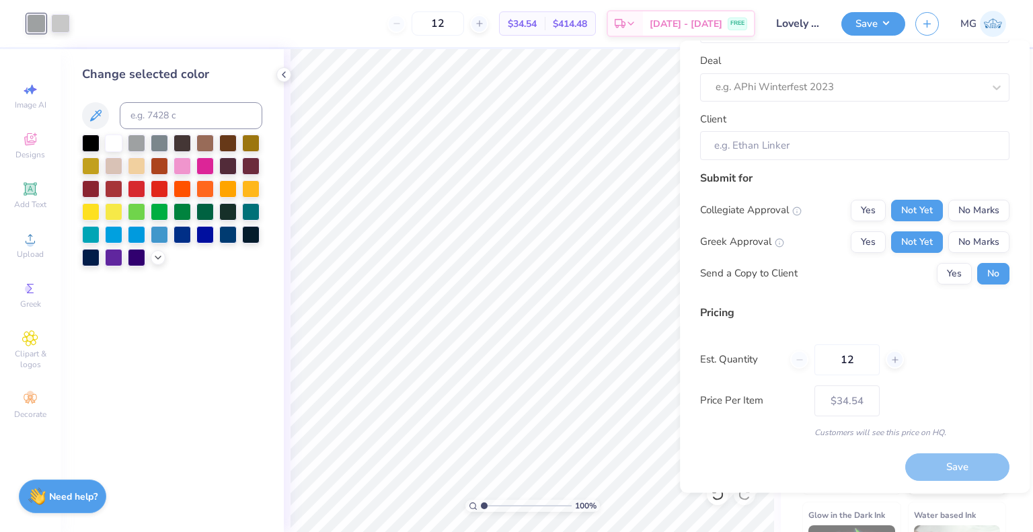
scroll to position [0, 0]
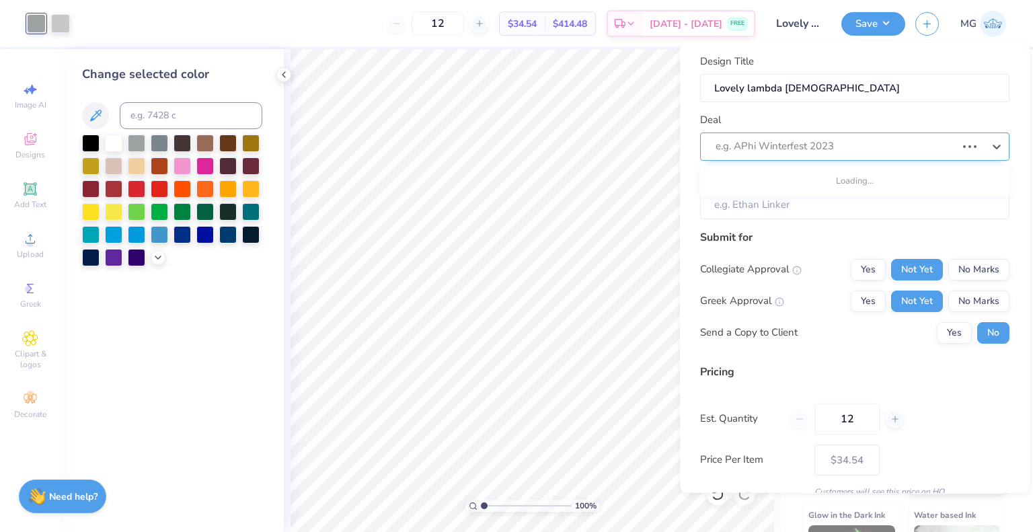
click at [767, 149] on div at bounding box center [836, 147] width 241 height 18
click at [787, 137] on div "e.g. APhi Winterfest 2023" at bounding box center [849, 147] width 270 height 21
click at [769, 139] on div at bounding box center [850, 147] width 268 height 18
click at [813, 117] on div "Deal Use Up and Down to choose options, press Enter to select the currently foc…" at bounding box center [854, 136] width 309 height 48
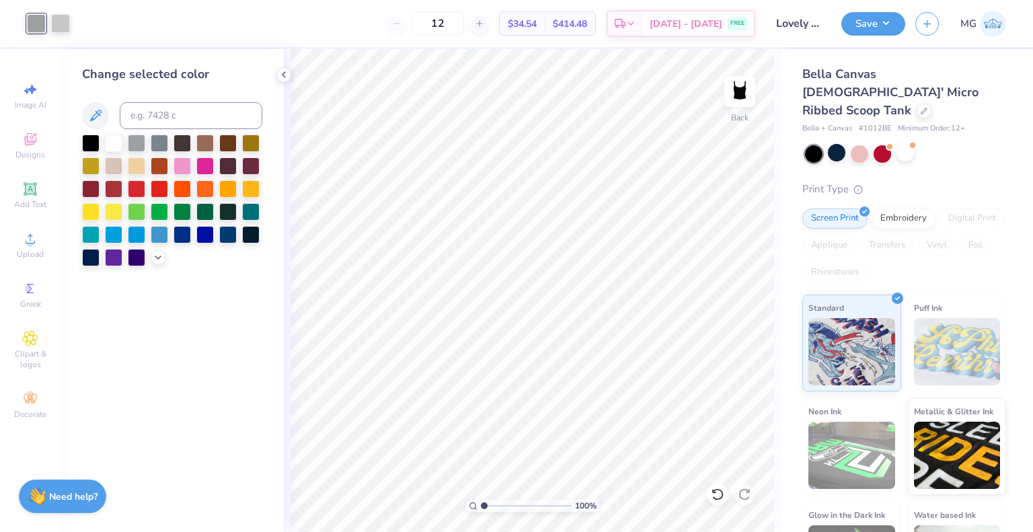
click at [274, 67] on div "Art colors 12 $34.54 Per Item $414.48 Total Est. Delivery Aug 25 - 28 FREE Desi…" at bounding box center [516, 266] width 1033 height 532
click at [274, 67] on div "Change selected color" at bounding box center [172, 290] width 223 height 483
click at [282, 72] on icon at bounding box center [283, 74] width 11 height 11
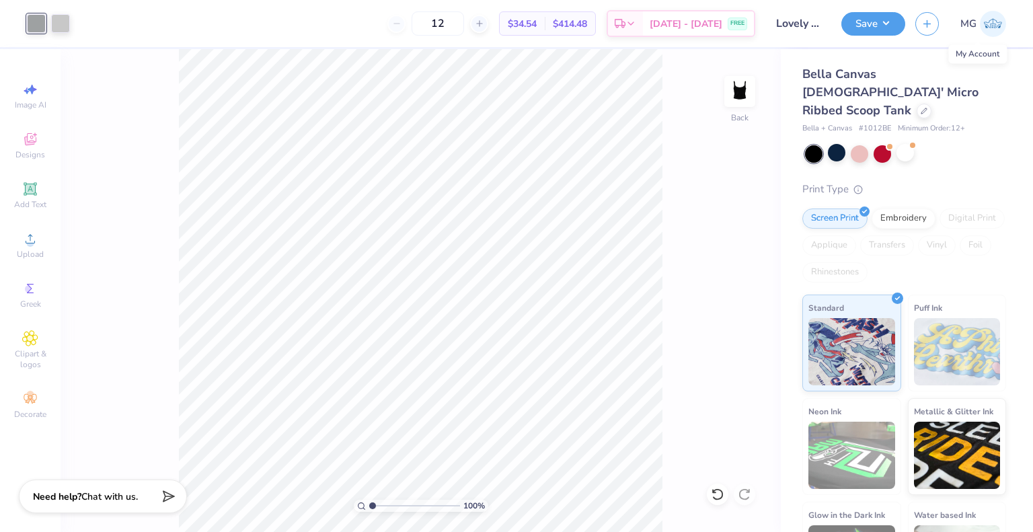
click at [991, 26] on img at bounding box center [993, 24] width 26 height 26
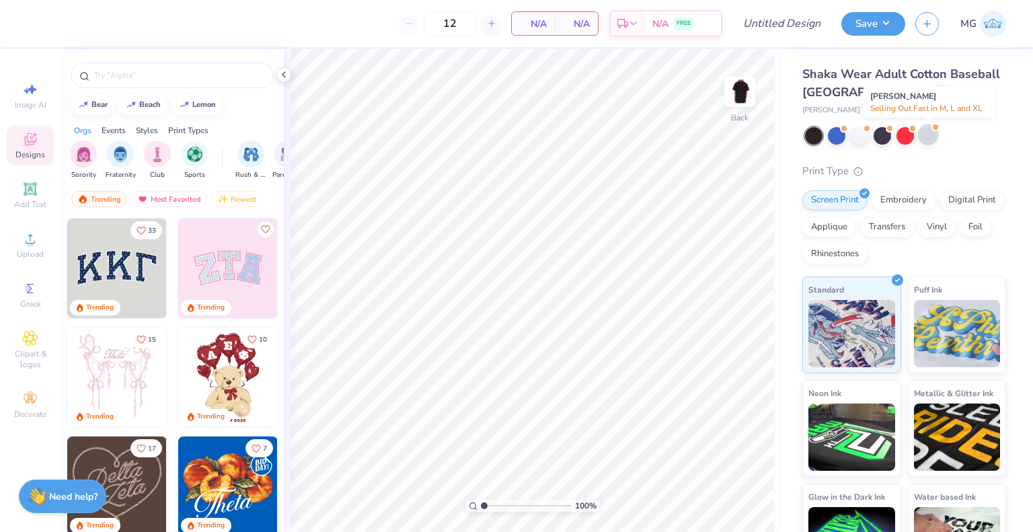
click at [934, 141] on div at bounding box center [927, 134] width 17 height 17
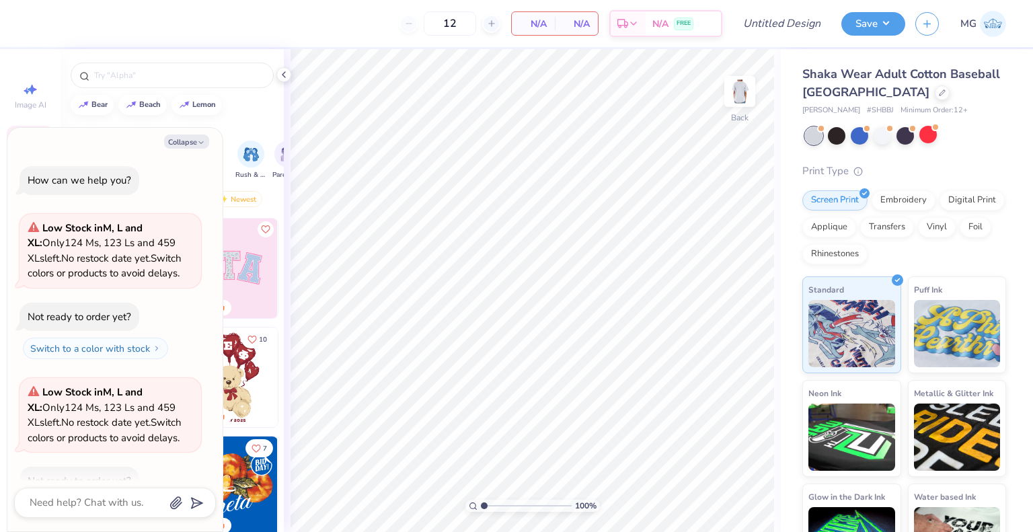
scroll to position [53, 0]
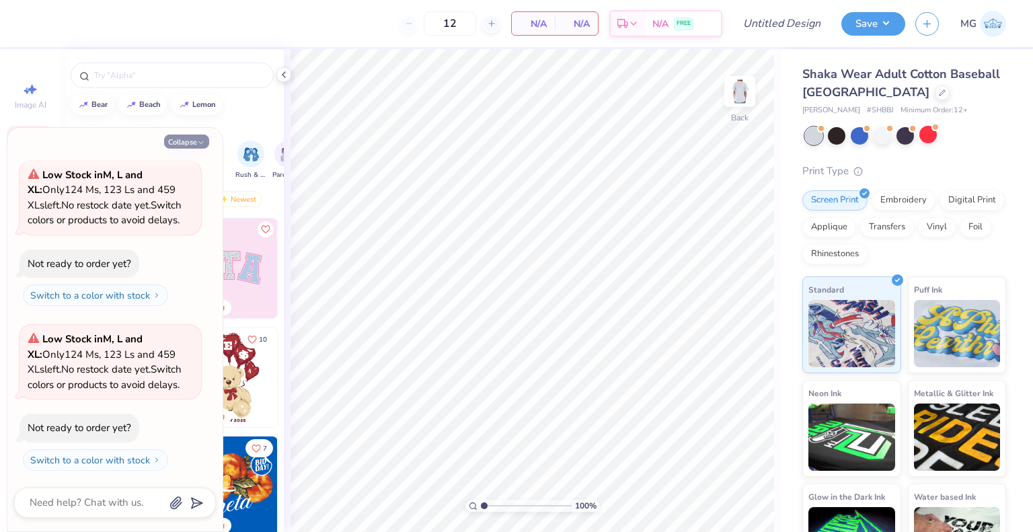
click at [194, 146] on button "Collapse" at bounding box center [186, 142] width 45 height 14
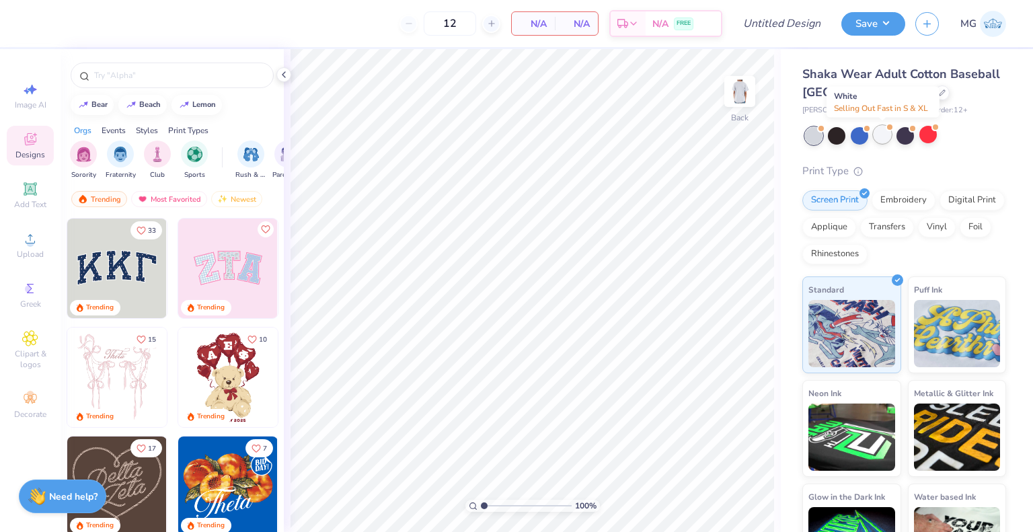
click at [884, 137] on div at bounding box center [882, 134] width 17 height 17
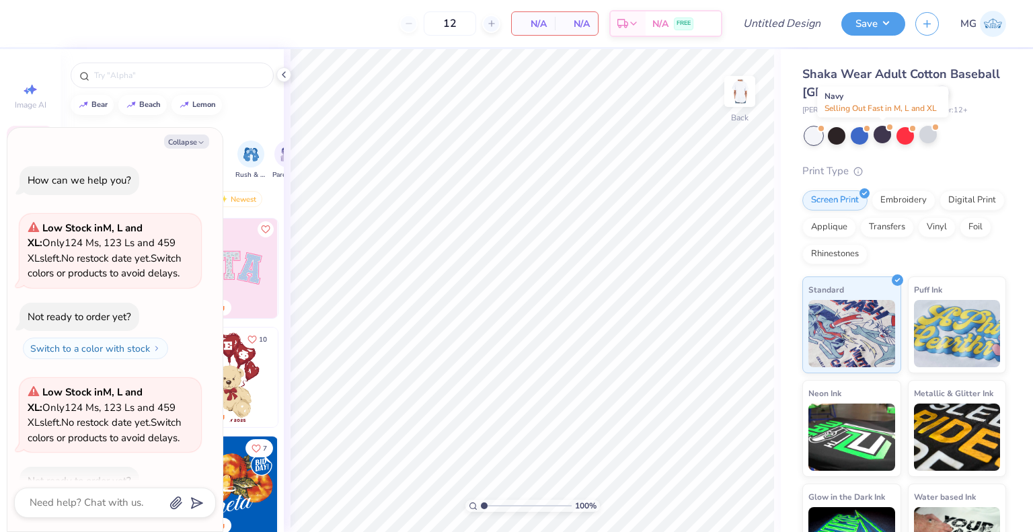
scroll to position [217, 0]
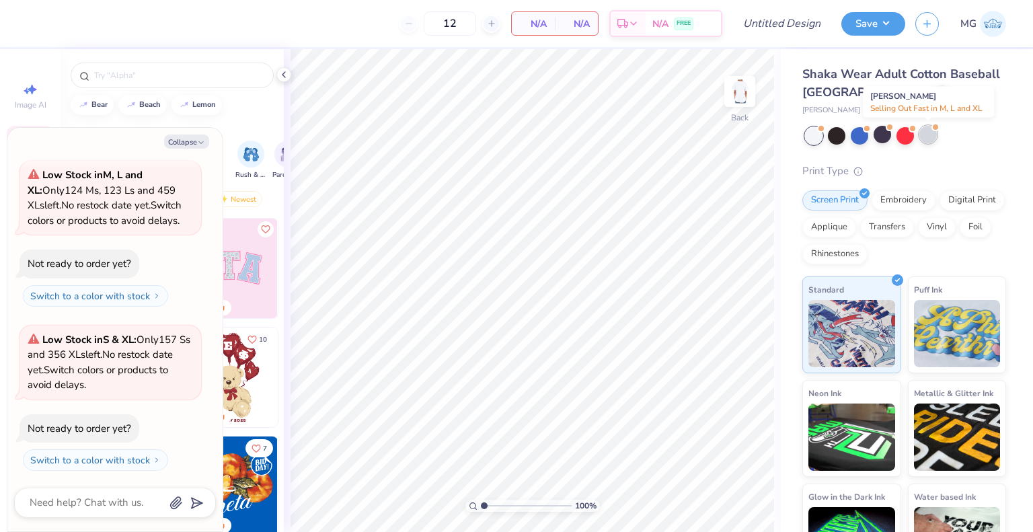
click at [928, 130] on div at bounding box center [927, 134] width 17 height 17
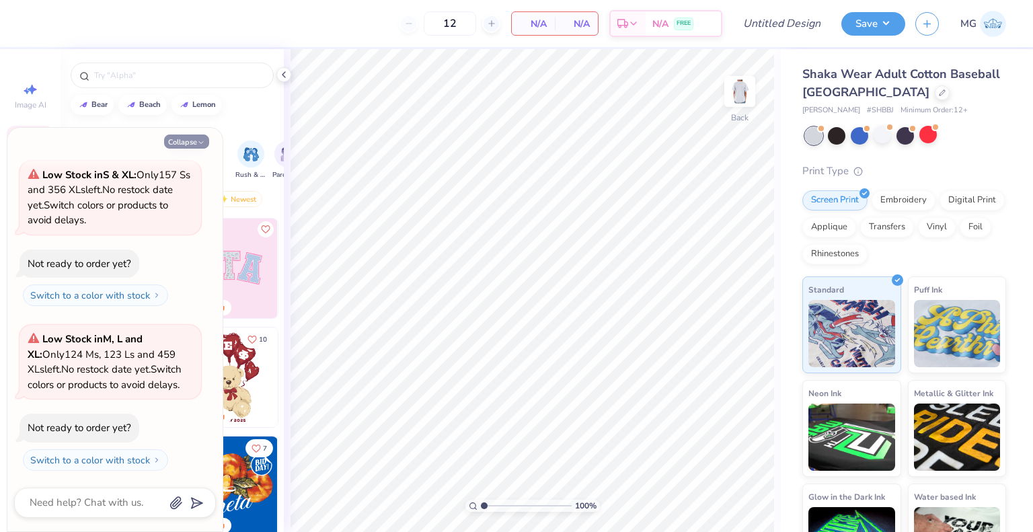
click at [188, 139] on button "Collapse" at bounding box center [186, 142] width 45 height 14
type textarea "x"
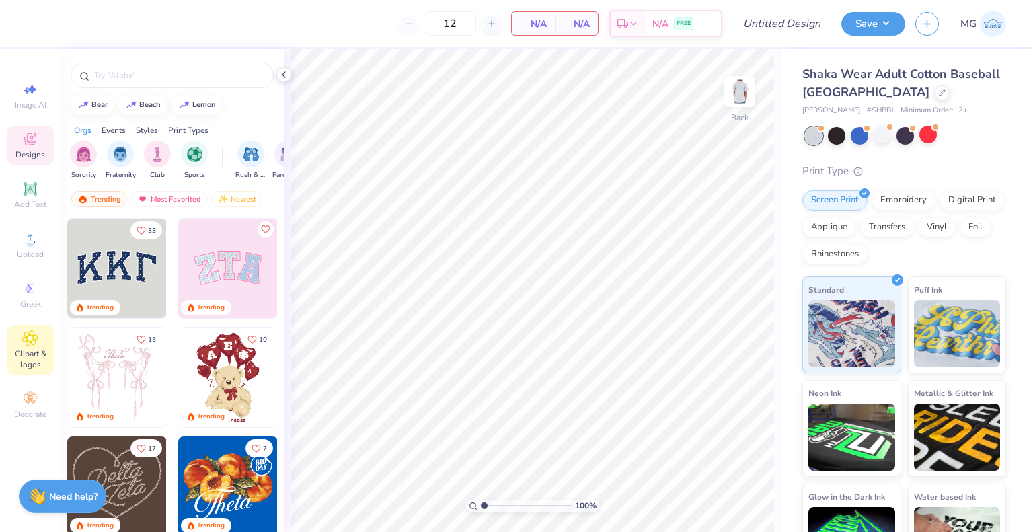
click at [38, 338] on div "Clipart & logos" at bounding box center [30, 350] width 47 height 50
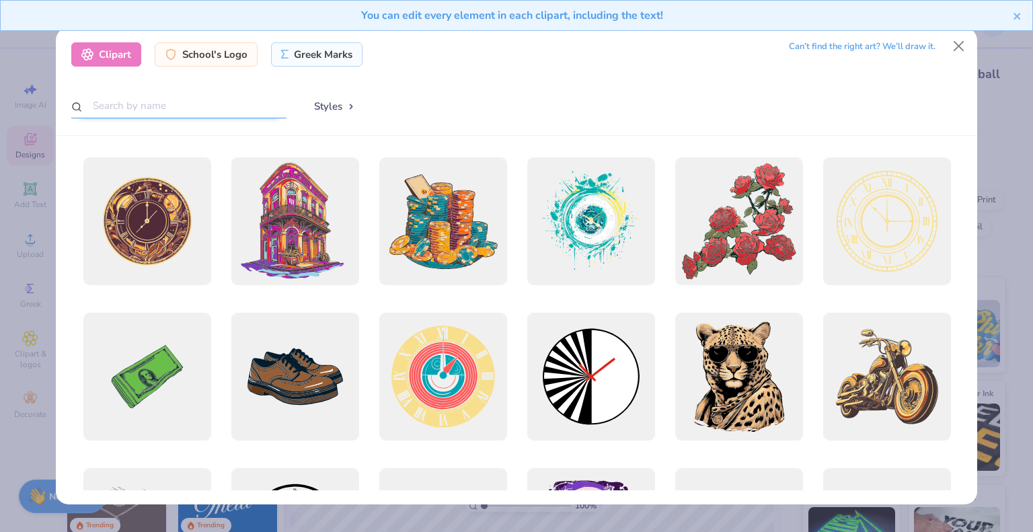
click at [225, 115] on input "text" at bounding box center [178, 105] width 215 height 25
type input "lambda theta alpha"
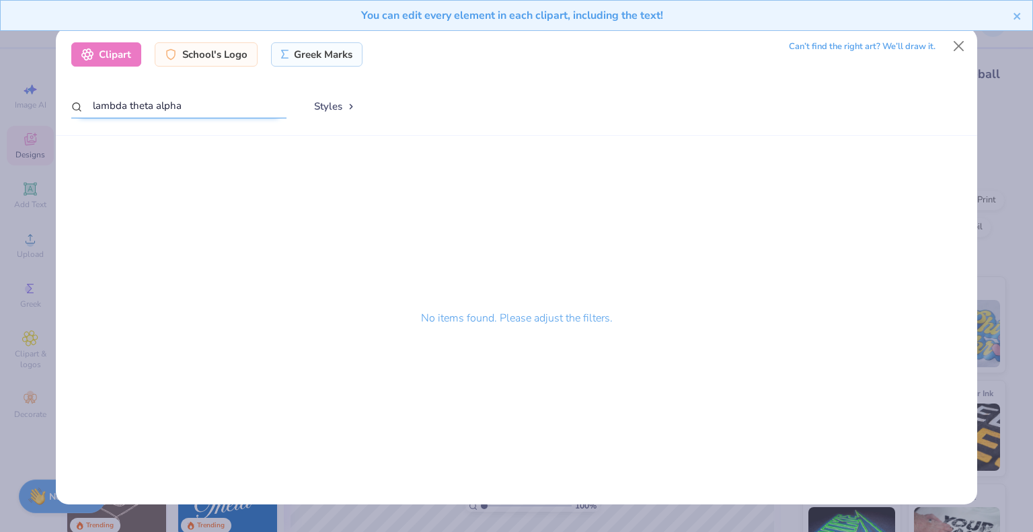
click at [206, 112] on input "lambda theta alpha" at bounding box center [178, 105] width 215 height 25
click at [965, 45] on button "Close" at bounding box center [959, 46] width 26 height 26
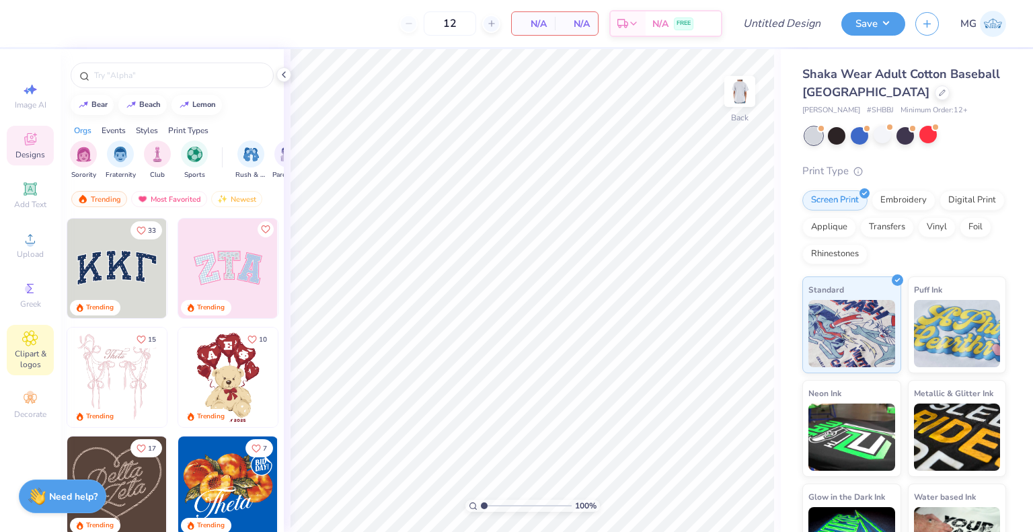
click at [20, 347] on div "Clipart & logos" at bounding box center [30, 350] width 47 height 50
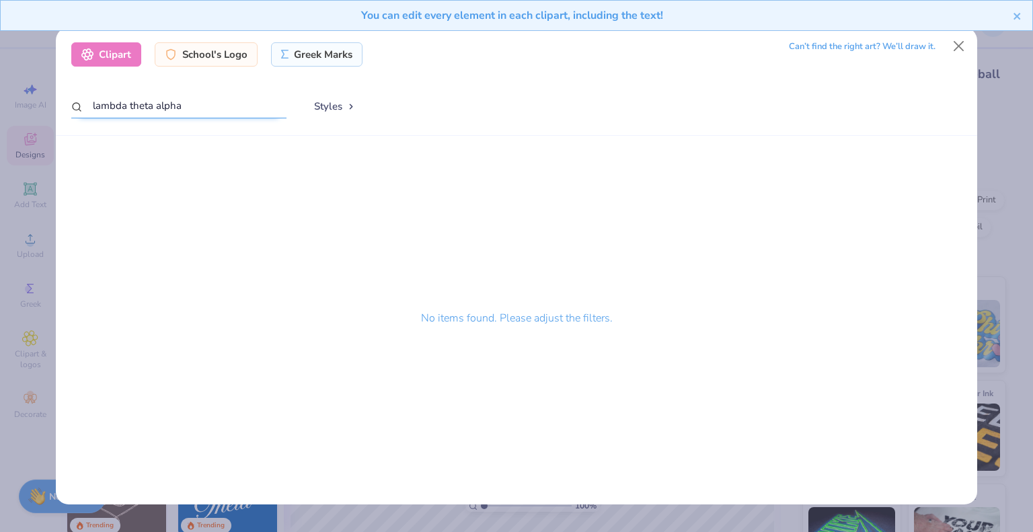
click at [192, 105] on input "lambda theta alpha" at bounding box center [178, 105] width 215 height 25
click at [246, 103] on input "lambda theta alpha" at bounding box center [178, 105] width 215 height 25
click at [1016, 13] on icon "close" at bounding box center [1017, 16] width 9 height 11
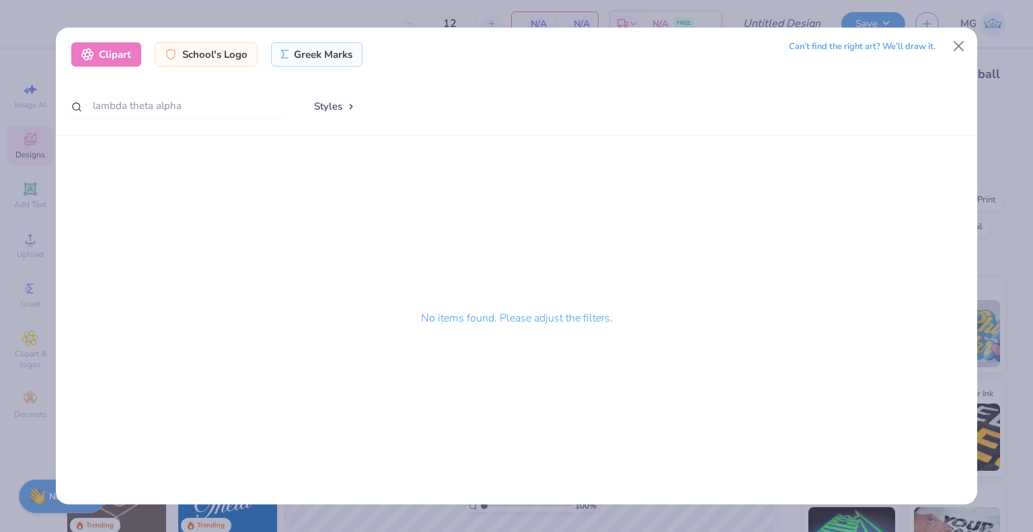
click at [942, 50] on div "Clipart School's Logo Greek Marks Can’t find the right art? We’ll draw it." at bounding box center [516, 54] width 891 height 24
click at [951, 48] on button "Close" at bounding box center [959, 46] width 26 height 26
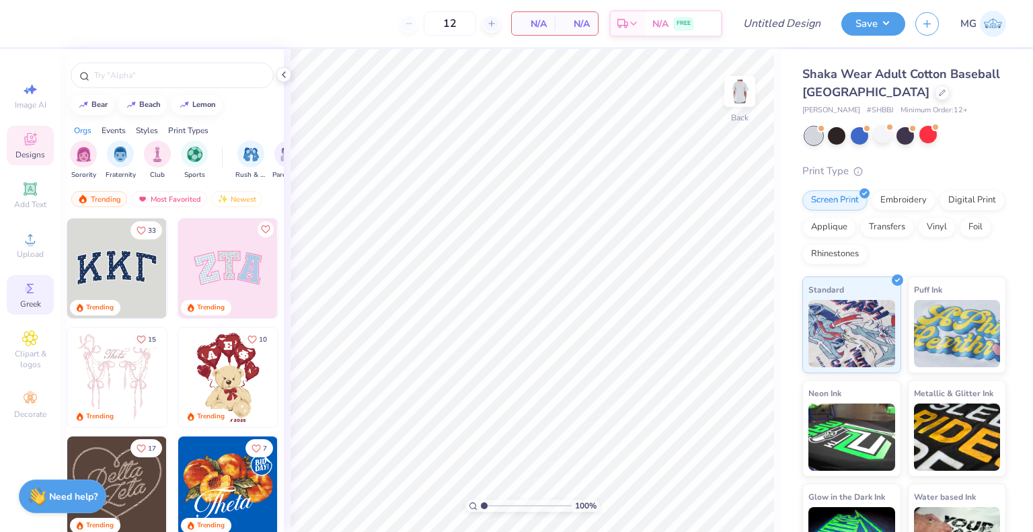
click at [27, 301] on span "Greek" at bounding box center [30, 304] width 21 height 11
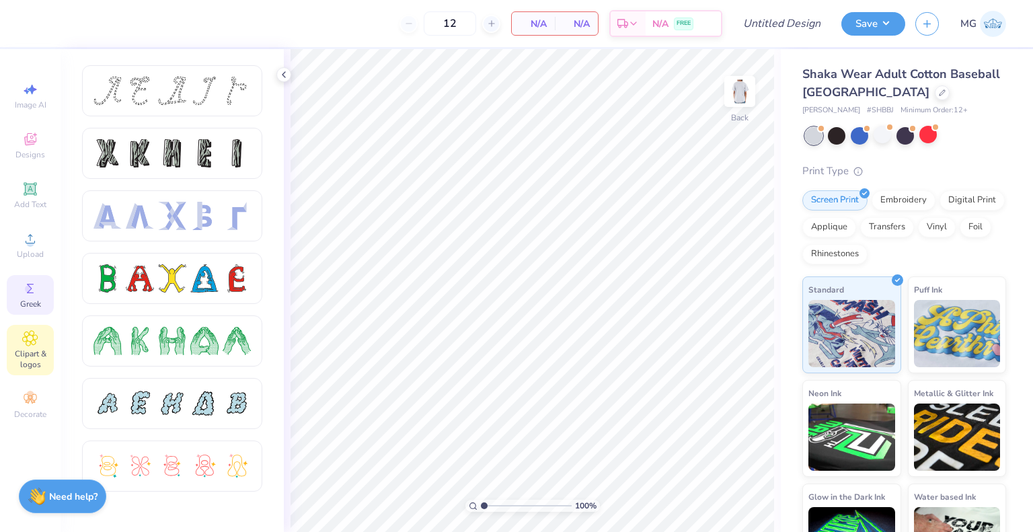
click at [31, 340] on icon at bounding box center [30, 338] width 7 height 7
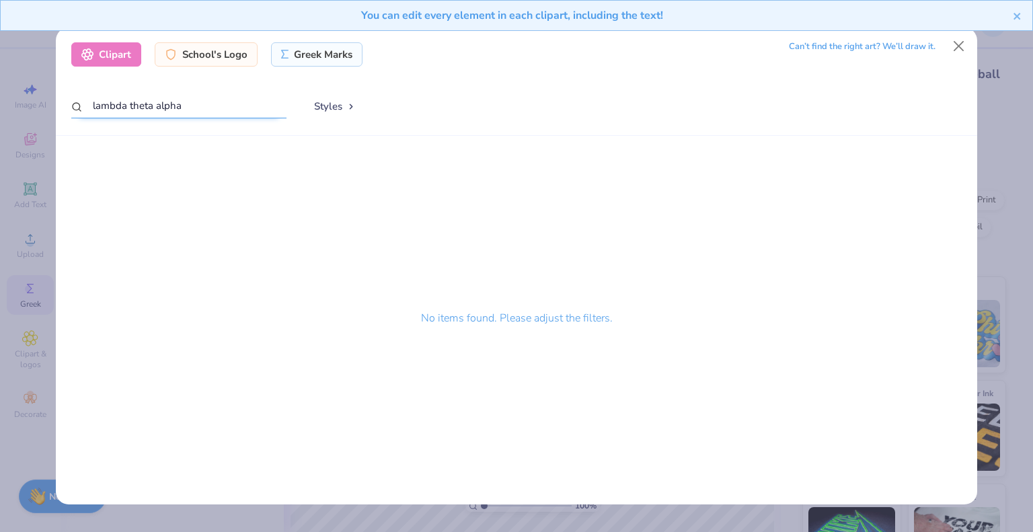
click at [168, 106] on input "lambda theta alpha" at bounding box center [178, 105] width 215 height 25
click at [186, 102] on input "lambda" at bounding box center [178, 105] width 215 height 25
type input "l"
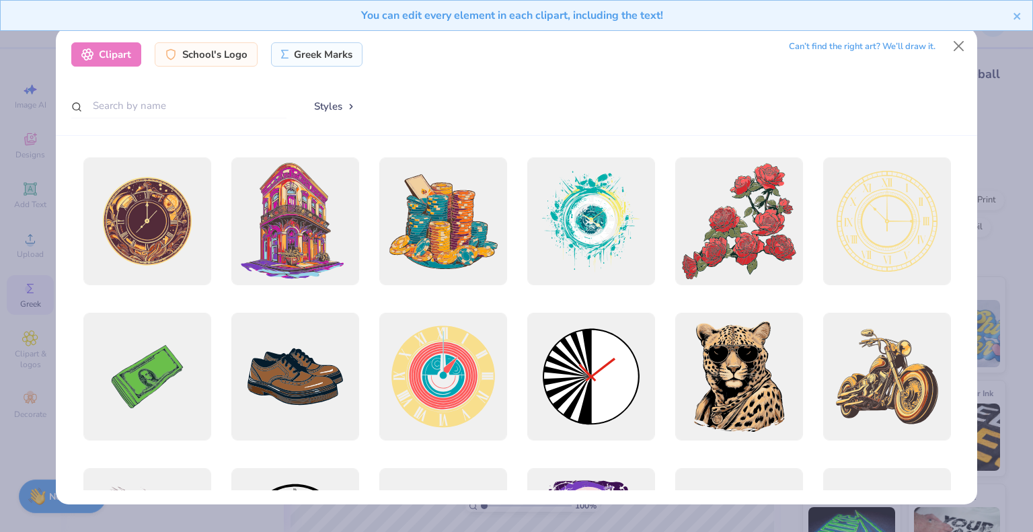
click at [954, 38] on div "You can edit every element in each clipart, including the text!" at bounding box center [516, 20] width 1033 height 41
click at [958, 40] on div "You can edit every element in each clipart, including the text!" at bounding box center [516, 20] width 1033 height 41
click at [960, 48] on button "Close" at bounding box center [959, 46] width 26 height 26
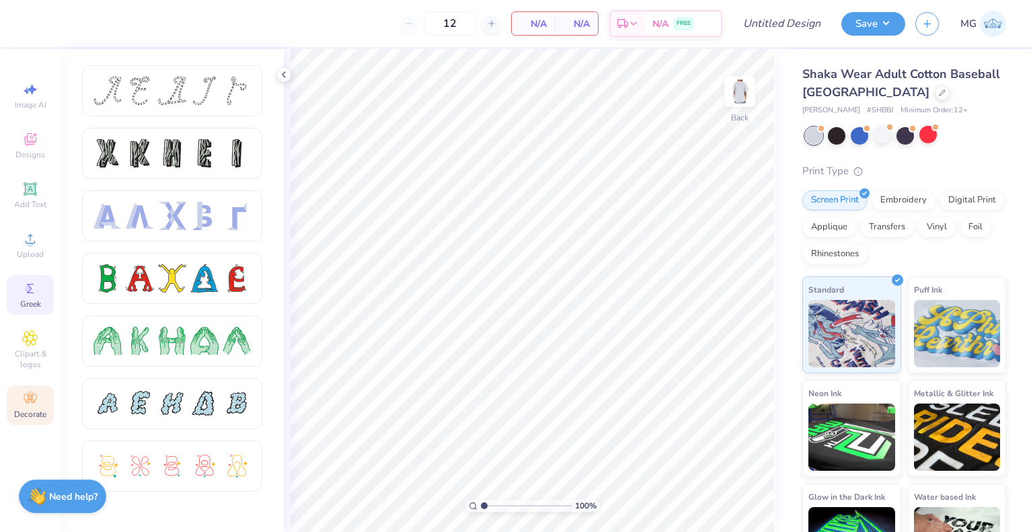
click at [42, 406] on div "Decorate" at bounding box center [30, 405] width 47 height 40
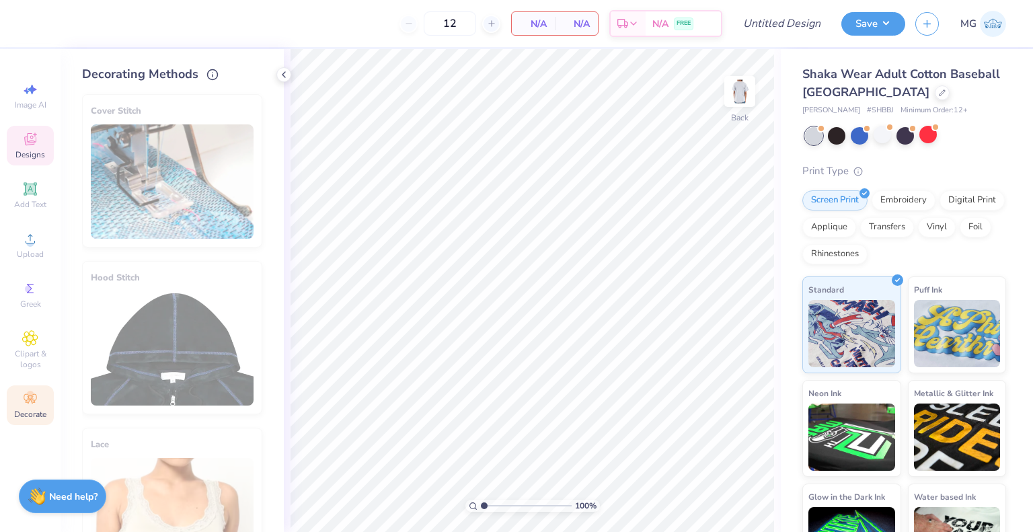
click at [31, 152] on span "Designs" at bounding box center [30, 154] width 30 height 11
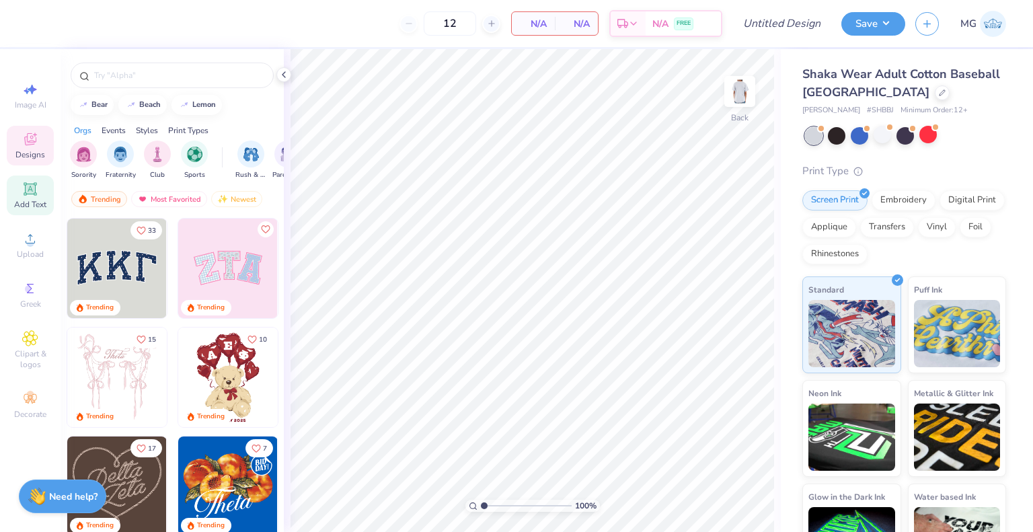
click at [30, 206] on span "Add Text" at bounding box center [30, 204] width 32 height 11
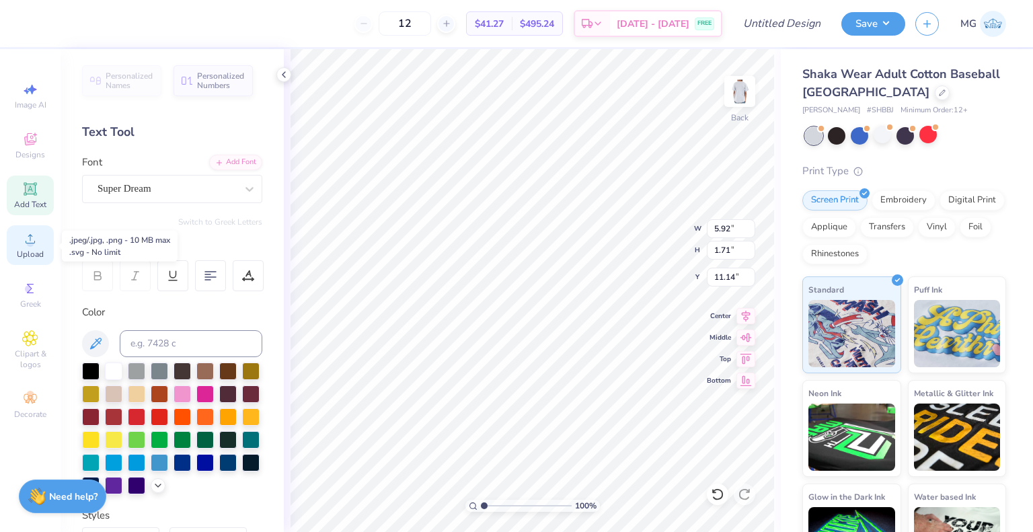
click at [37, 254] on span "Upload" at bounding box center [30, 254] width 27 height 11
type textarea "LOVELY LAMBDA LADY"
click at [744, 360] on icon at bounding box center [746, 356] width 11 height 10
type input "0.50"
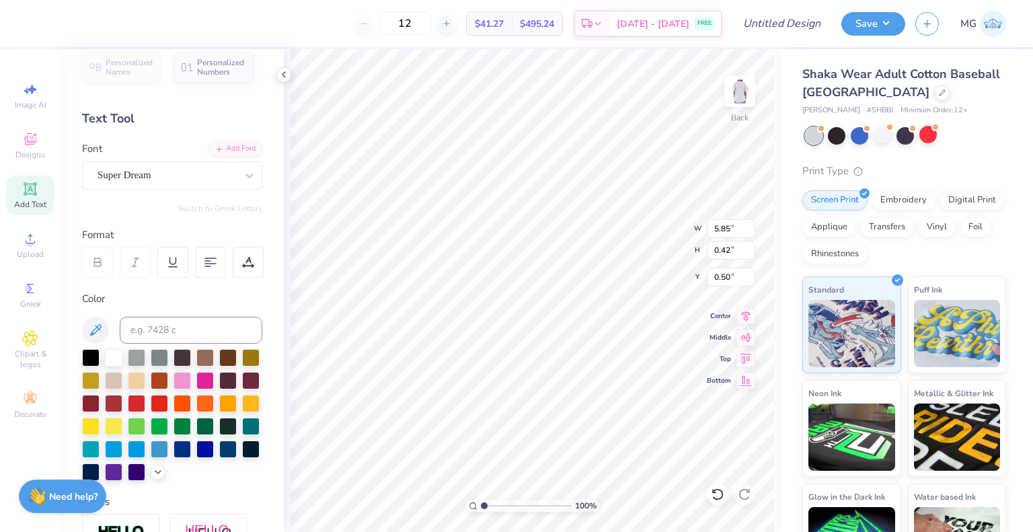
scroll to position [11, 2]
type textarea "L"
type input "1.08"
type input "1.47"
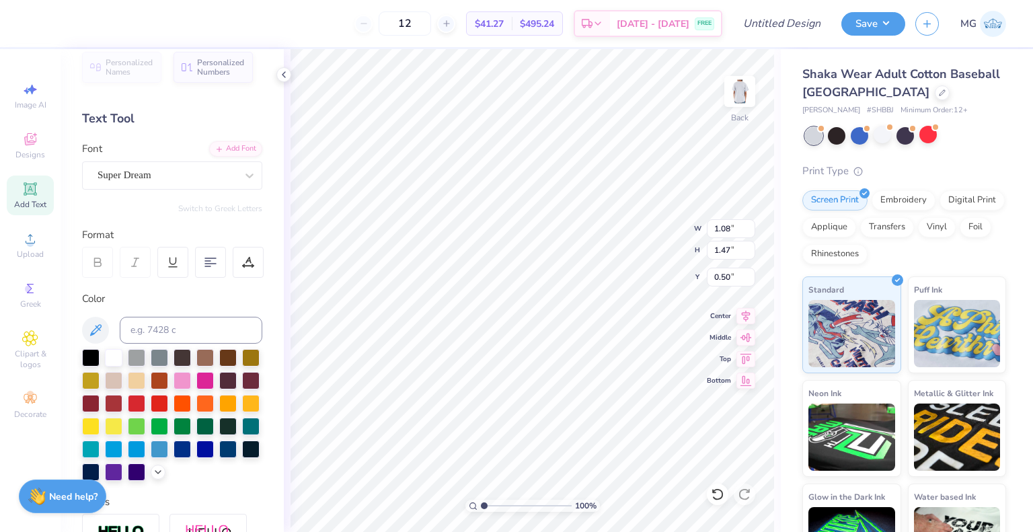
scroll to position [15, 1]
type textarea "L O V E L Y"
type input "2.69"
type input "3.00"
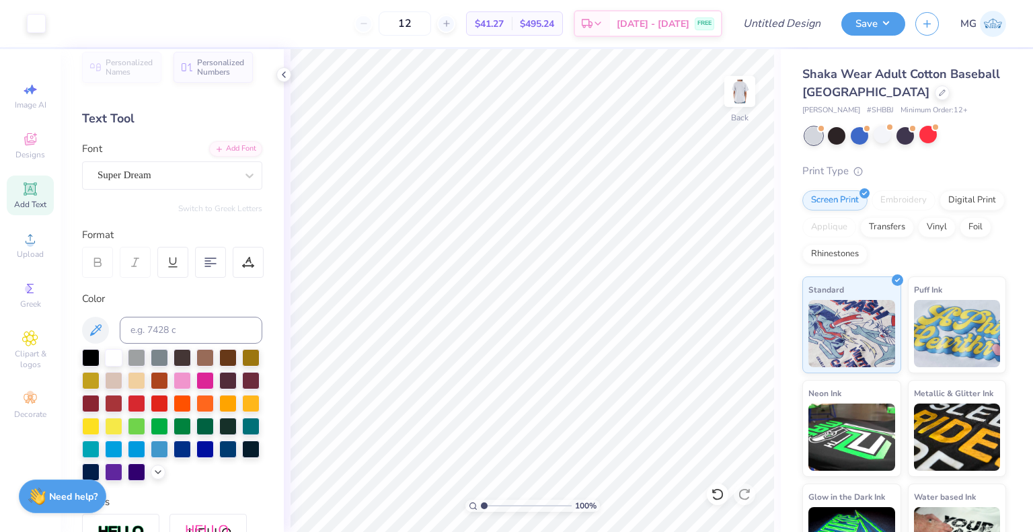
click at [44, 194] on div "Add Text" at bounding box center [30, 196] width 47 height 40
type input "1.37"
type input "14.02"
type input "3.00"
type input "5.92"
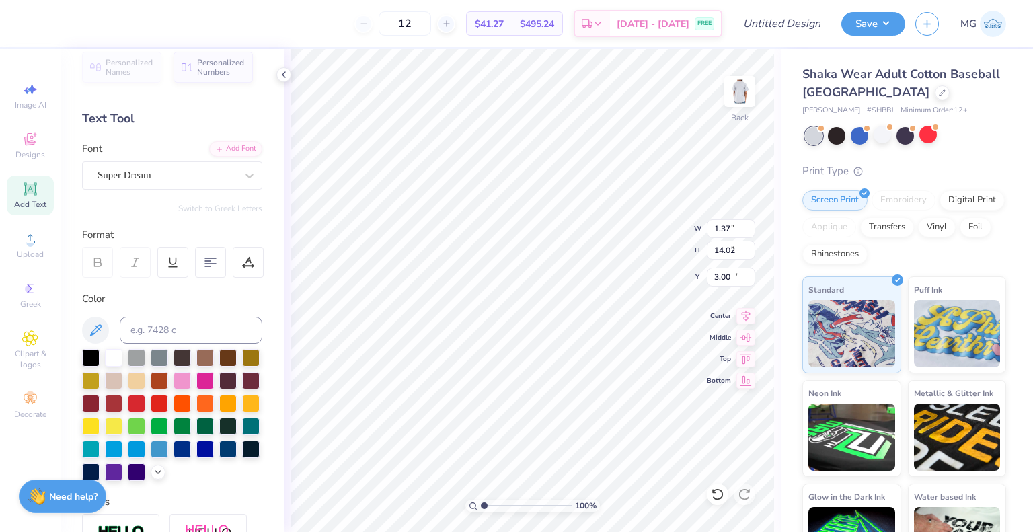
type input "1.71"
type input "11.14"
type textarea "T"
type textarea "L A M B D A"
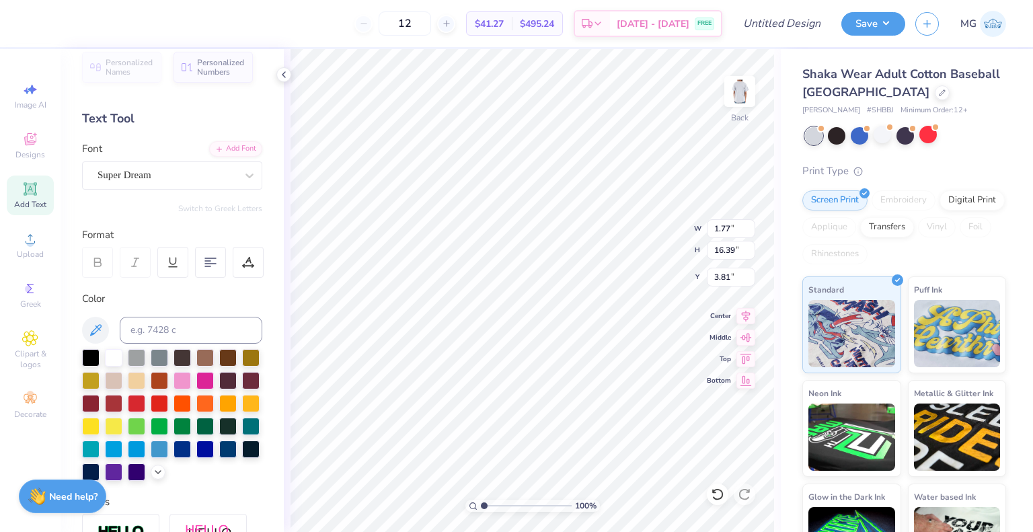
type input "3.26"
type input "1.46"
type input "13.51"
click at [34, 345] on icon at bounding box center [29, 338] width 15 height 16
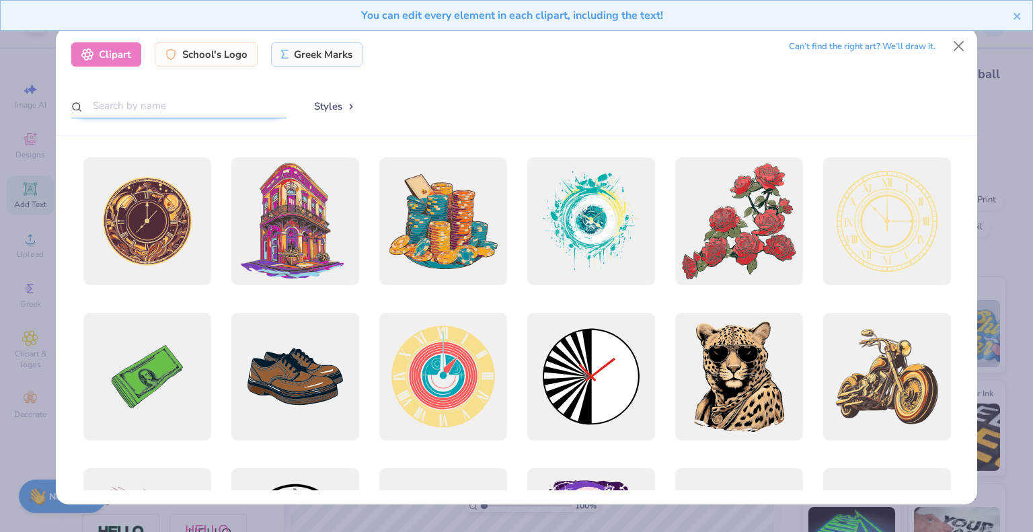
click at [201, 108] on input "text" at bounding box center [178, 105] width 215 height 25
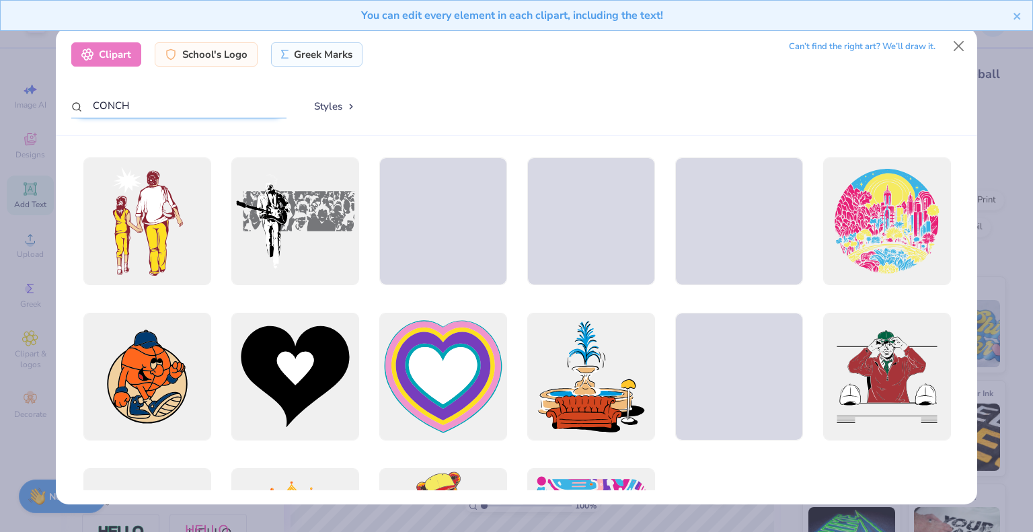
click at [201, 108] on input "CONCH" at bounding box center [178, 105] width 215 height 25
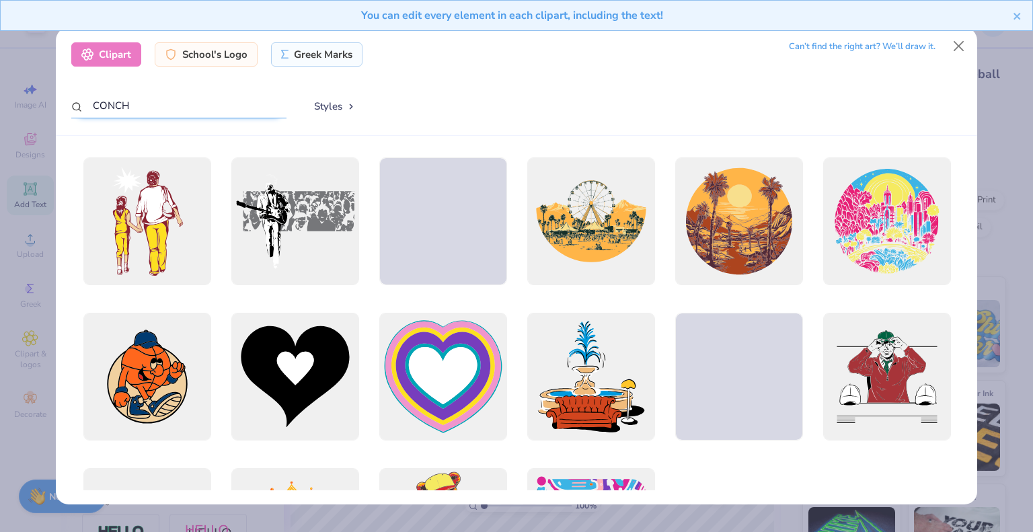
click at [201, 108] on input "CONCH" at bounding box center [178, 105] width 215 height 25
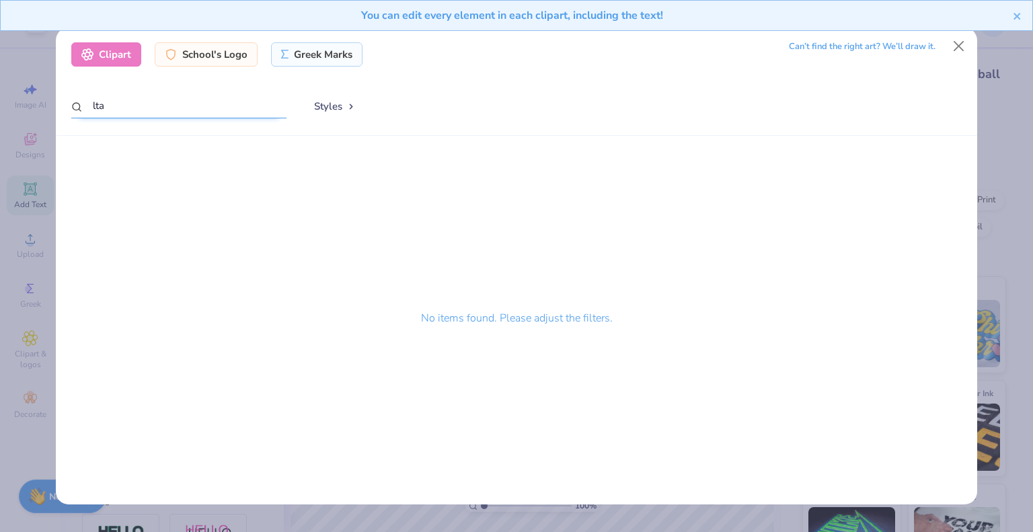
click at [201, 108] on input "lta" at bounding box center [178, 105] width 215 height 25
type input "lambda theta alpha"
click at [303, 63] on div "Greek Marks" at bounding box center [317, 52] width 92 height 24
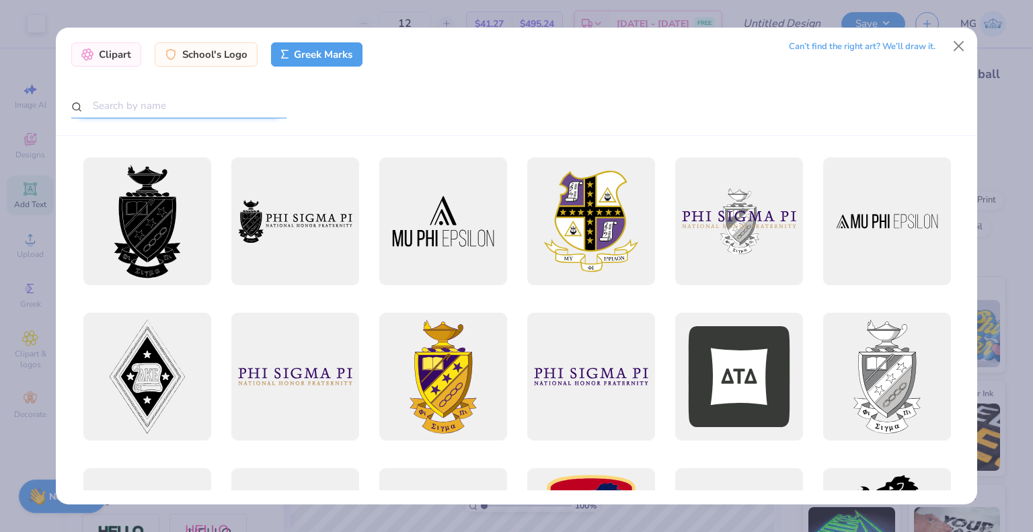
click at [157, 101] on input "text" at bounding box center [178, 105] width 215 height 25
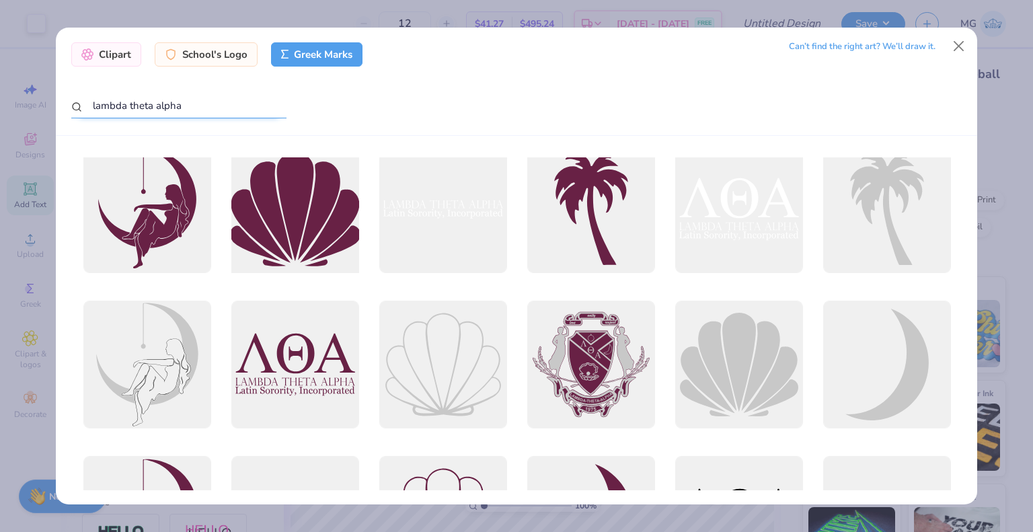
scroll to position [0, 0]
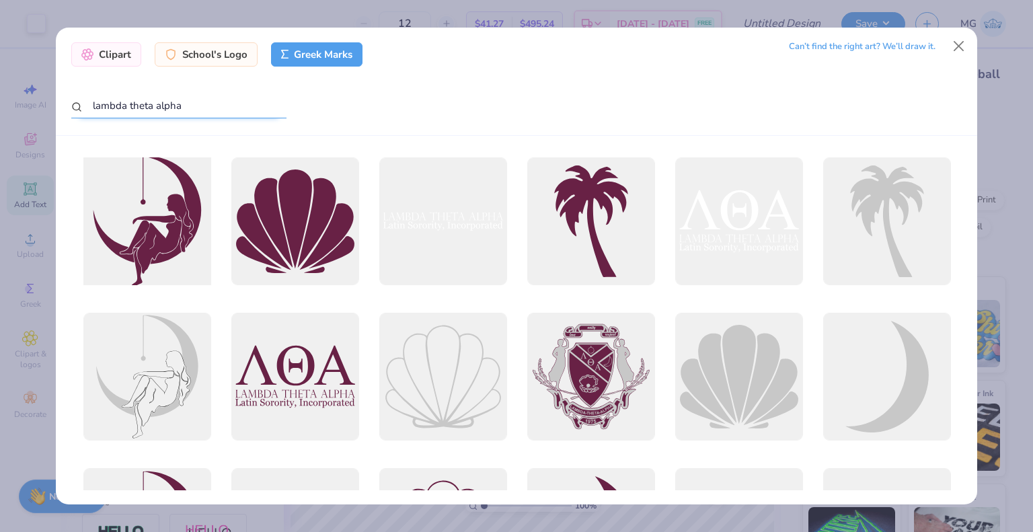
type input "lambda theta alpha"
click at [135, 232] on div at bounding box center [147, 221] width 141 height 141
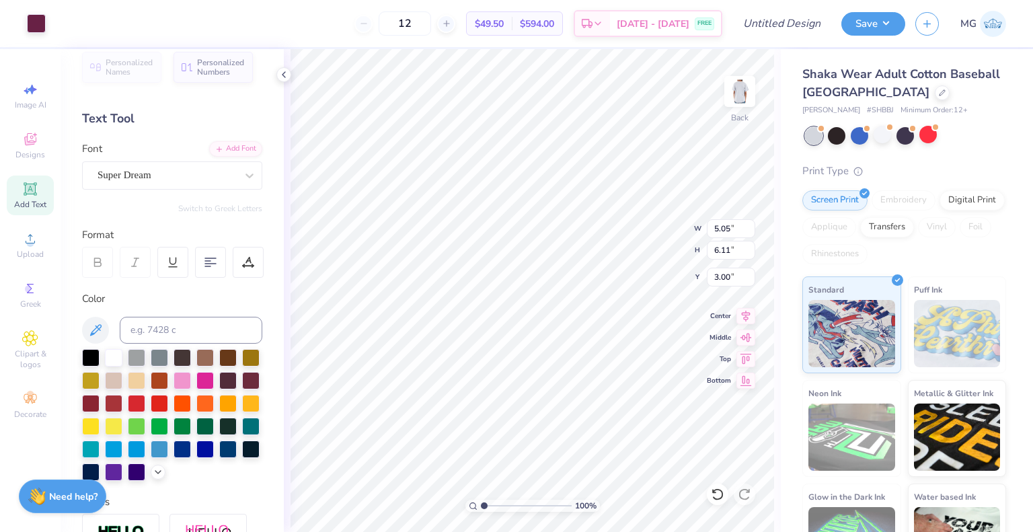
type input "5.05"
type input "6.11"
click at [242, 388] on div at bounding box center [250, 379] width 17 height 17
type input "4.04"
type input "4.89"
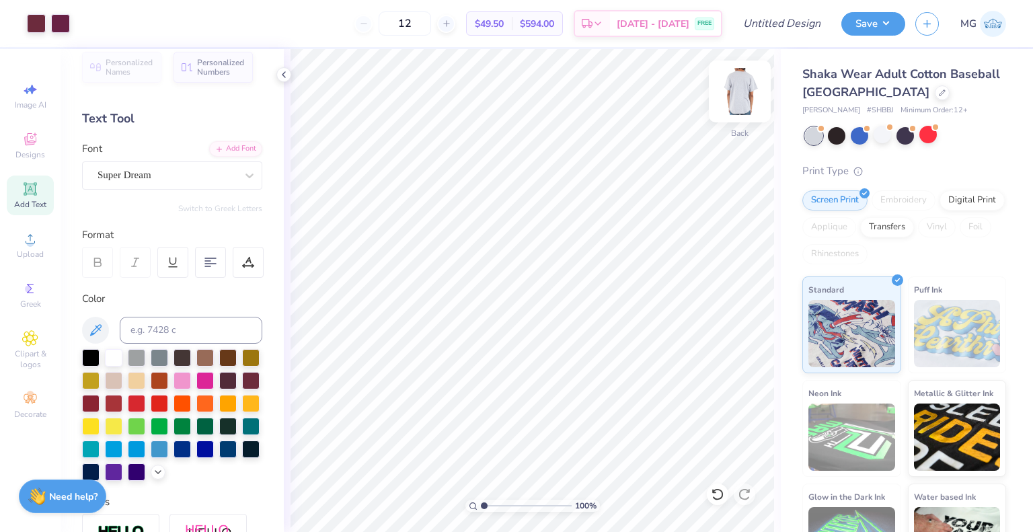
click at [753, 90] on img at bounding box center [740, 92] width 54 height 54
click at [29, 293] on icon at bounding box center [30, 288] width 7 height 9
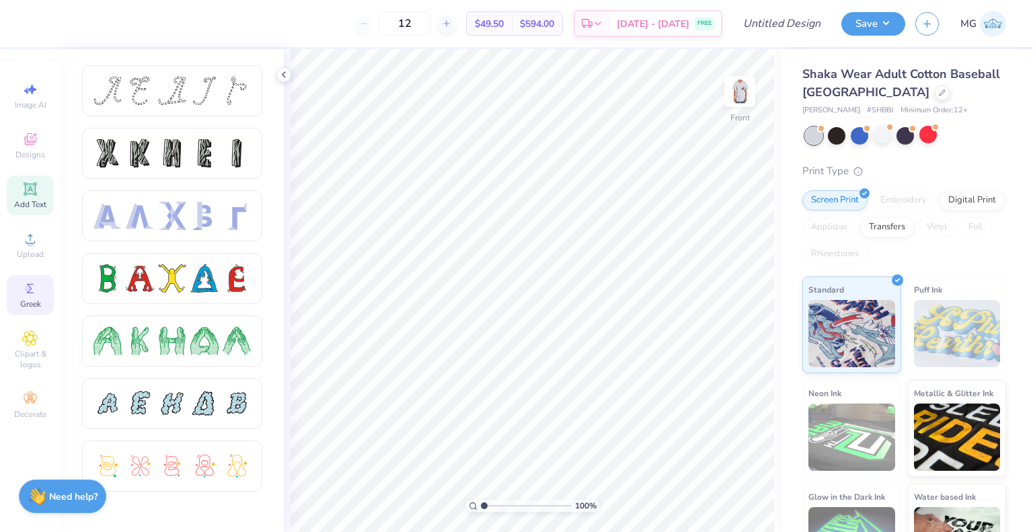
click at [37, 194] on icon at bounding box center [30, 189] width 16 height 16
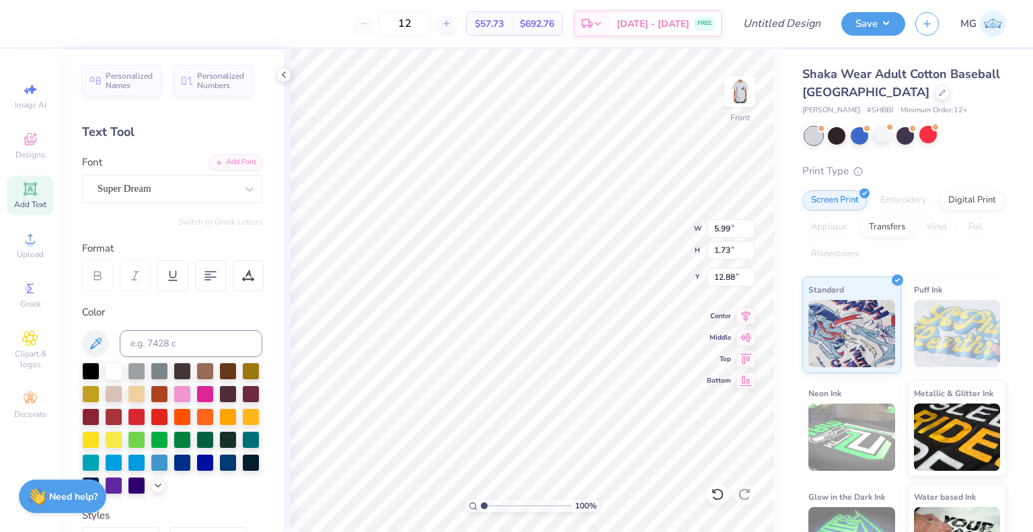
scroll to position [11, 1]
type textarea "T"
type textarea "75"
type input "6.11"
type input "4.03"
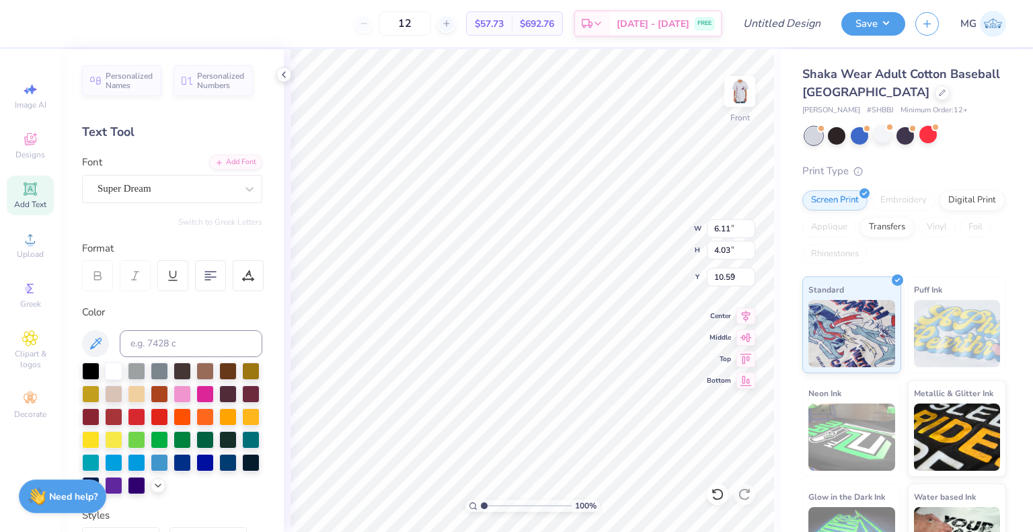
type input "5.17"
type input "7.72"
type input "5.09"
type input "5.42"
click at [242, 402] on div at bounding box center [250, 392] width 17 height 17
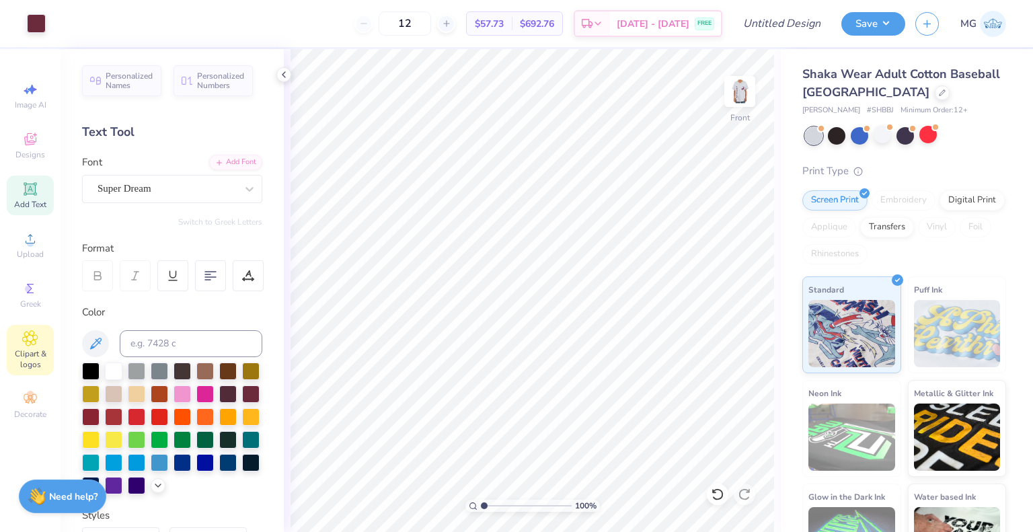
click at [34, 353] on span "Clipart & logos" at bounding box center [30, 359] width 47 height 22
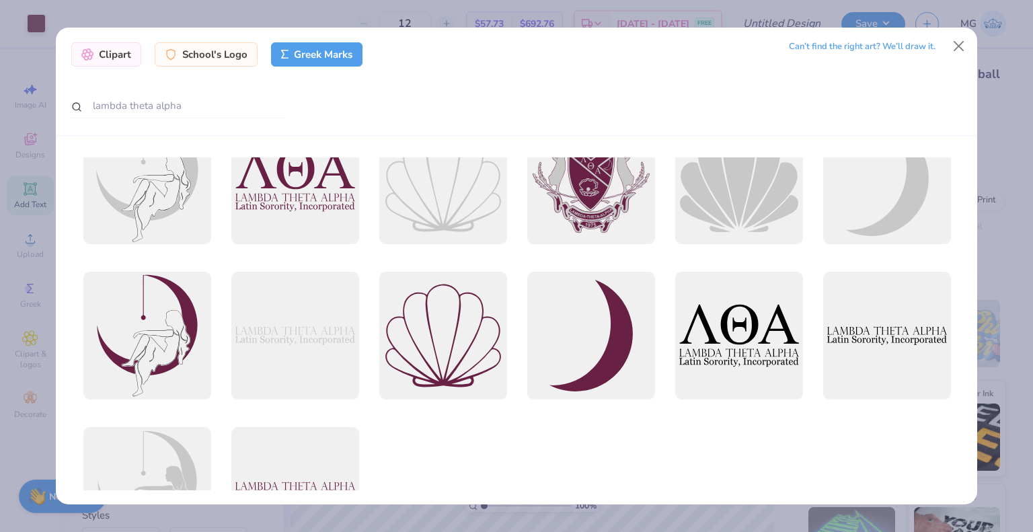
scroll to position [288, 0]
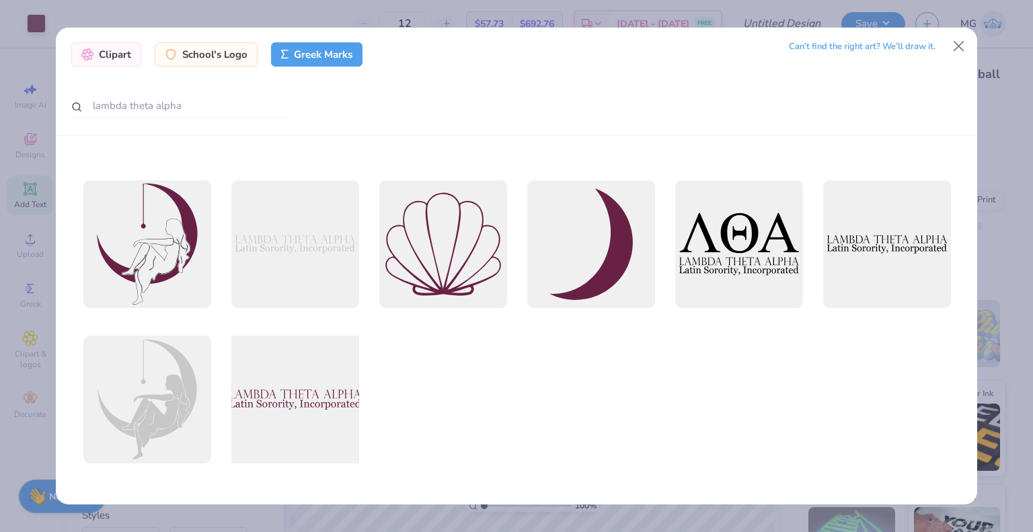
click at [349, 405] on div at bounding box center [295, 400] width 141 height 141
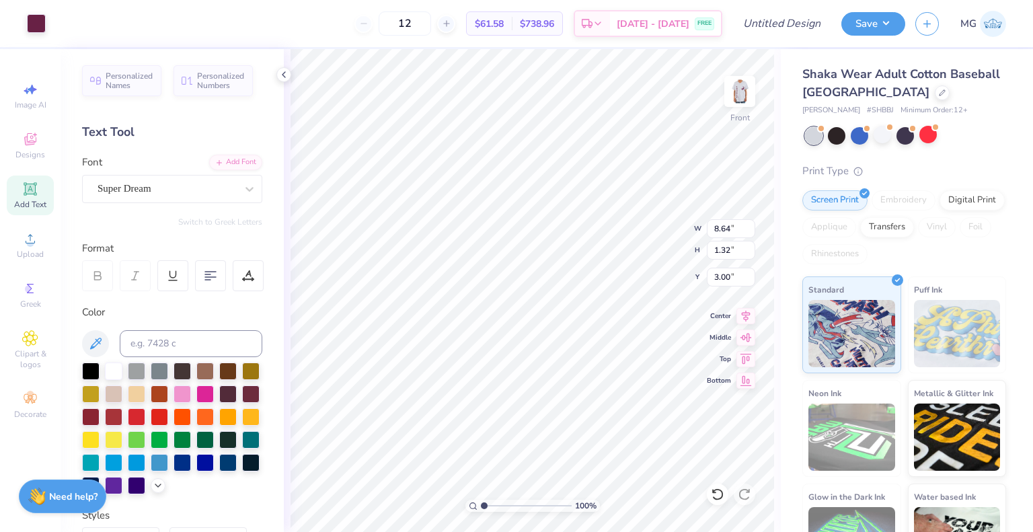
type input "8.64"
type input "1.32"
type input "11.10"
type input "8.33"
type input "1.27"
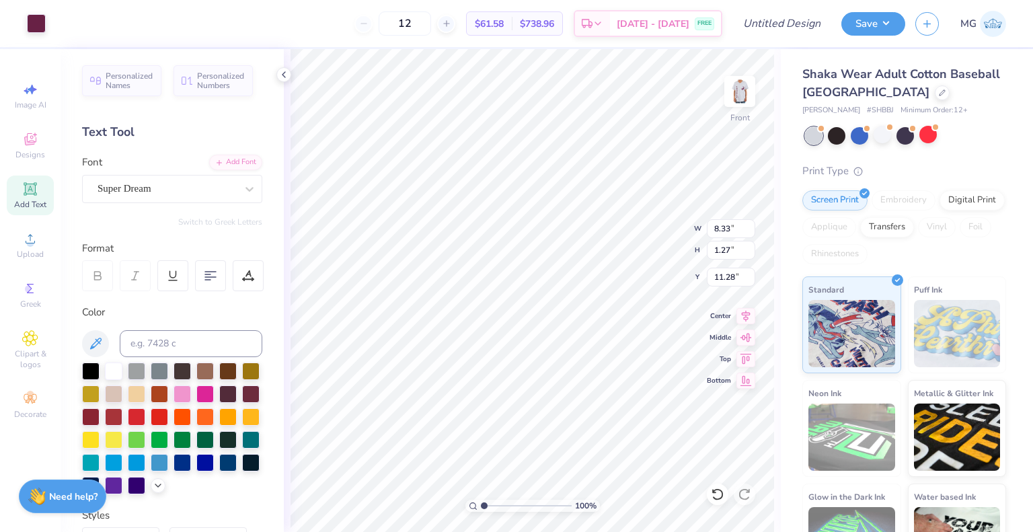
type input "11.28"
type input "7.72"
type input "5.09"
type input "5.42"
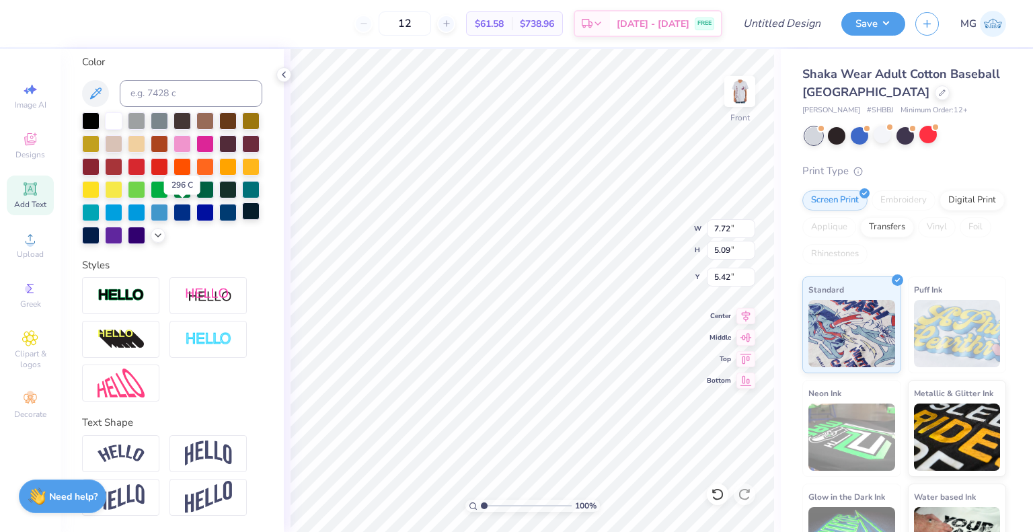
scroll to position [0, 0]
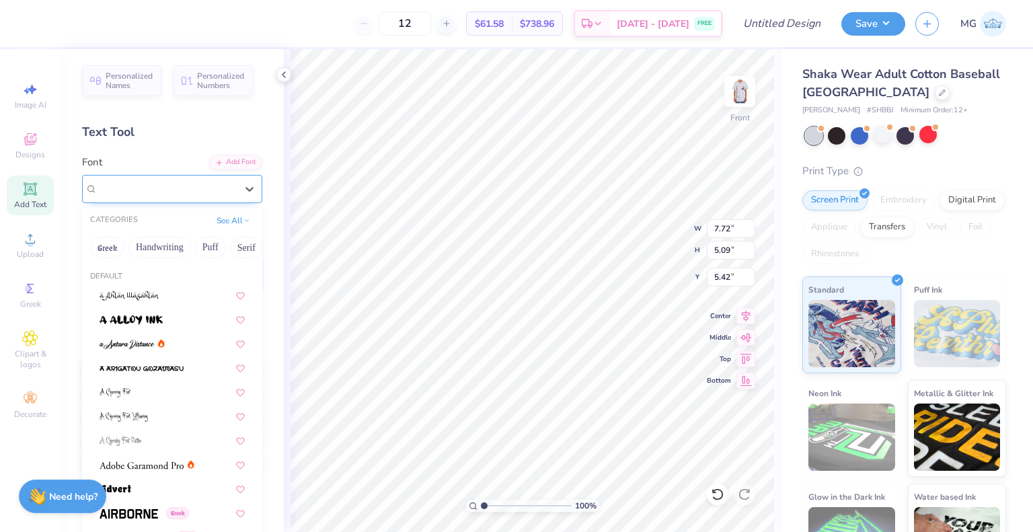
click at [183, 194] on div "Super Dream" at bounding box center [166, 188] width 141 height 21
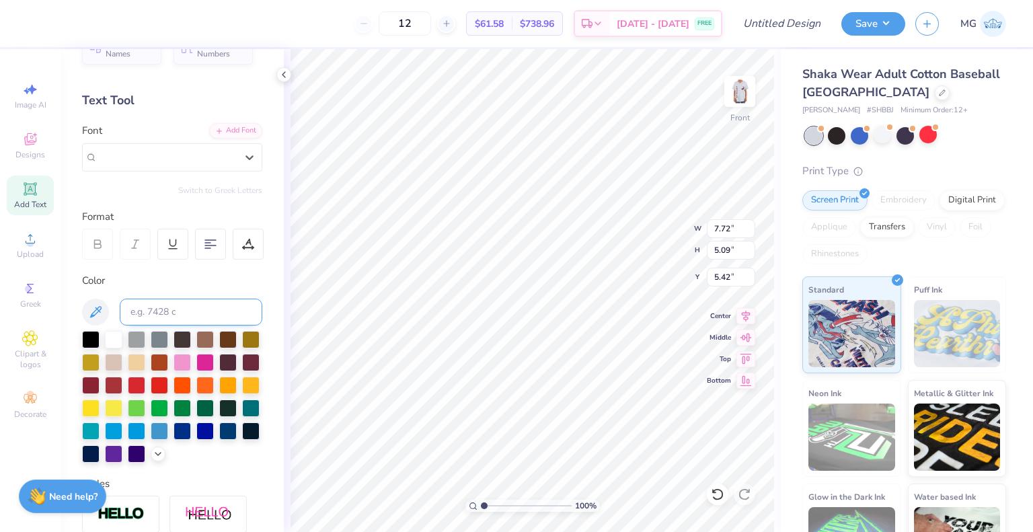
scroll to position [32, 0]
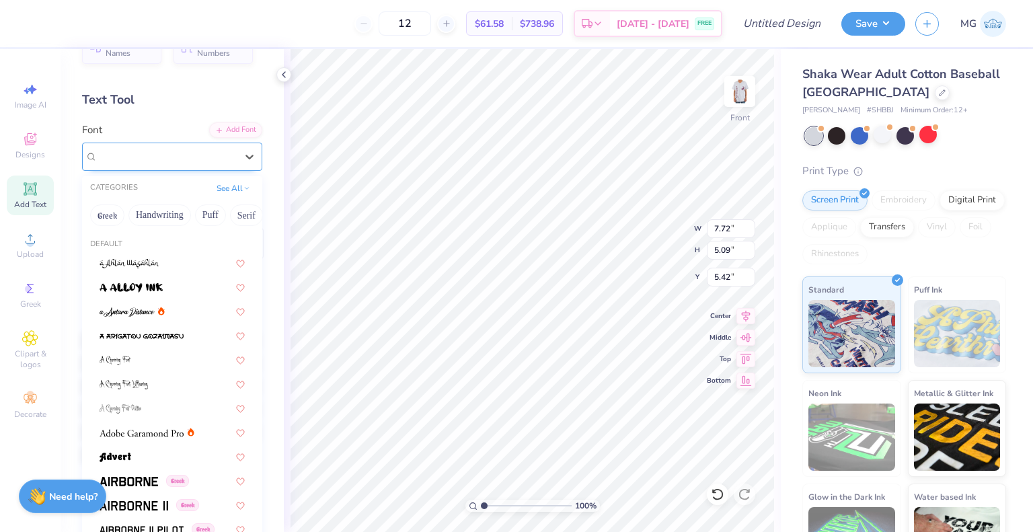
click at [153, 147] on div at bounding box center [167, 156] width 139 height 18
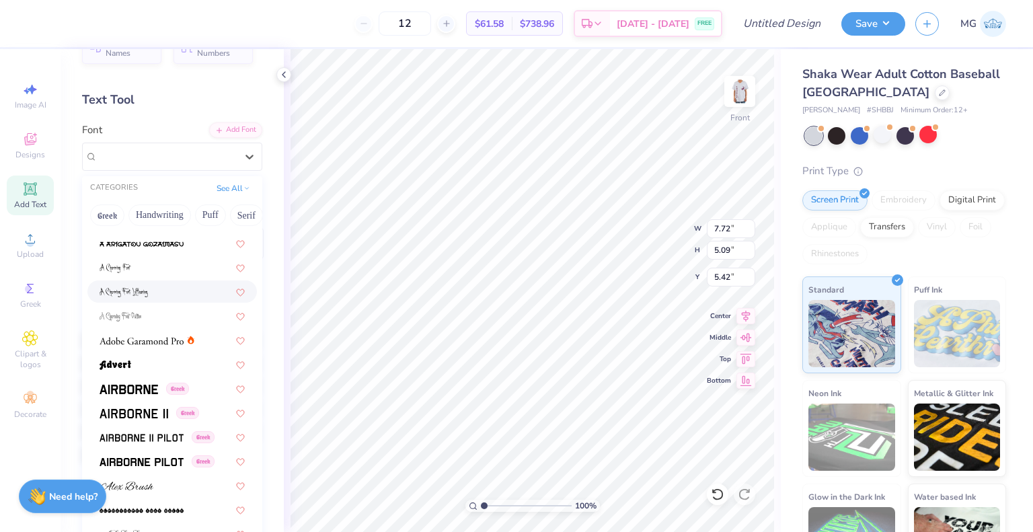
scroll to position [94, 0]
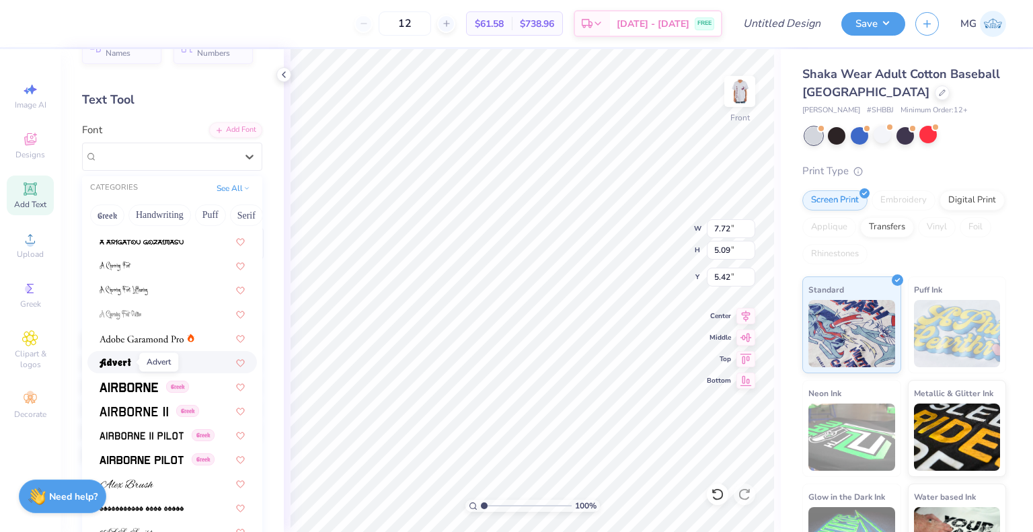
click at [121, 362] on img at bounding box center [116, 363] width 32 height 9
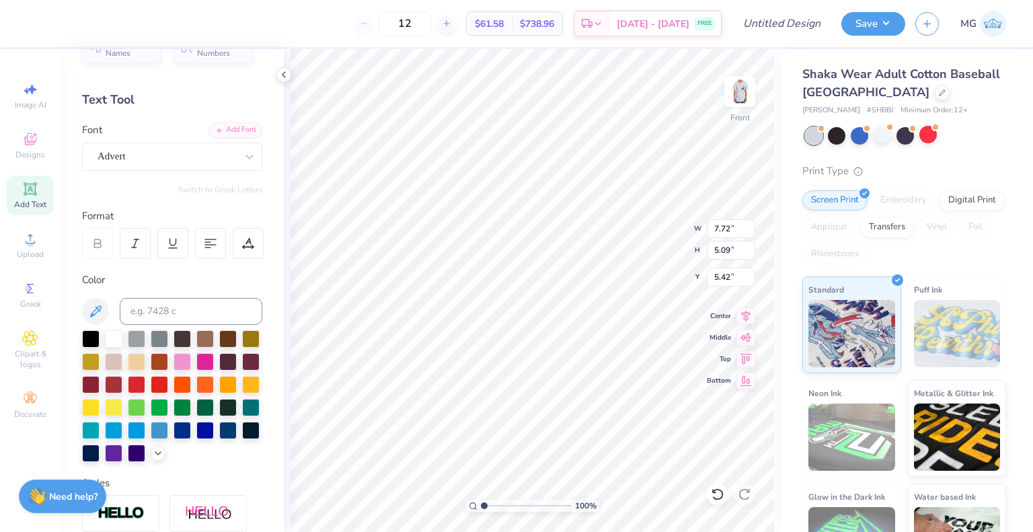
type input "7.24"
type input "5.48"
type input "5.22"
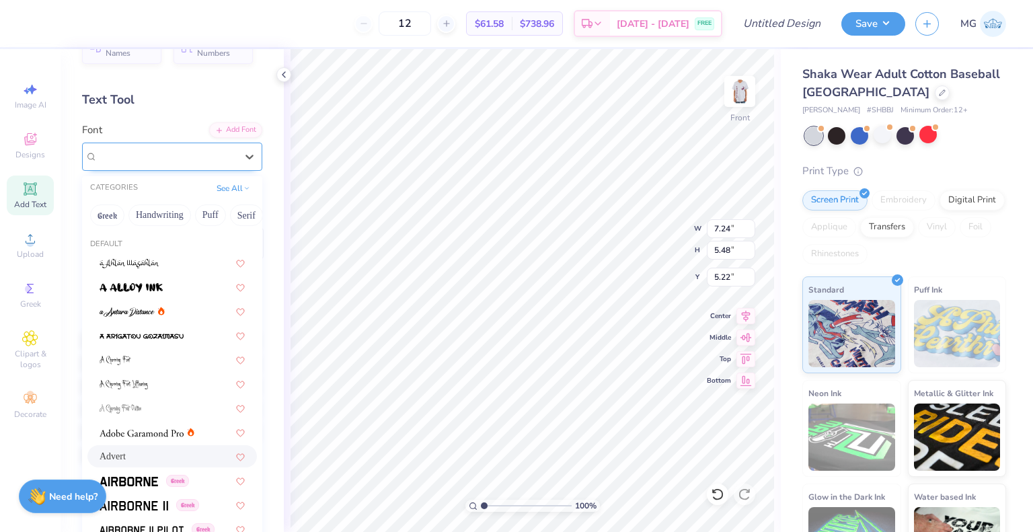
click at [139, 157] on div "Advert" at bounding box center [166, 156] width 141 height 21
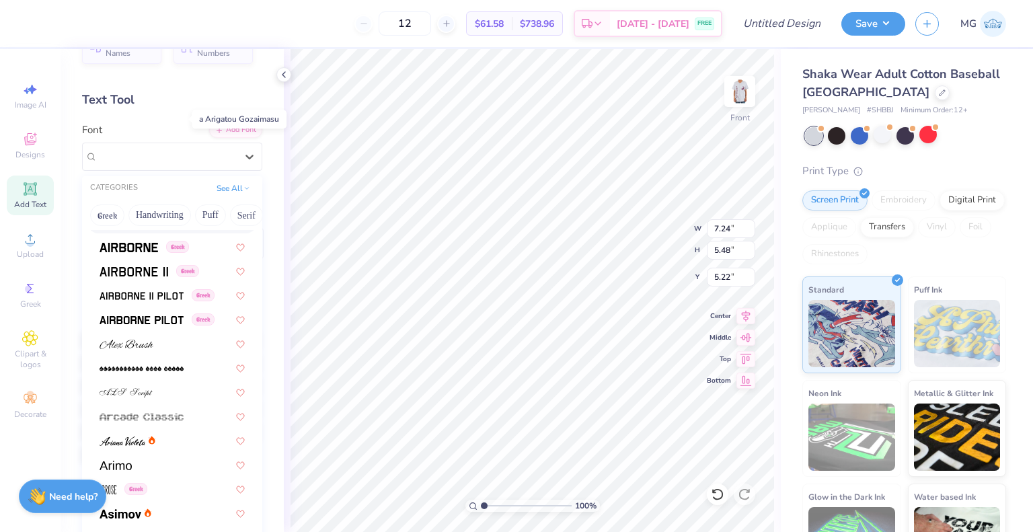
scroll to position [235, 0]
click at [139, 252] on div "Greek" at bounding box center [172, 245] width 170 height 22
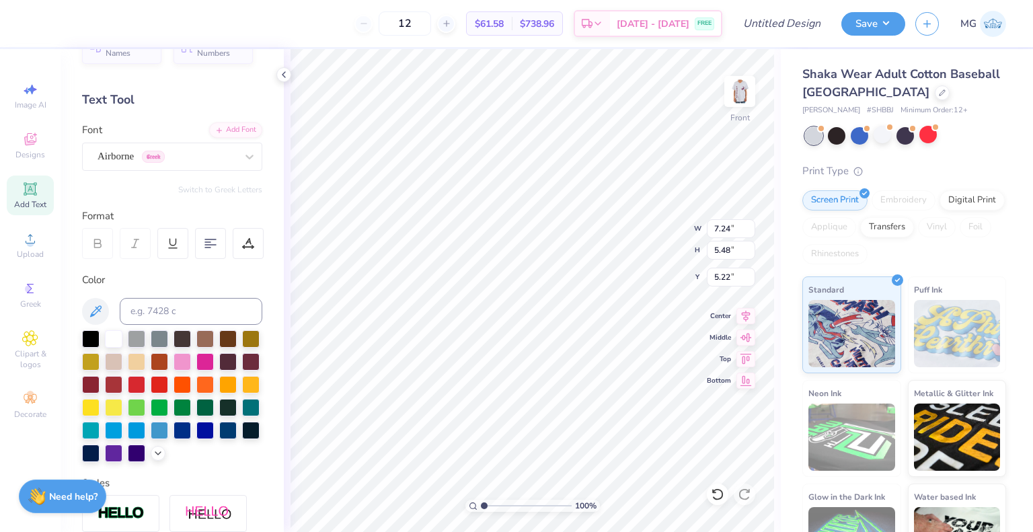
type input "8.38"
type input "5.33"
type input "5.30"
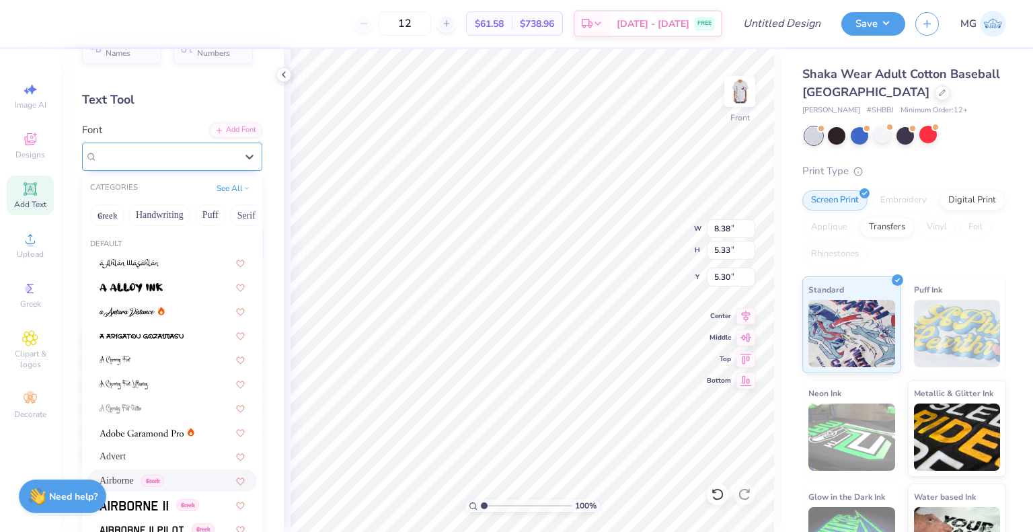
click at [159, 165] on div "Airborne Greek" at bounding box center [166, 156] width 141 height 21
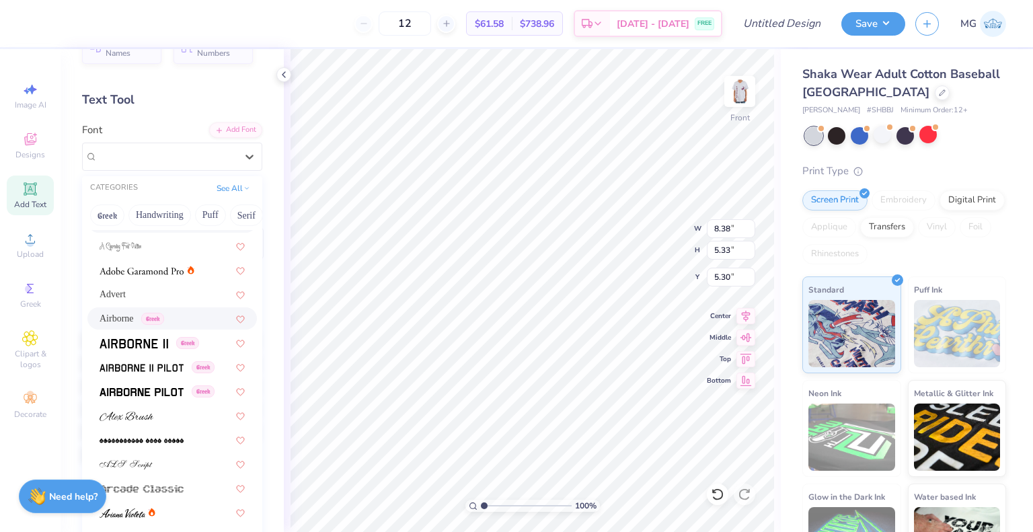
scroll to position [163, 0]
click at [137, 390] on img at bounding box center [142, 391] width 84 height 9
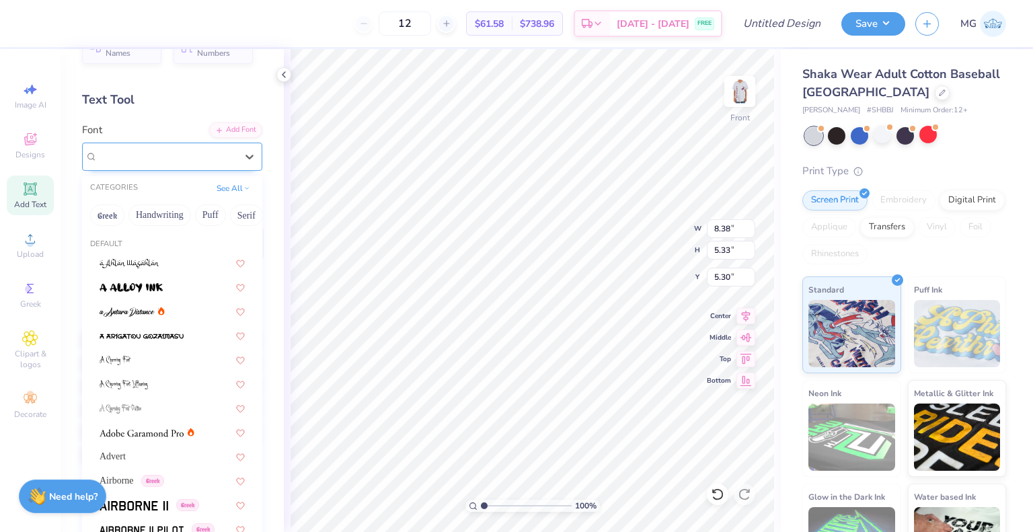
click at [151, 159] on div "Airborne Pilot Greek" at bounding box center [166, 156] width 141 height 21
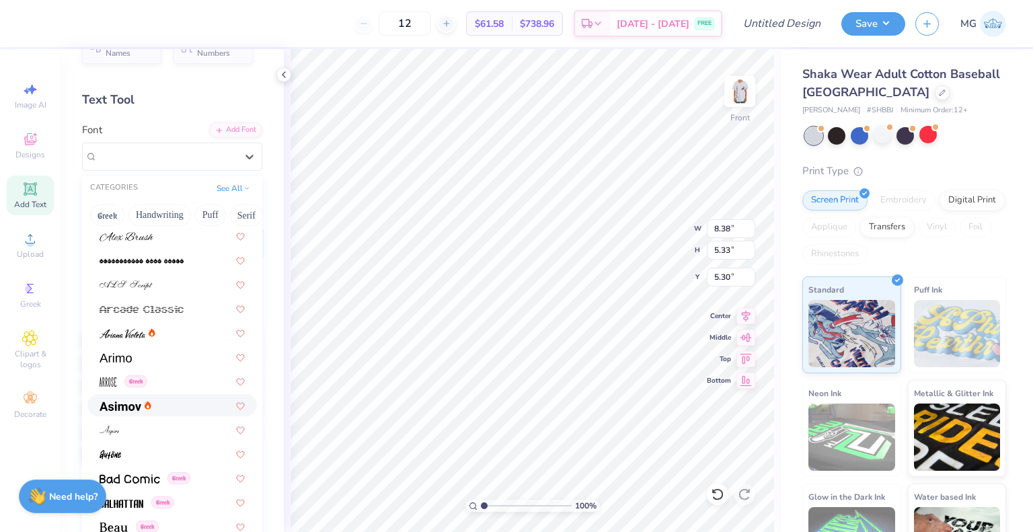
scroll to position [343, 0]
click at [128, 404] on img at bounding box center [121, 404] width 42 height 9
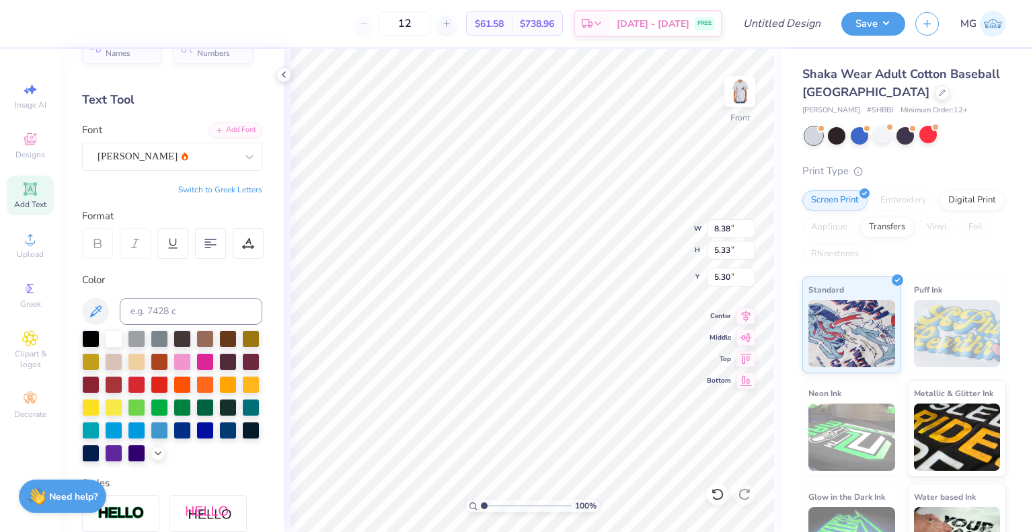
type input "7.82"
type input "5.24"
type input "5.34"
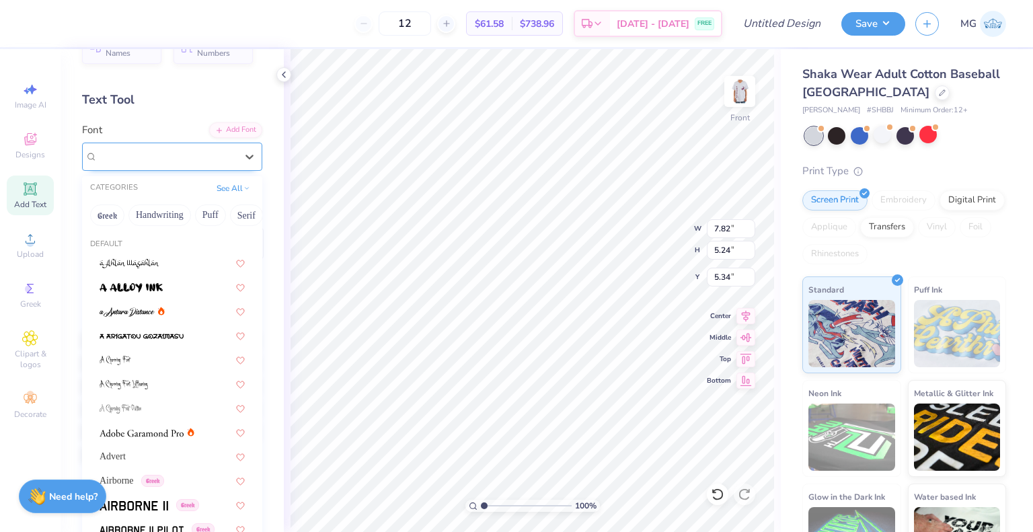
click at [208, 150] on div "Asimov" at bounding box center [166, 156] width 141 height 21
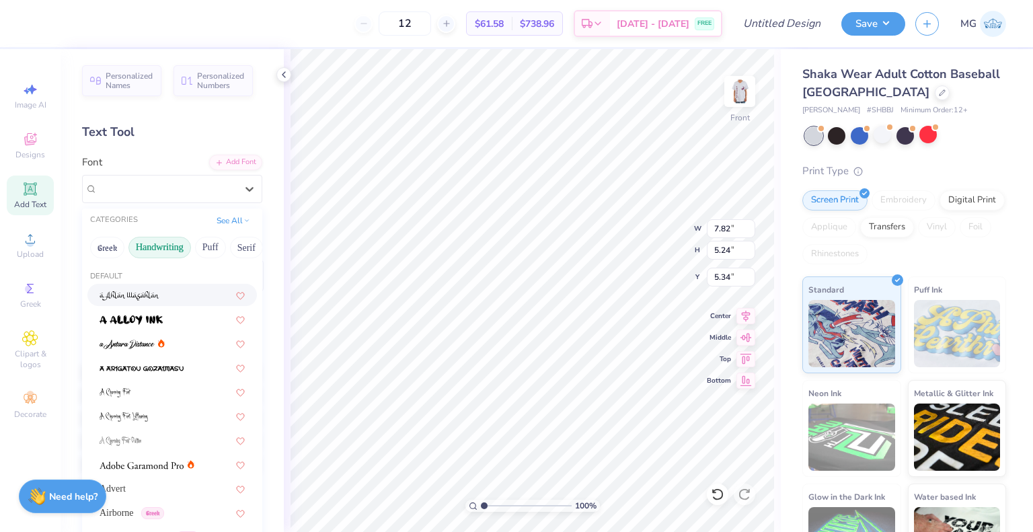
click at [164, 242] on button "Handwriting" at bounding box center [159, 248] width 63 height 22
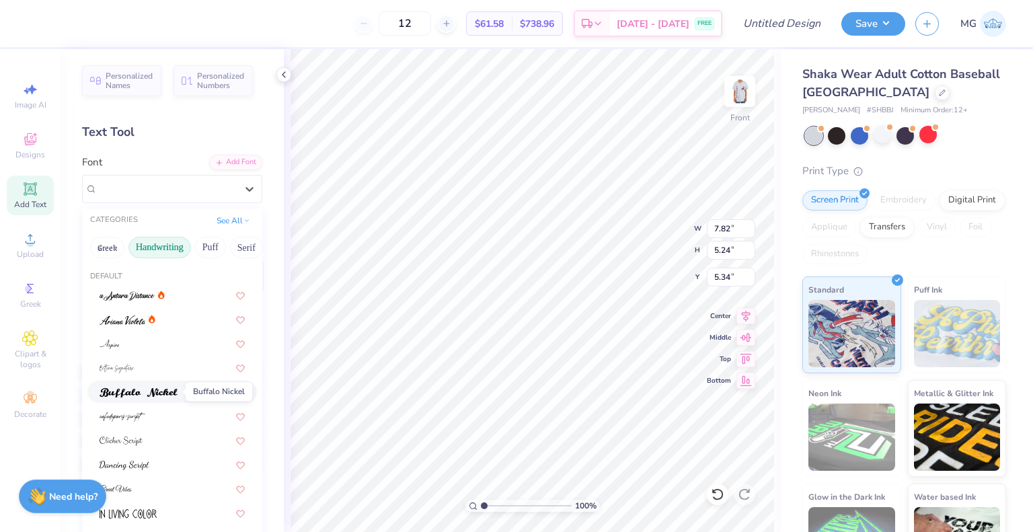
click at [135, 388] on img at bounding box center [139, 392] width 78 height 9
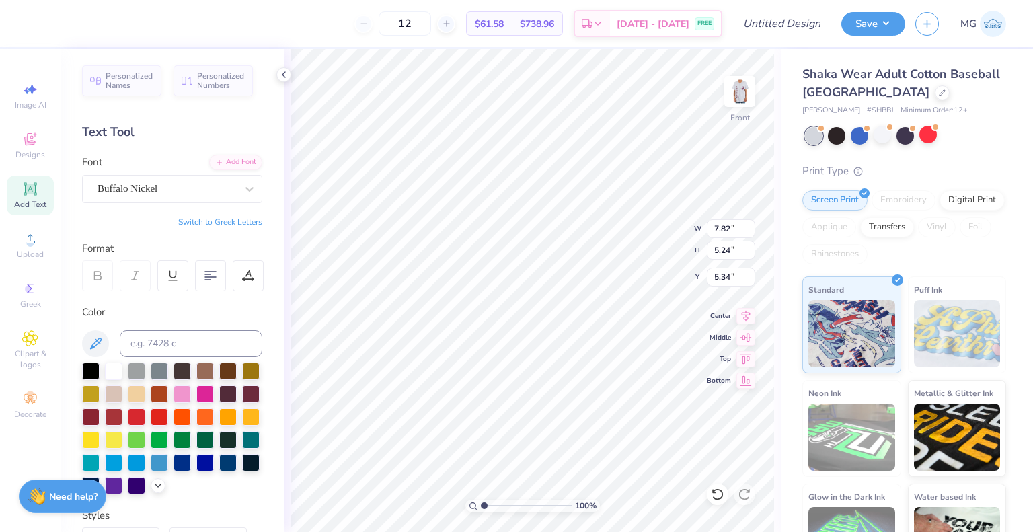
type input "5.84"
type input "4.26"
type input "5.84"
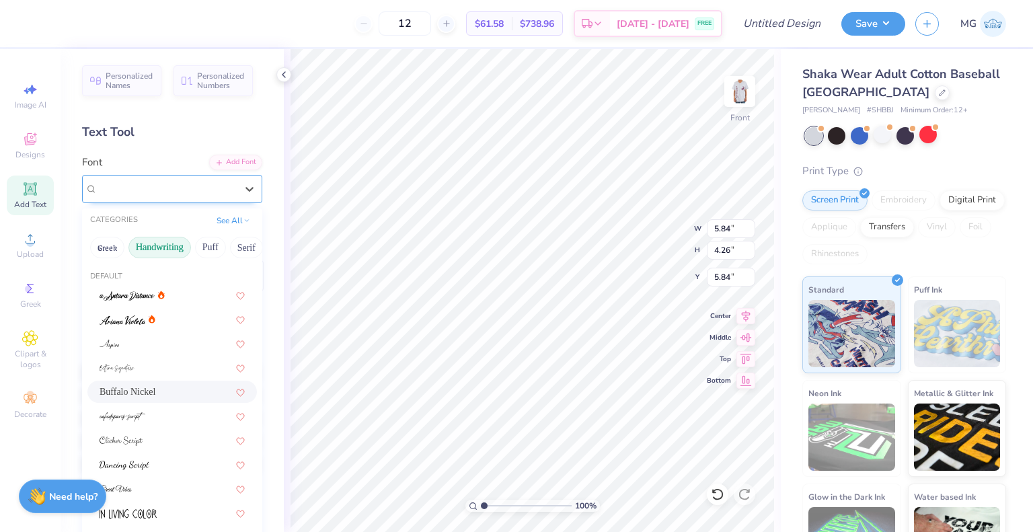
click at [180, 186] on div "Buffalo Nickel" at bounding box center [166, 188] width 141 height 21
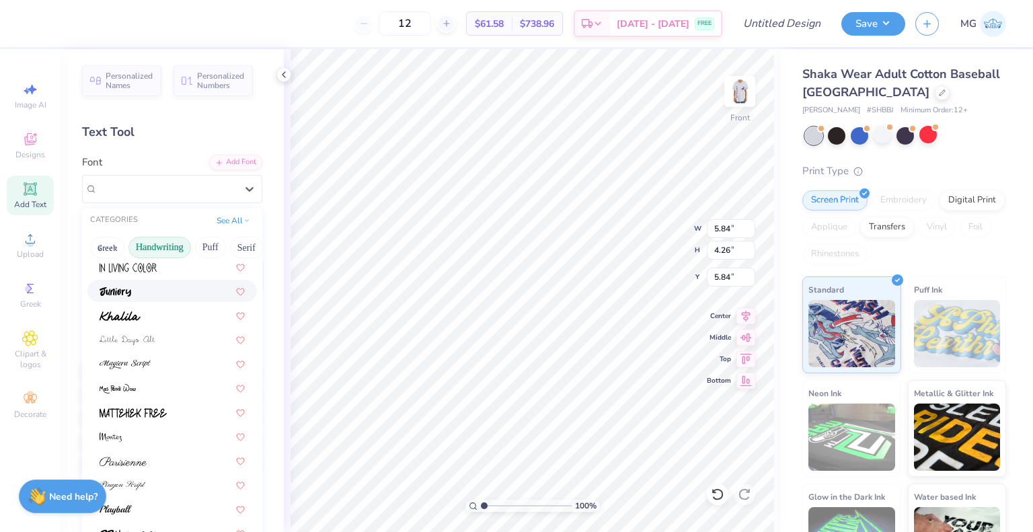
scroll to position [305, 0]
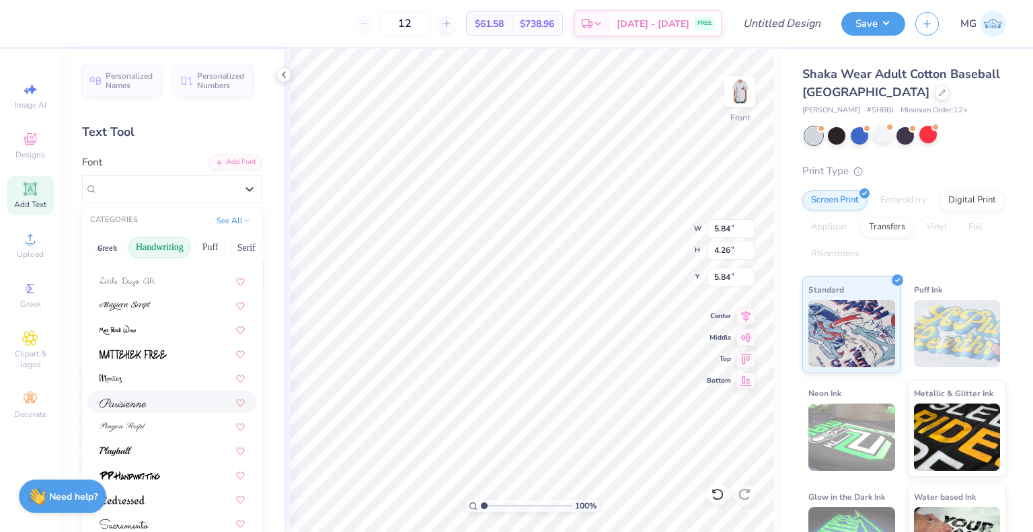
click at [143, 412] on div at bounding box center [172, 402] width 170 height 22
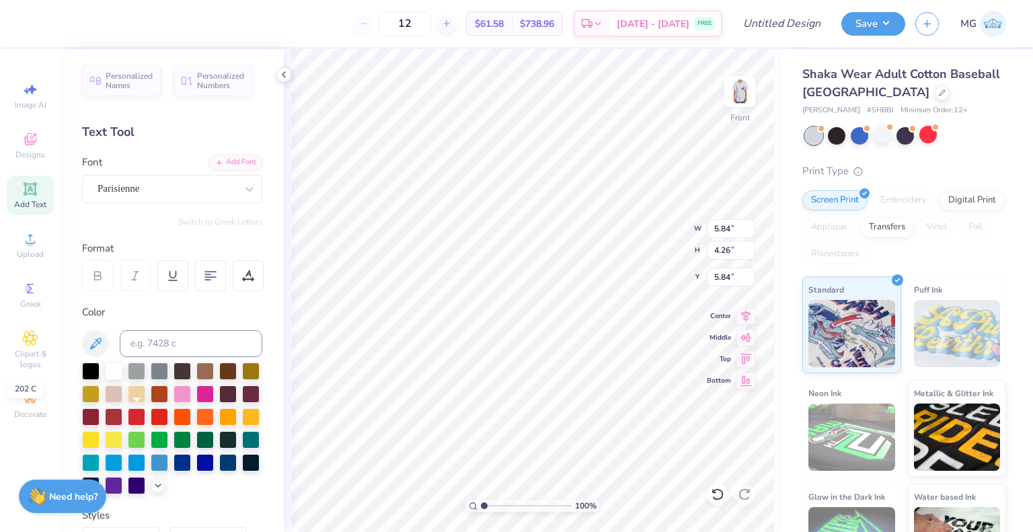
type input "9.10"
type input "6.84"
type input "4.55"
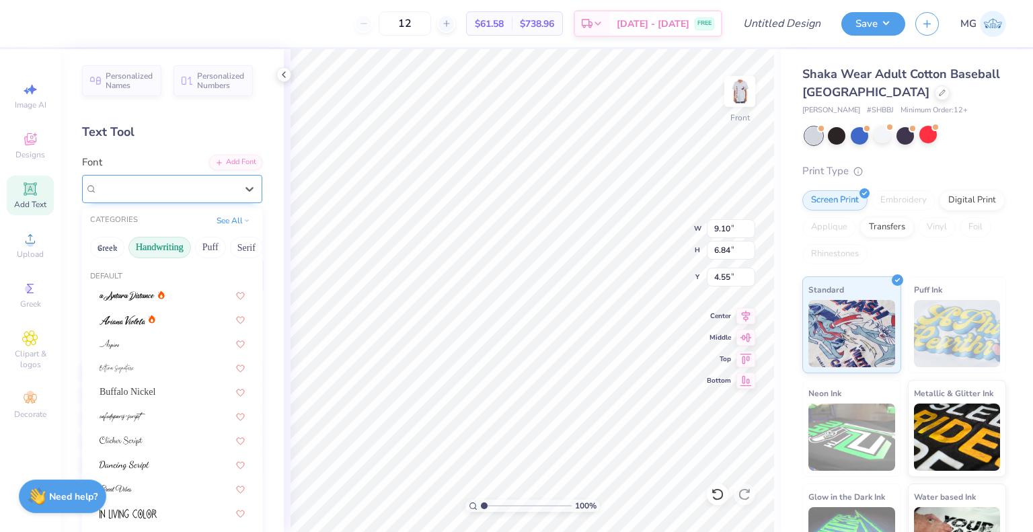
click at [196, 198] on div "Parisienne" at bounding box center [172, 189] width 180 height 28
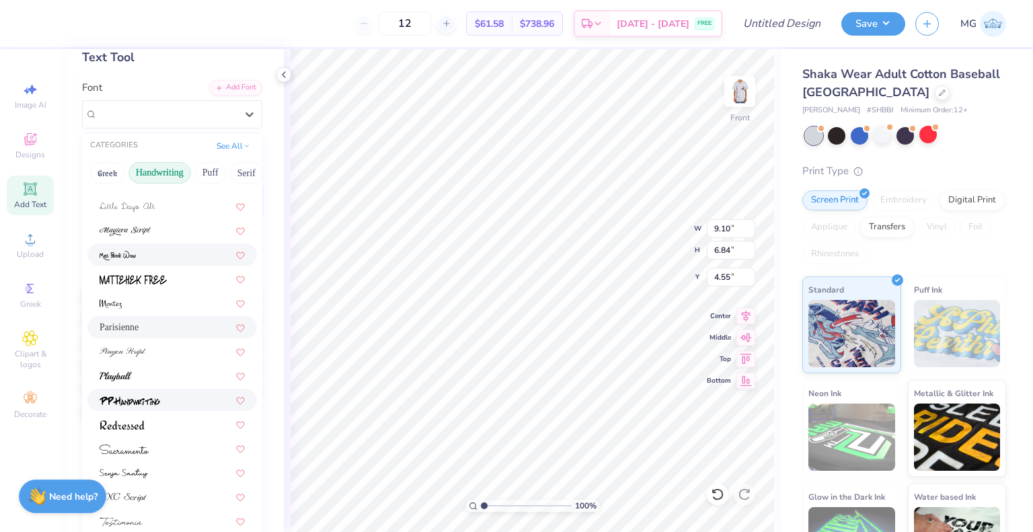
scroll to position [78, 0]
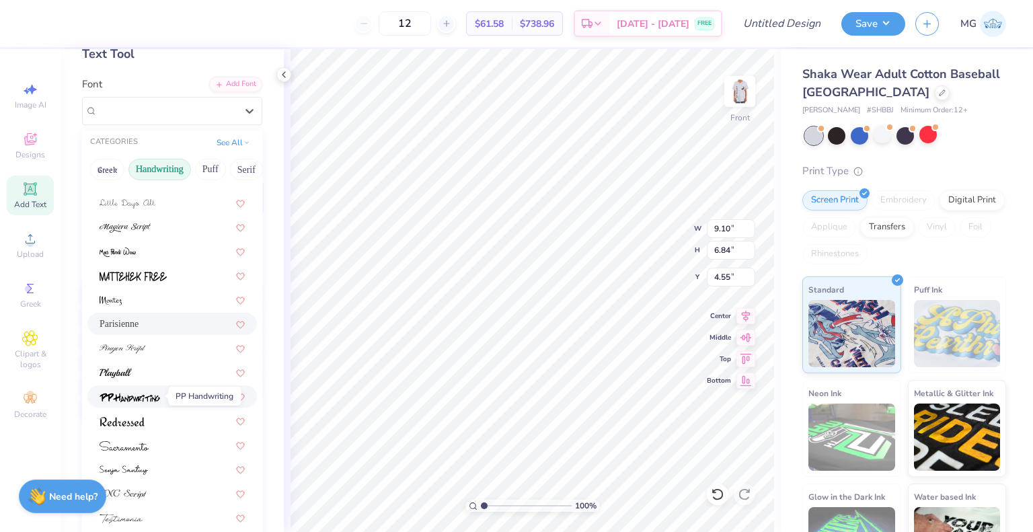
click at [155, 399] on img at bounding box center [130, 397] width 61 height 9
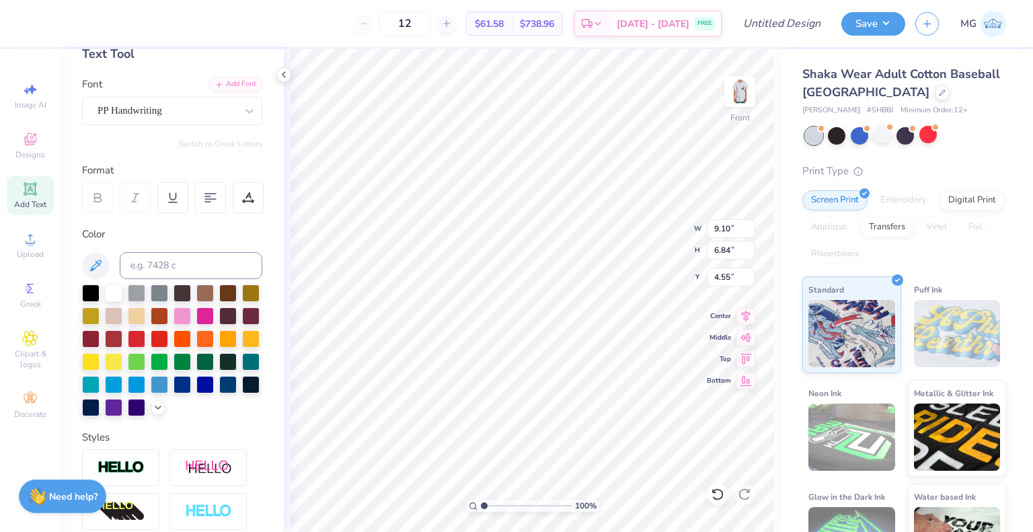
type input "7.67"
type input "5.66"
type input "5.14"
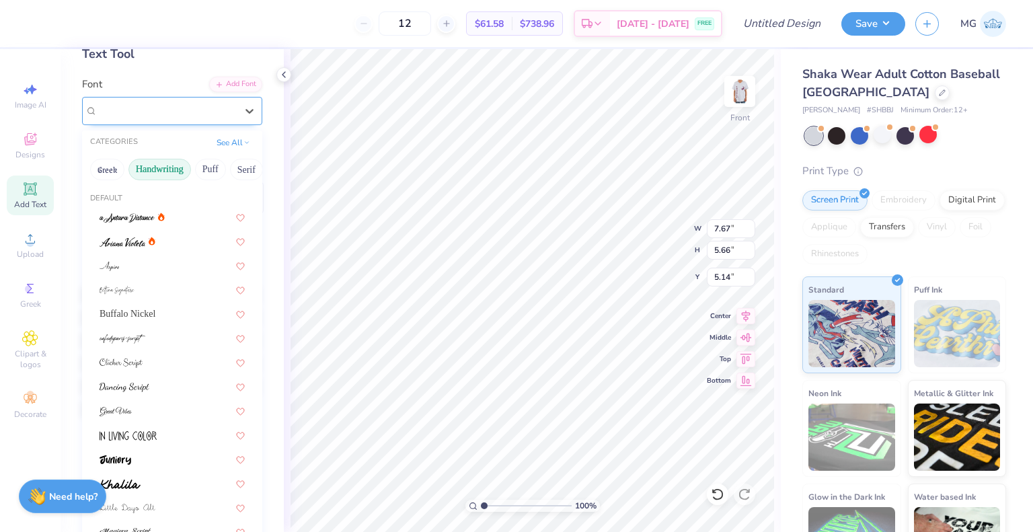
click at [170, 114] on div "PP Handwriting" at bounding box center [166, 110] width 141 height 21
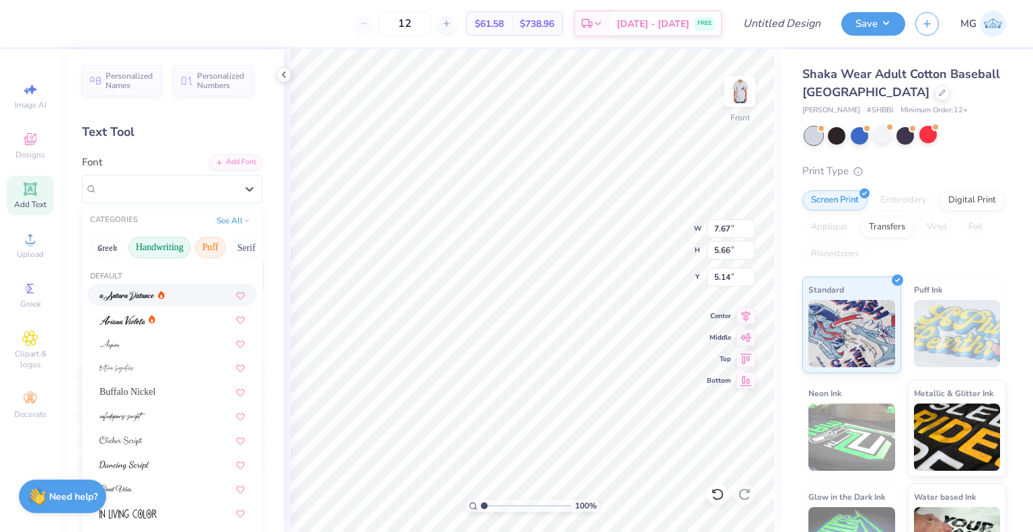
click at [218, 244] on button "Puff" at bounding box center [210, 248] width 31 height 22
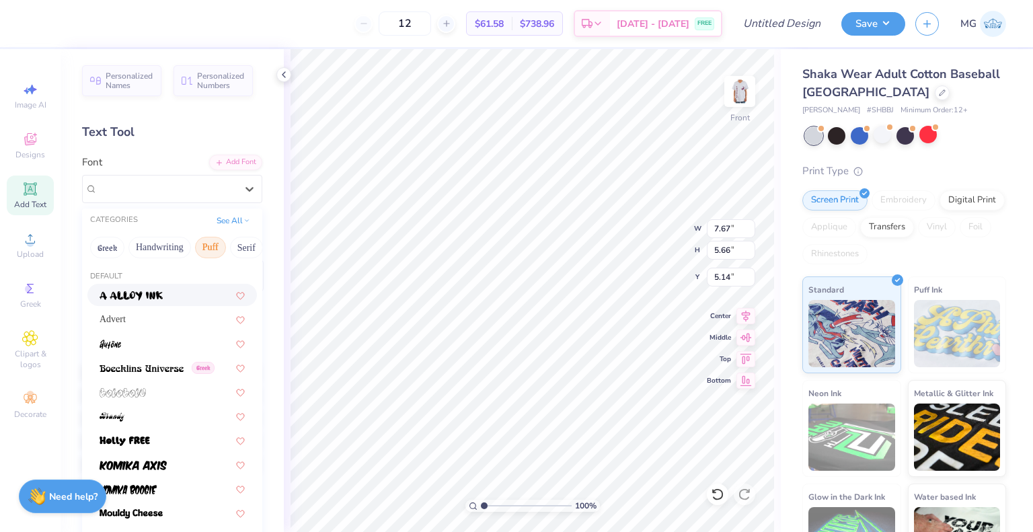
click at [152, 303] on div at bounding box center [172, 295] width 170 height 22
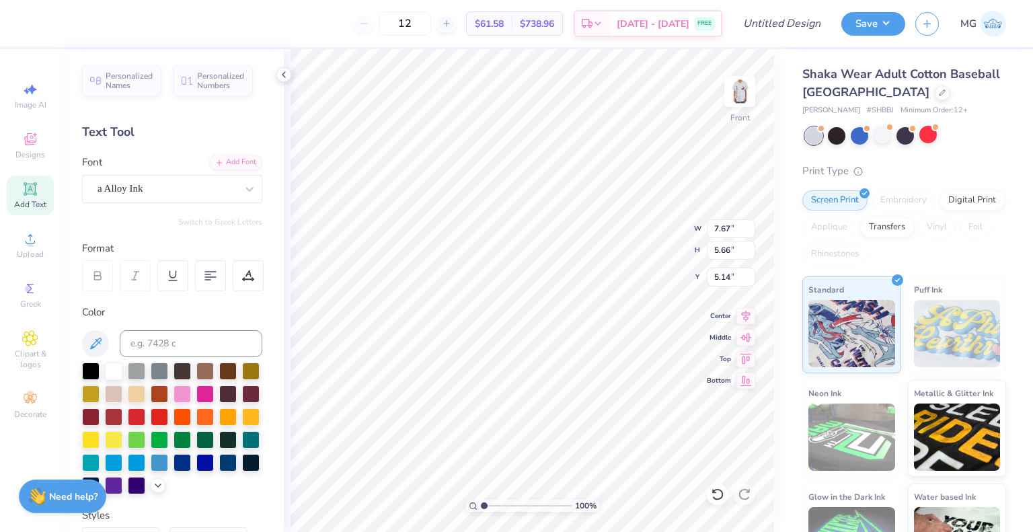
type input "7.91"
type input "6.30"
type input "4.82"
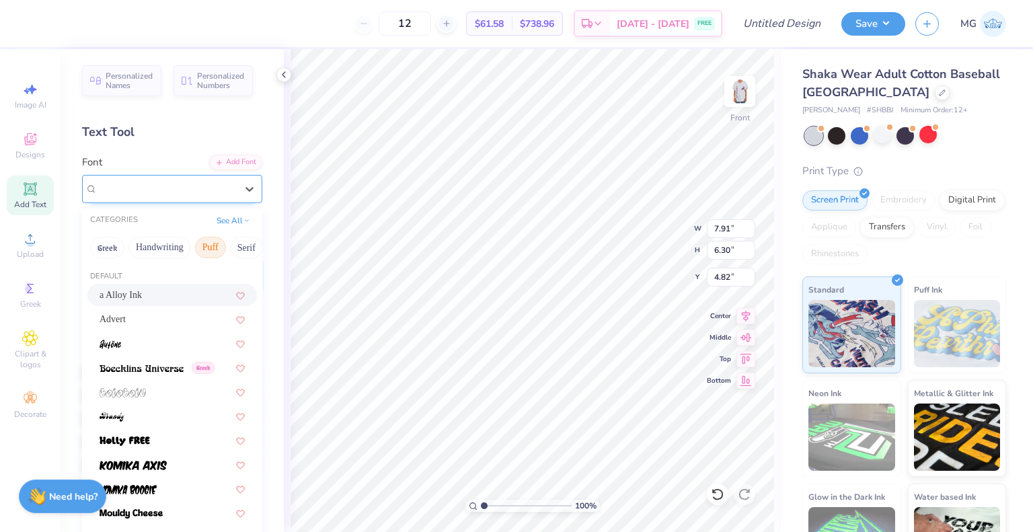
click at [186, 194] on div "a Alloy Ink" at bounding box center [166, 188] width 141 height 21
click at [159, 326] on div "Advert" at bounding box center [172, 319] width 170 height 22
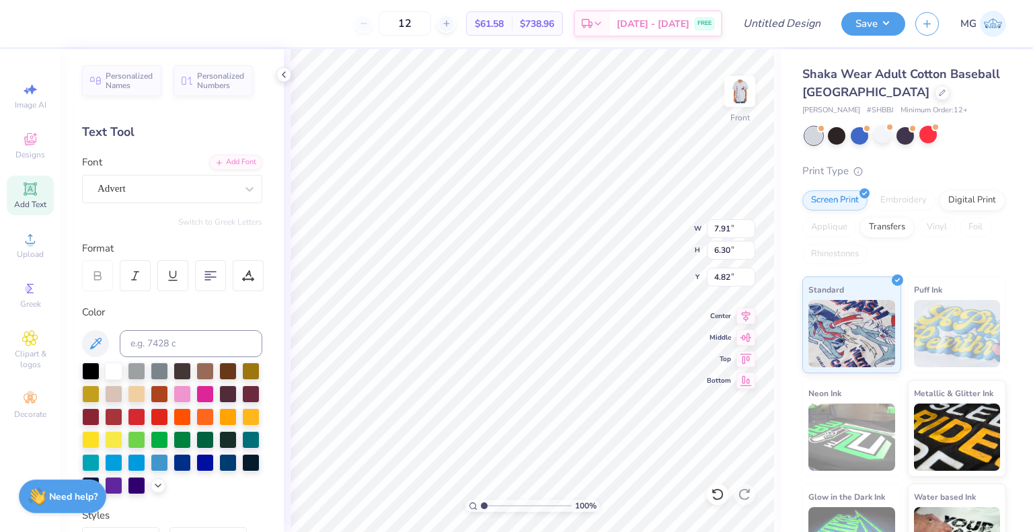
type input "7.24"
type input "5.48"
type input "5.22"
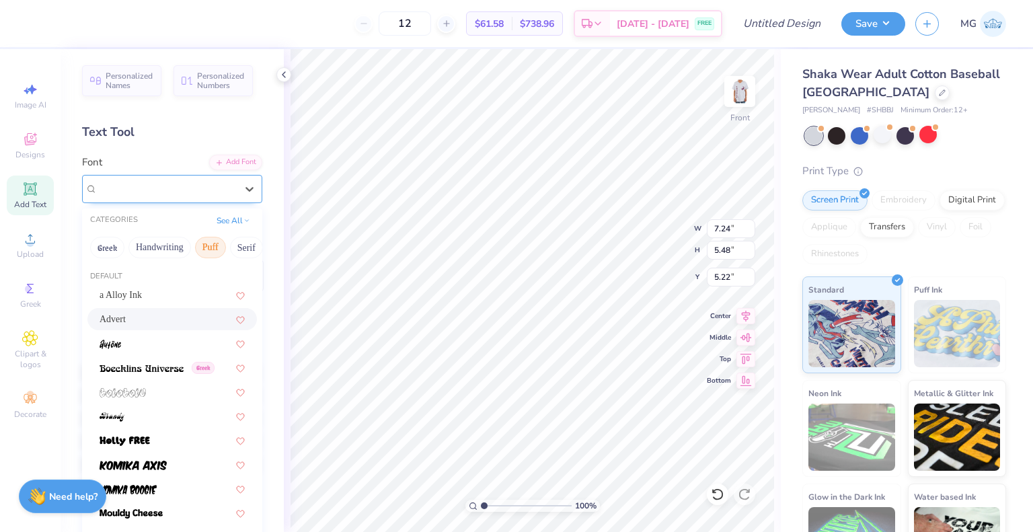
click at [187, 200] on div "Advert" at bounding box center [172, 189] width 180 height 28
click at [186, 463] on div at bounding box center [172, 464] width 145 height 14
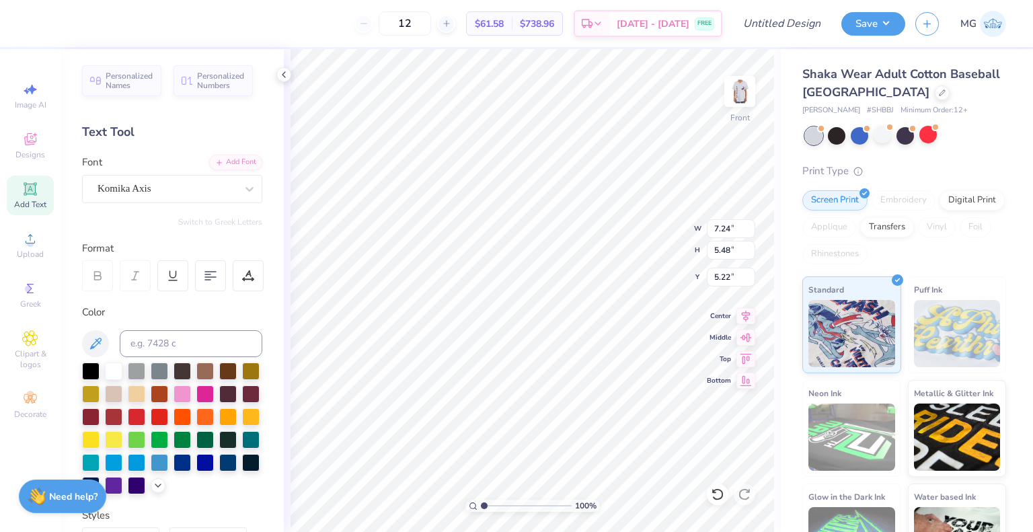
type input "9.21"
type input "6.48"
type input "4.72"
type input "8.20"
type input "5.77"
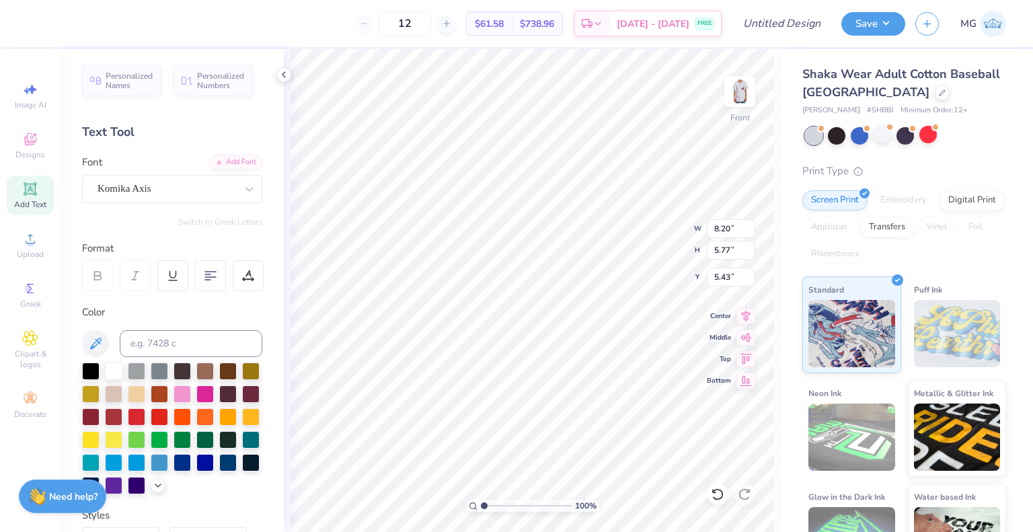
type input "4.96"
click at [733, 98] on img at bounding box center [740, 92] width 54 height 54
click at [735, 102] on img at bounding box center [740, 92] width 54 height 54
click at [27, 201] on span "Add Text" at bounding box center [30, 204] width 32 height 11
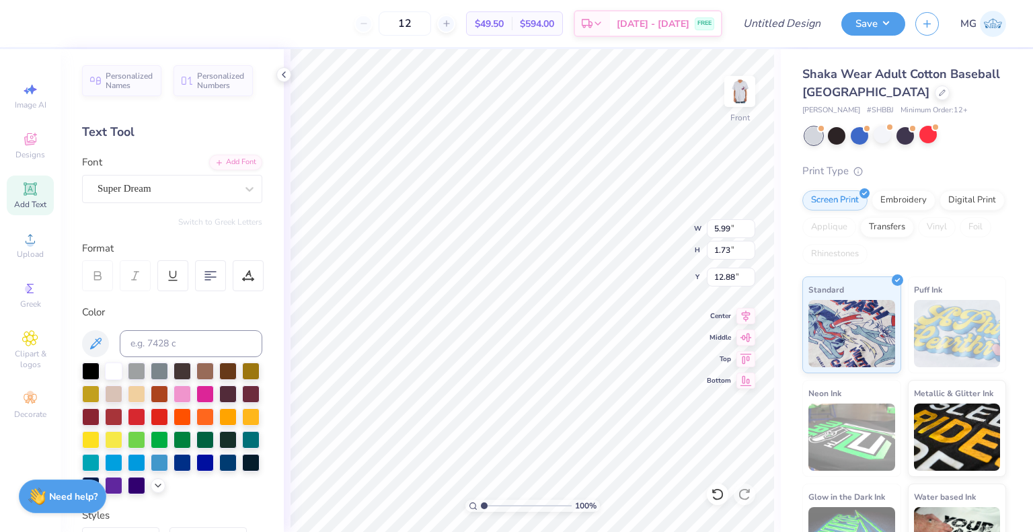
type textarea "T"
type textarea "75"
type input "5.04"
type input "5.62"
type input "3.70"
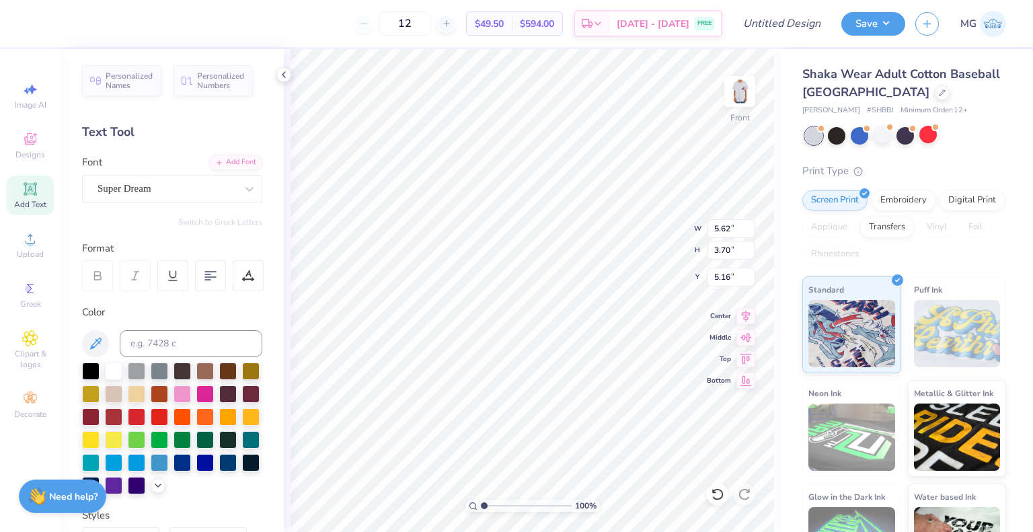
type input "5.16"
click at [242, 402] on div at bounding box center [250, 392] width 17 height 17
click at [746, 98] on div "100 % Front" at bounding box center [532, 290] width 497 height 483
click at [746, 98] on img at bounding box center [740, 92] width 54 height 54
click at [26, 291] on circle at bounding box center [28, 288] width 7 height 7
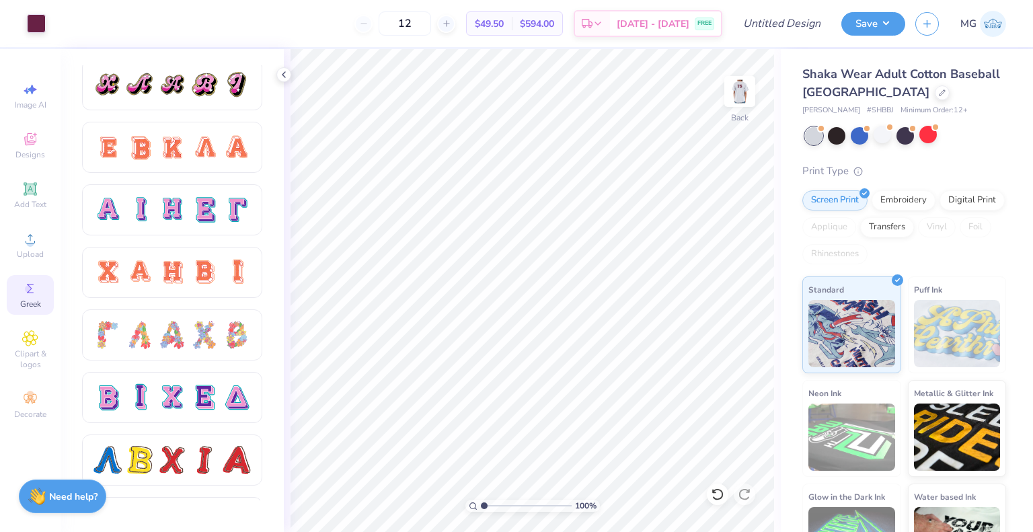
scroll to position [829, 0]
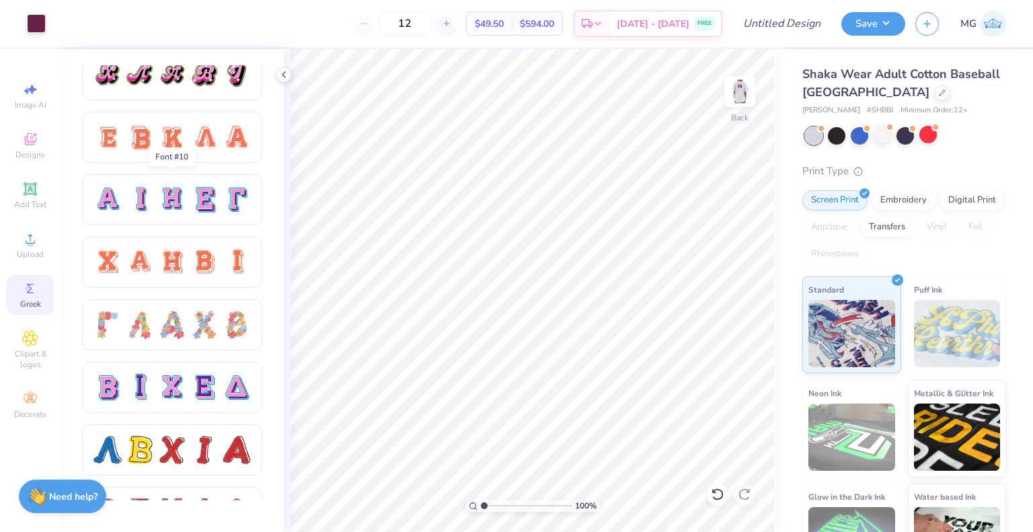
click at [196, 209] on div at bounding box center [204, 200] width 28 height 28
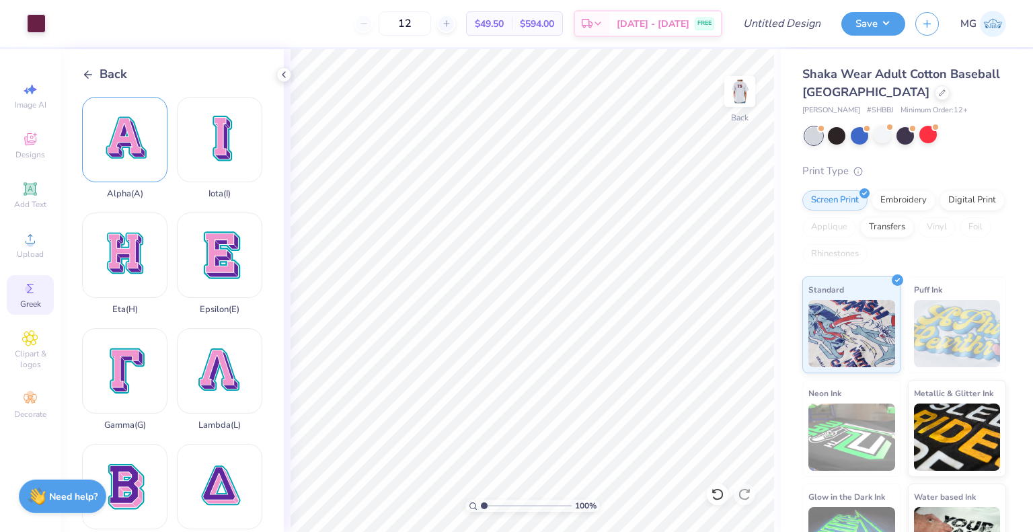
scroll to position [0, 0]
click at [206, 359] on div "Lambda ( L )" at bounding box center [219, 379] width 85 height 102
click at [284, 74] on icon at bounding box center [283, 74] width 11 height 11
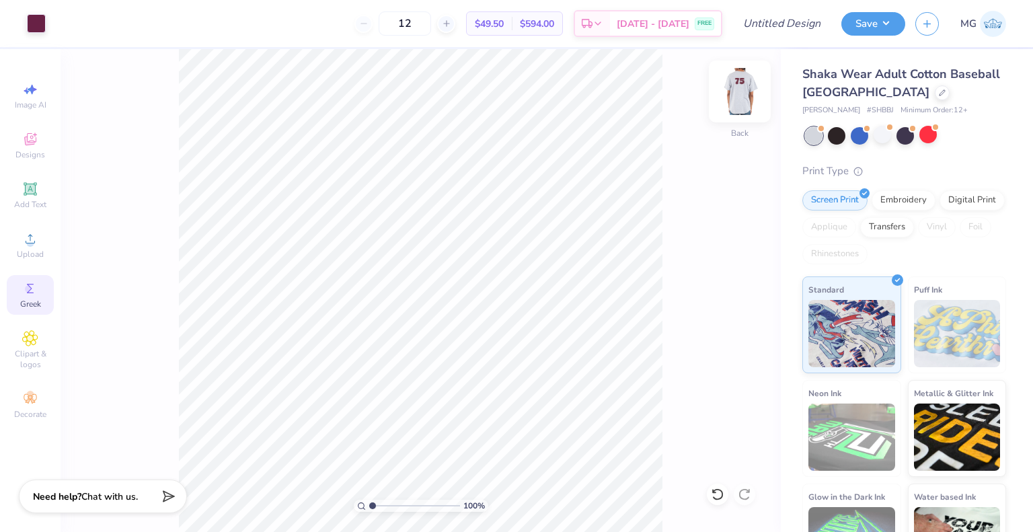
click at [737, 99] on img at bounding box center [740, 92] width 54 height 54
